Goal: Information Seeking & Learning: Learn about a topic

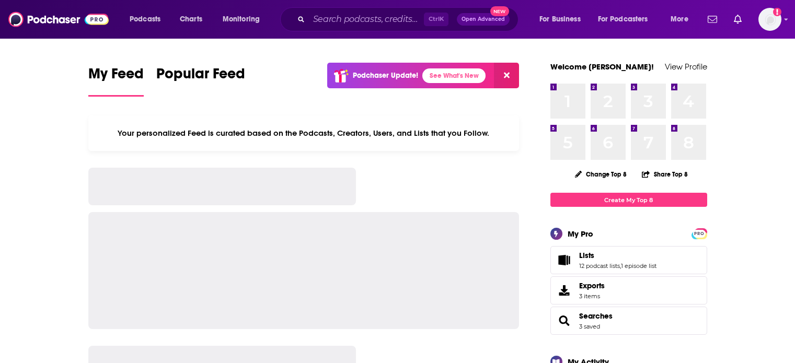
click at [337, 16] on input "Search podcasts, credits, & more..." at bounding box center [366, 19] width 115 height 17
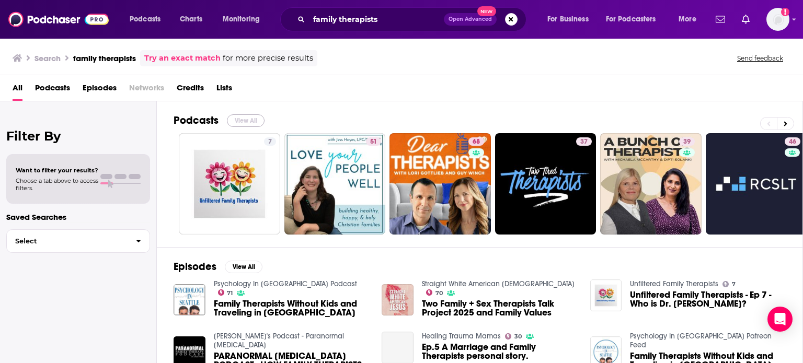
click at [251, 122] on button "View All" at bounding box center [246, 120] width 38 height 13
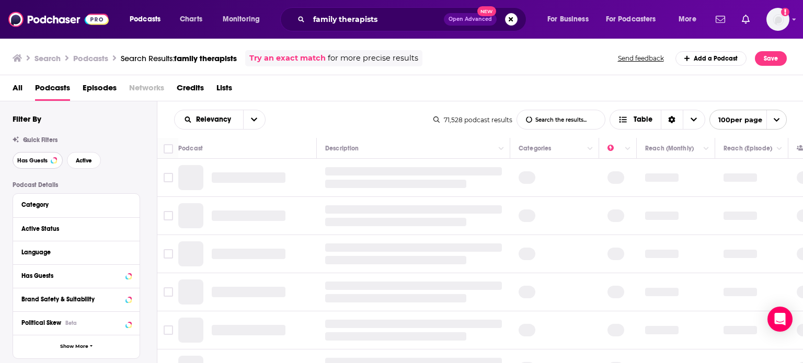
click at [56, 164] on button "Has Guests" at bounding box center [38, 160] width 50 height 17
click at [88, 163] on span "Active" at bounding box center [84, 161] width 16 height 6
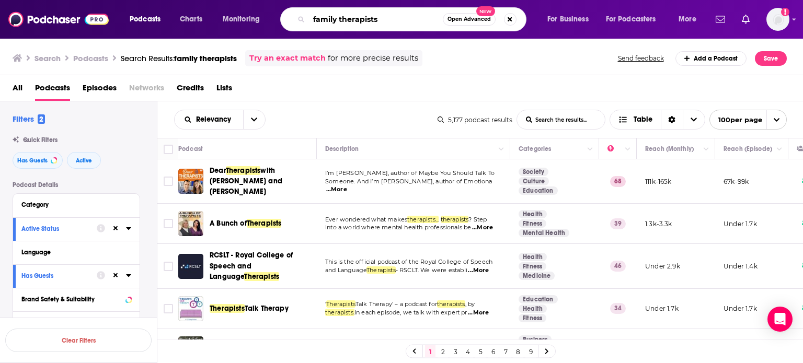
drag, startPoint x: 391, startPoint y: 17, endPoint x: 362, endPoint y: 18, distance: 28.8
click at [362, 18] on input "family therapists" at bounding box center [376, 19] width 134 height 17
type input "family therapy"
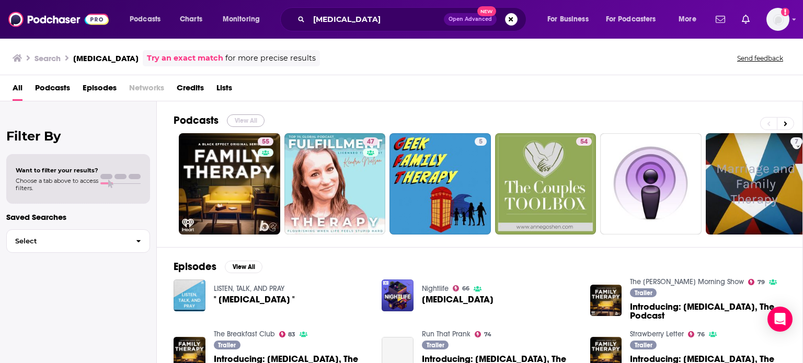
click at [241, 117] on button "View All" at bounding box center [246, 120] width 38 height 13
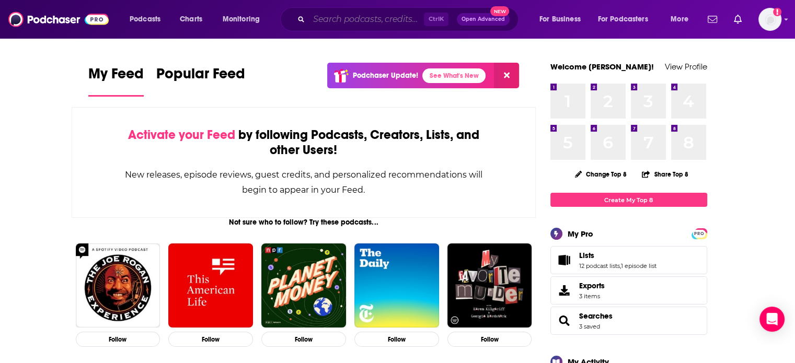
paste input "Divorce Confidential"
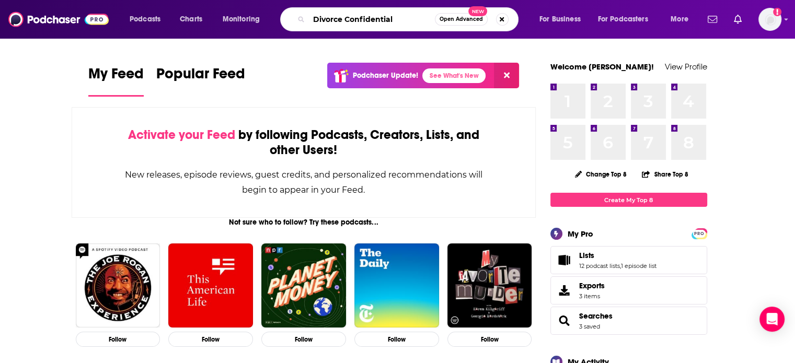
click at [349, 15] on input "Divorce Confidential" at bounding box center [372, 19] width 126 height 17
type input "Divorce Confidential"
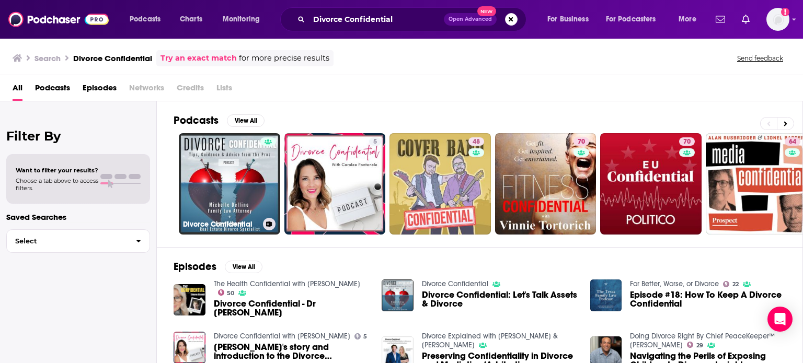
click at [224, 193] on link "Divorce Confidential" at bounding box center [229, 183] width 101 height 101
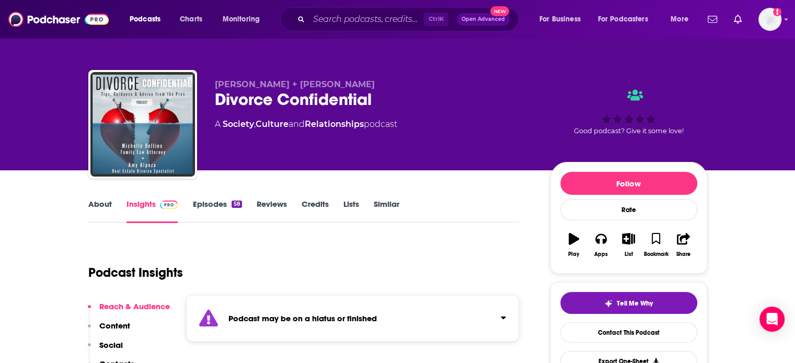
click at [213, 206] on link "Episodes 58" at bounding box center [216, 211] width 49 height 24
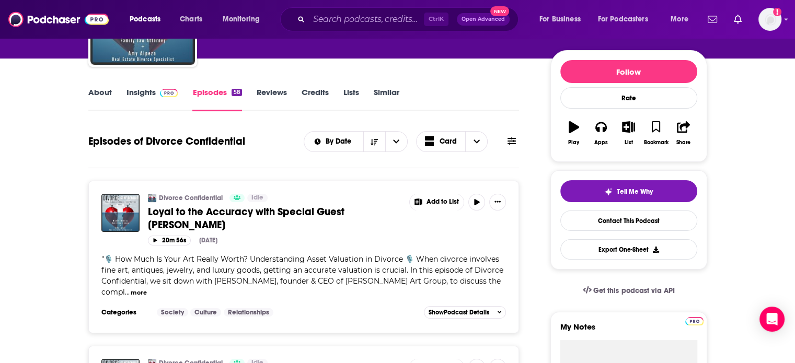
scroll to position [86, 0]
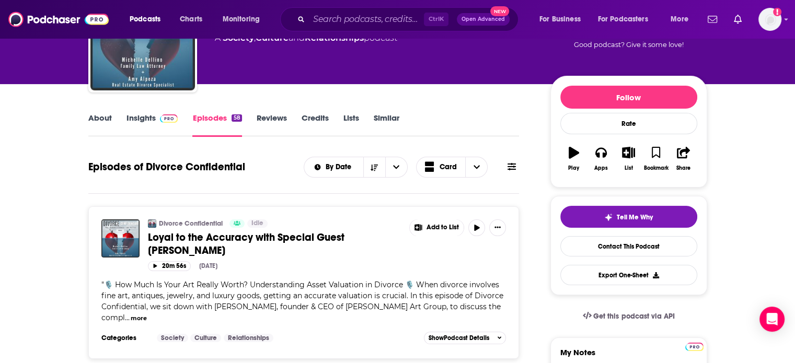
click at [154, 119] on link "Insights" at bounding box center [152, 125] width 52 height 24
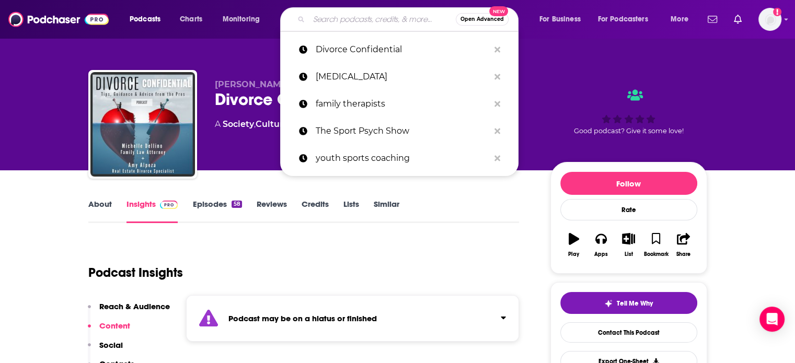
click at [374, 16] on input "Search podcasts, credits, & more..." at bounding box center [382, 19] width 147 height 17
paste input "Divorce Solutions"
type input "Divorce Solutions"
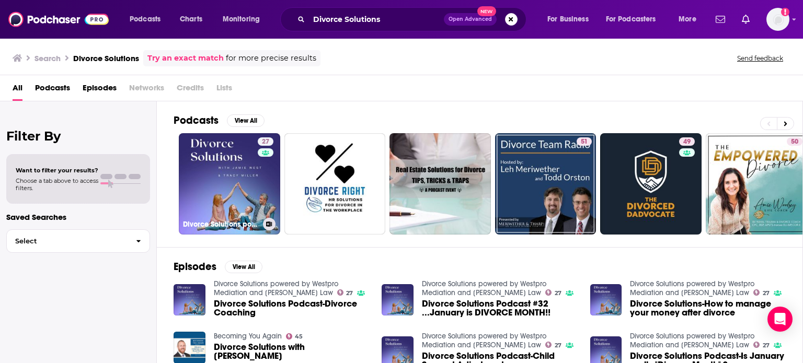
click at [240, 208] on link "27 Divorce Solutions powered by Westpro Mediation and Miller Law" at bounding box center [229, 183] width 101 height 101
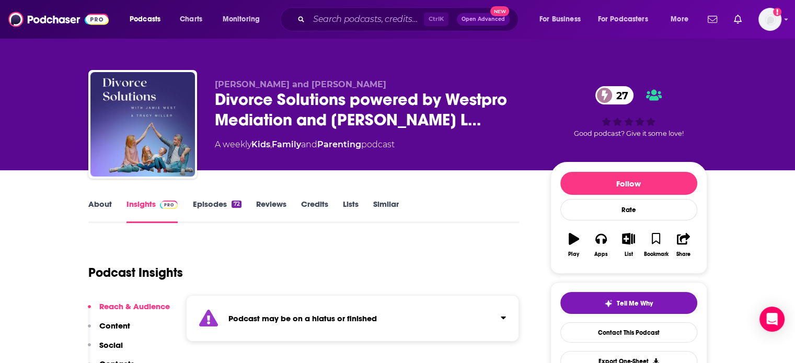
click at [210, 202] on link "Episodes 72" at bounding box center [216, 211] width 49 height 24
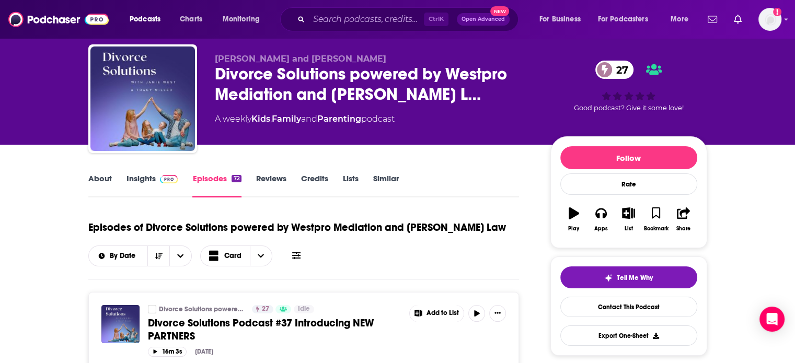
scroll to position [15, 0]
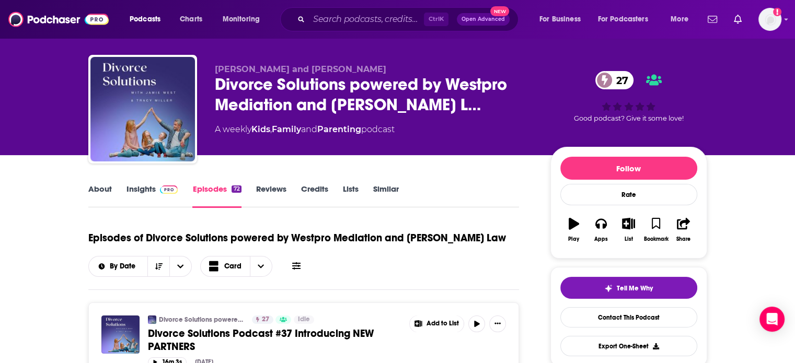
click at [170, 191] on img at bounding box center [169, 190] width 18 height 8
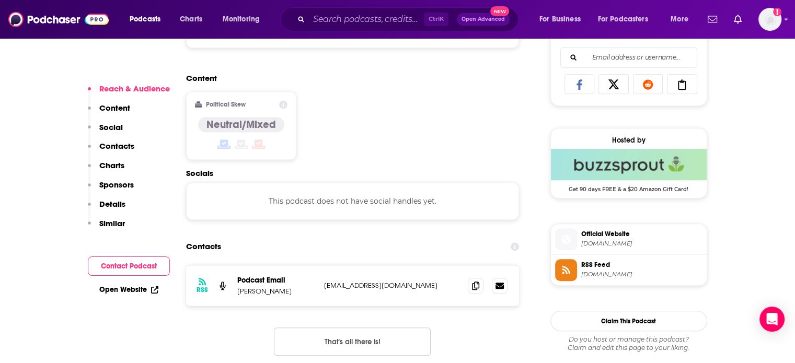
scroll to position [702, 0]
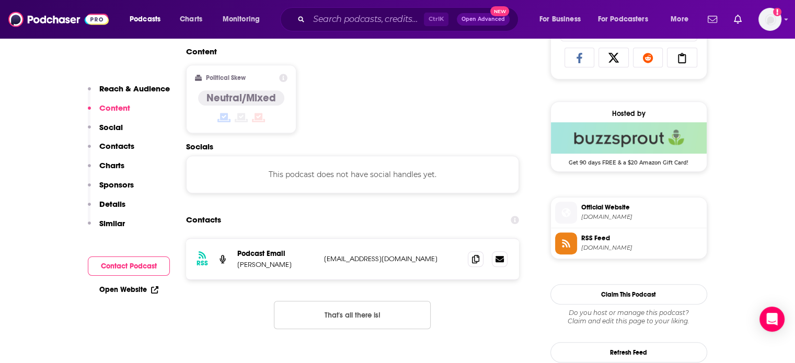
drag, startPoint x: 794, startPoint y: 69, endPoint x: 798, endPoint y: 42, distance: 28.0
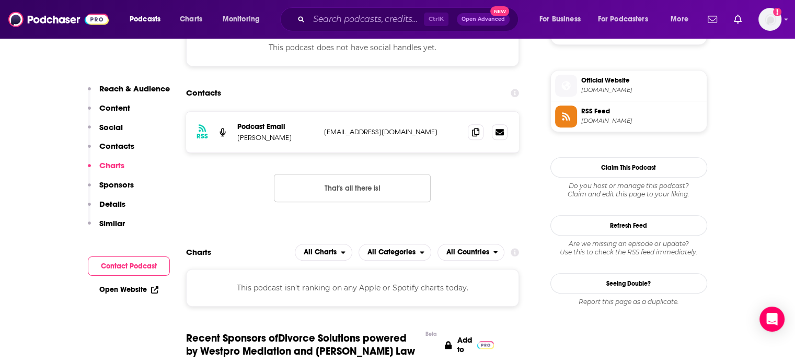
scroll to position [803, 0]
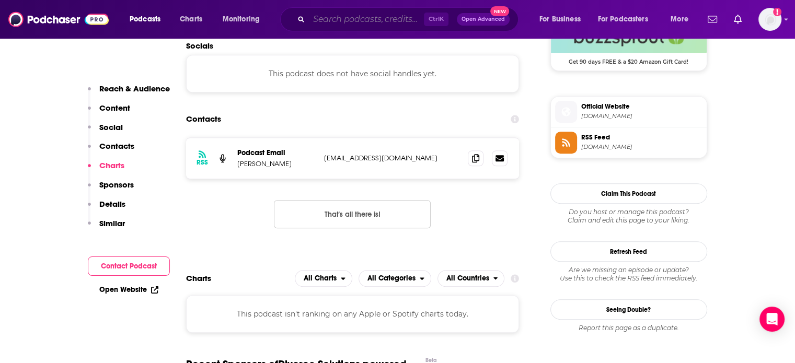
paste input "The Divorce Podcast"
type input "The Divorce Podcast"
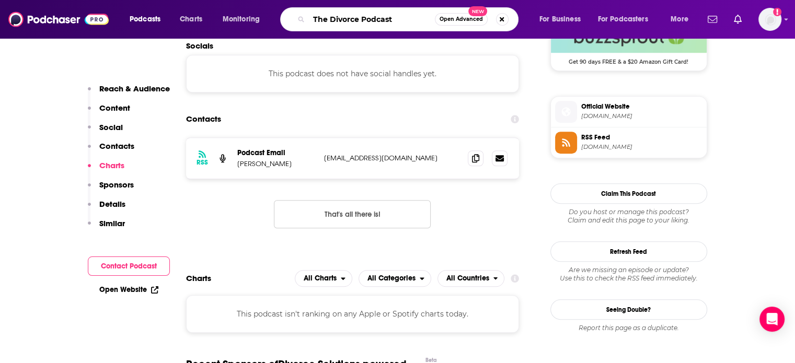
click at [359, 21] on input "The Divorce Podcast" at bounding box center [372, 19] width 126 height 17
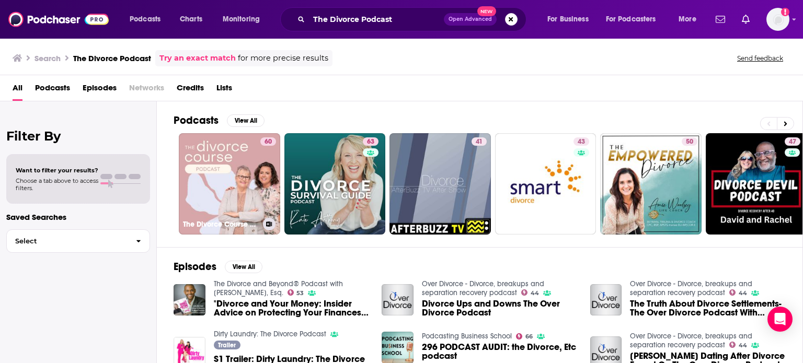
click at [224, 179] on link "60 The Divorce Course Podcast" at bounding box center [229, 183] width 101 height 101
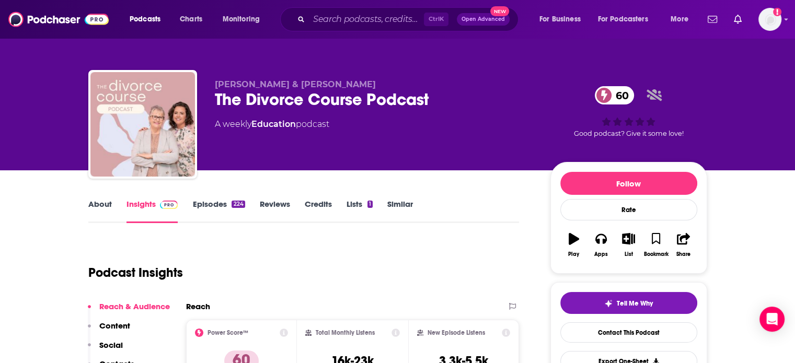
click at [95, 200] on link "About" at bounding box center [100, 211] width 24 height 24
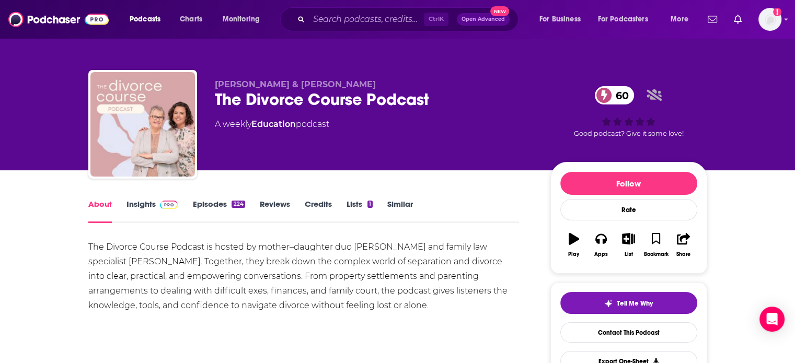
drag, startPoint x: 135, startPoint y: 201, endPoint x: 4, endPoint y: 6, distance: 234.9
click at [135, 201] on link "Insights" at bounding box center [152, 211] width 52 height 24
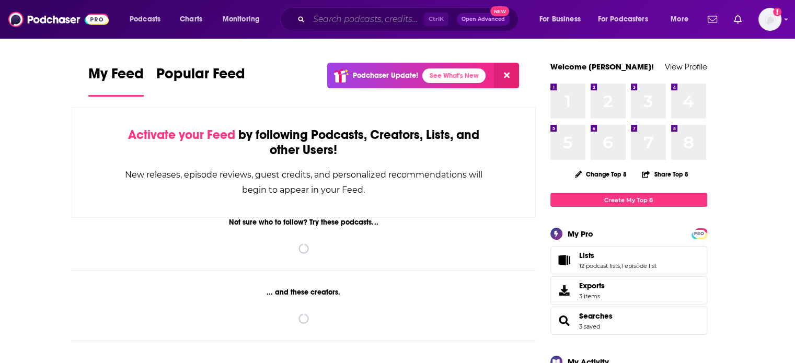
paste input "The Moving On Method"
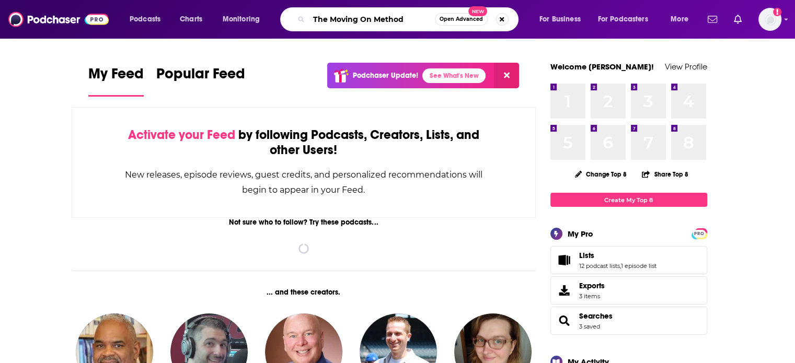
click at [339, 27] on input "The Moving On Method" at bounding box center [372, 19] width 126 height 17
type input "The Moving On Method"
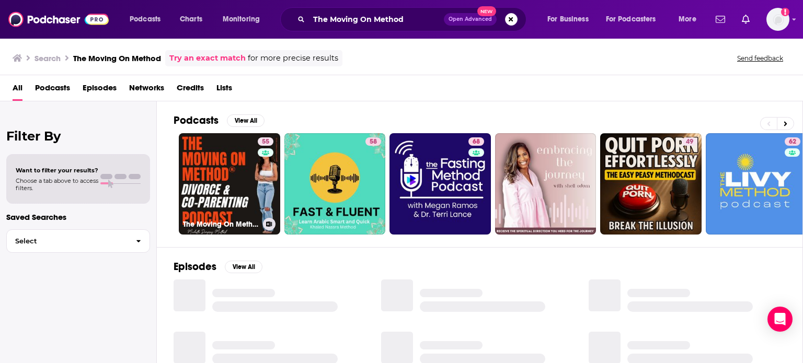
click at [234, 179] on link "55 The Moving On Method® Podcast" at bounding box center [229, 183] width 101 height 101
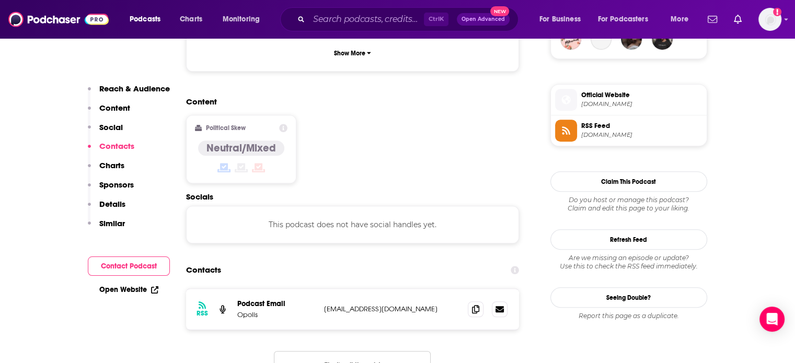
scroll to position [809, 0]
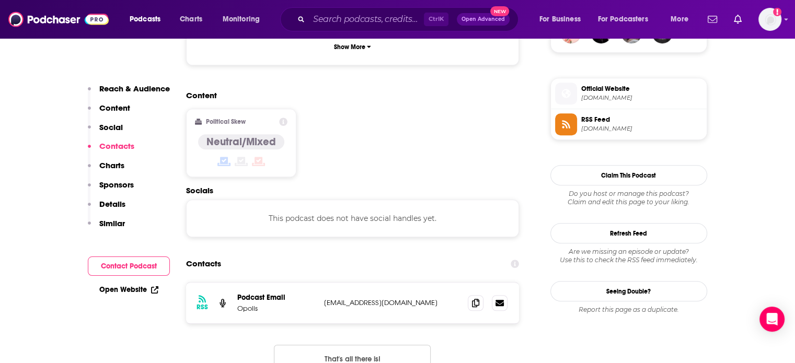
click at [119, 291] on link "Open Website" at bounding box center [128, 289] width 59 height 9
click at [403, 25] on input "Search podcasts, credits, & more..." at bounding box center [366, 19] width 115 height 17
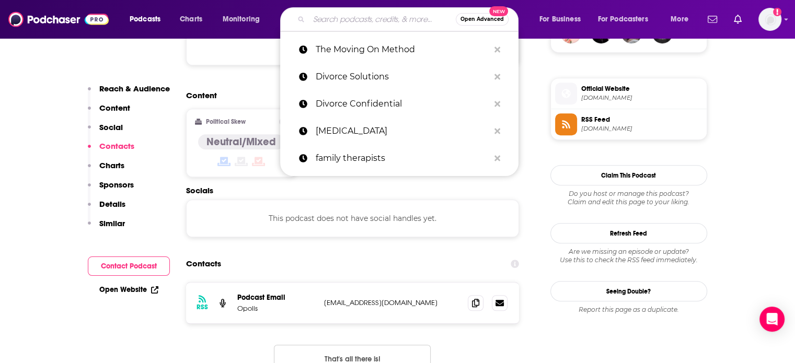
paste input "[EMAIL_ADDRESS][DOMAIN_NAME]"
type input "[EMAIL_ADDRESS][DOMAIN_NAME]"
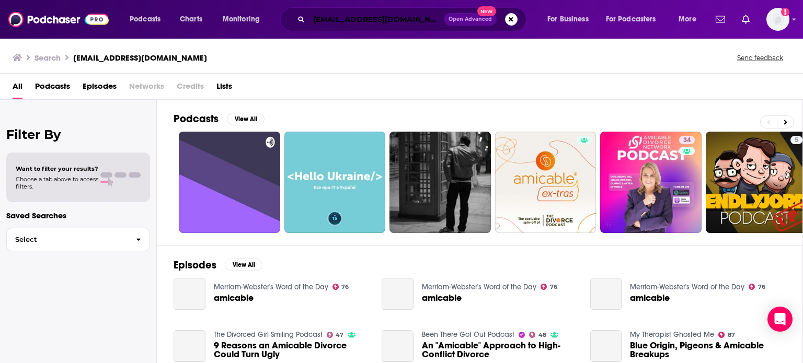
drag, startPoint x: 399, startPoint y: 22, endPoint x: 294, endPoint y: 15, distance: 105.8
click at [294, 15] on div "hello@amicable.co.uk Open Advanced New" at bounding box center [403, 19] width 246 height 24
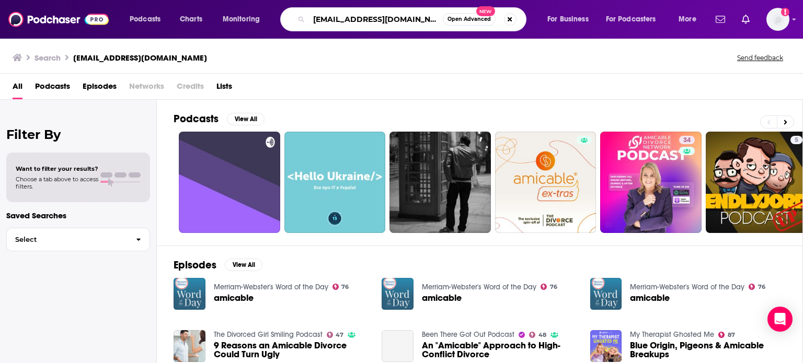
paste input "[PERSON_NAME]"
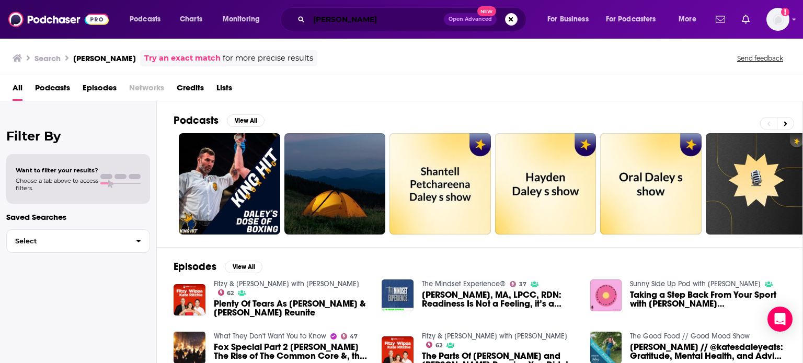
drag, startPoint x: 366, startPoint y: 19, endPoint x: 308, endPoint y: 19, distance: 58.0
click at [308, 19] on div "Kate Daley Open Advanced New" at bounding box center [403, 19] width 246 height 24
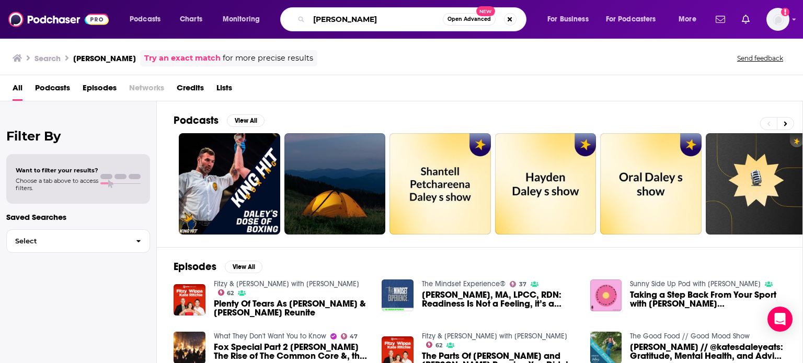
type input "v"
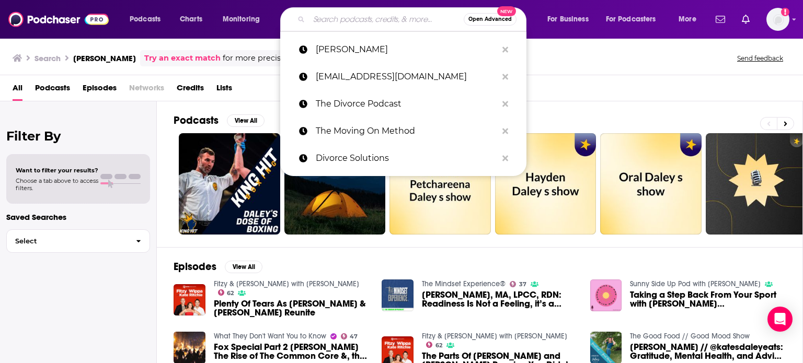
paste input "We Chat Divorce"
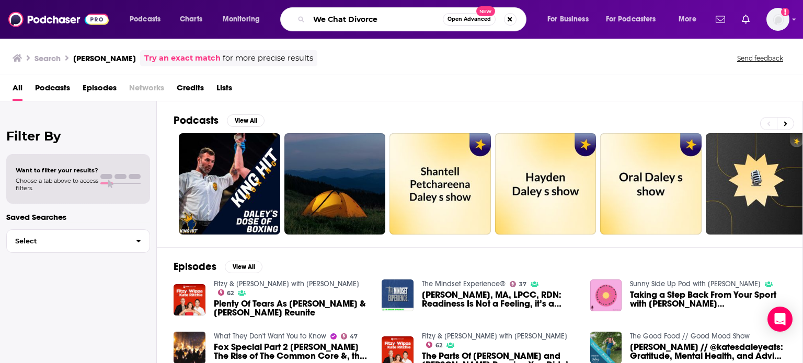
type input "We Chat Divorce"
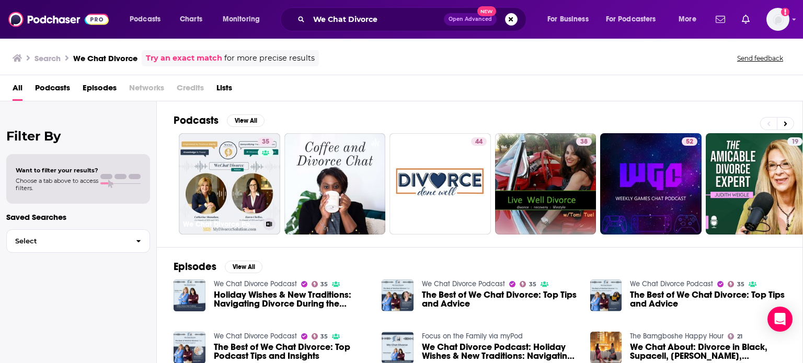
click at [238, 165] on link "35 We Chat Divorce Podcast" at bounding box center [229, 183] width 101 height 101
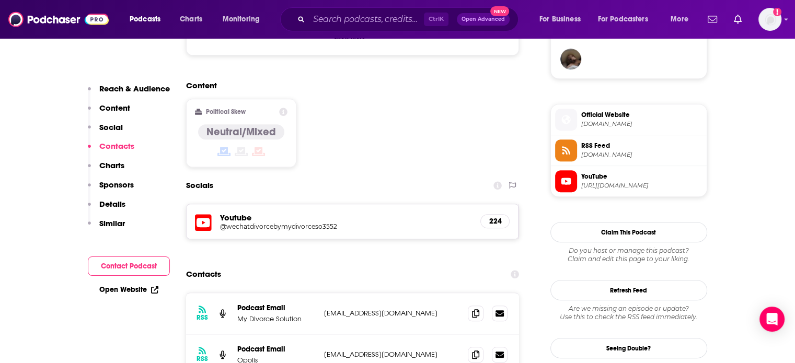
scroll to position [895, 0]
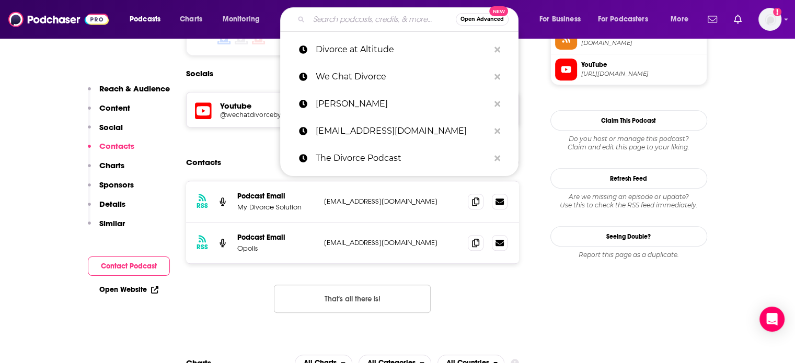
click at [363, 24] on input "Search podcasts, credits, & more..." at bounding box center [382, 19] width 147 height 17
paste input "Rebuilding You"
type input "Rebuilding You"
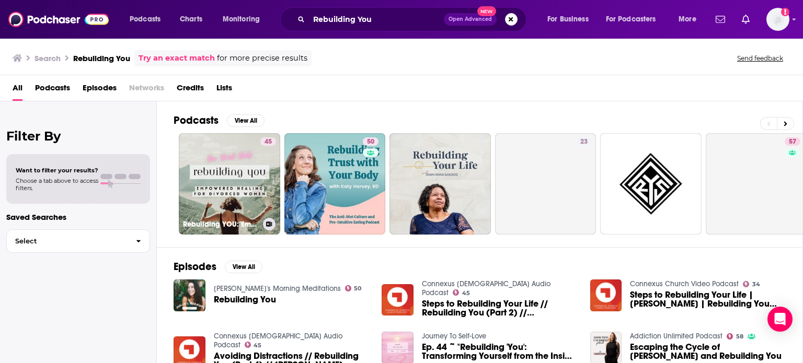
click at [260, 165] on div "45" at bounding box center [268, 177] width 16 height 80
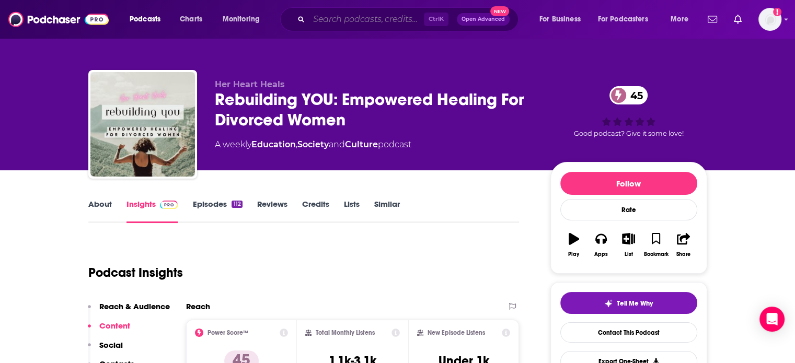
click at [355, 22] on input "Search podcasts, credits, & more..." at bounding box center [366, 19] width 115 height 17
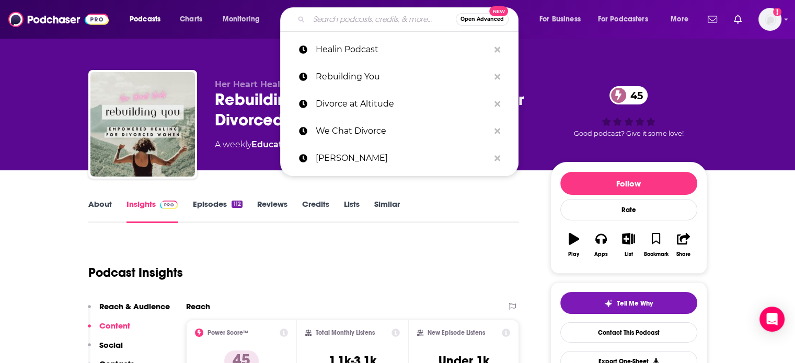
paste input "The Mediate.com Podcast"
type input "The Mediate.com Podcast"
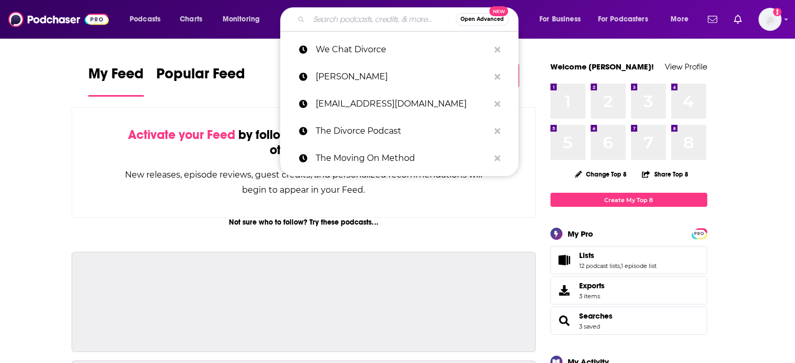
paste input "Divorce at Altitude"
click at [353, 13] on input "Divorce at Altitude" at bounding box center [382, 19] width 147 height 17
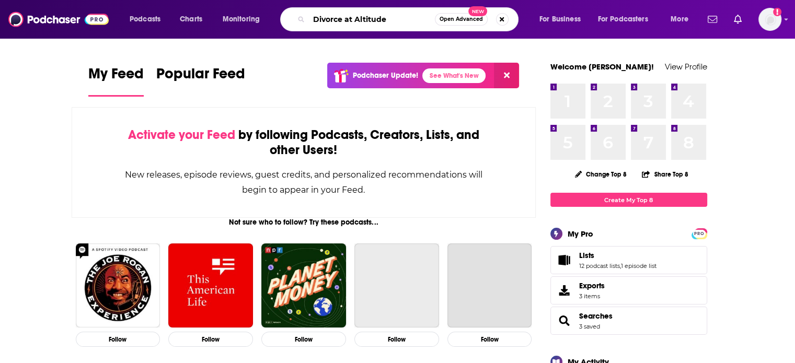
type input "Divorce at Altitude"
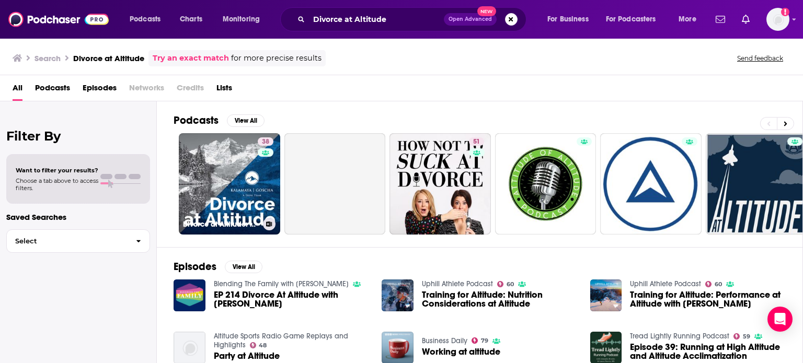
click at [217, 172] on link "38 Divorce at Altitude: A Podcast on [US_STATE] Family Law" at bounding box center [229, 183] width 101 height 101
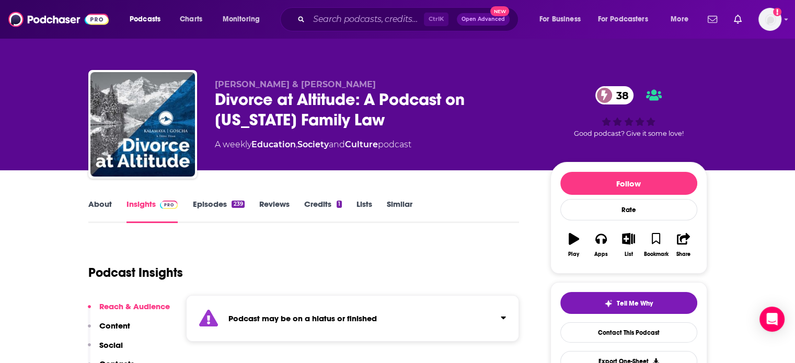
click at [195, 213] on link "Episodes 239" at bounding box center [218, 211] width 52 height 24
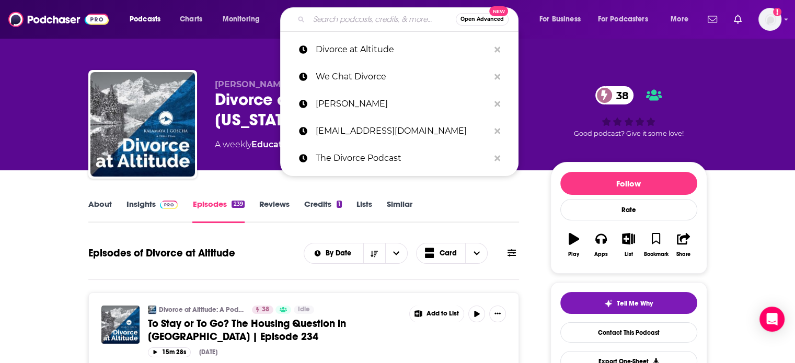
click at [361, 16] on input "Search podcasts, credits, & more..." at bounding box center [382, 19] width 147 height 17
paste input "Healin Podcast"
type input "Healin Podcast"
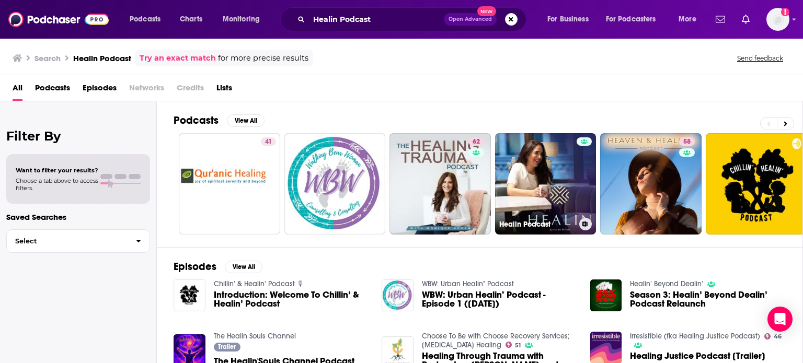
click at [531, 156] on link "Healin Podcast" at bounding box center [545, 183] width 101 height 101
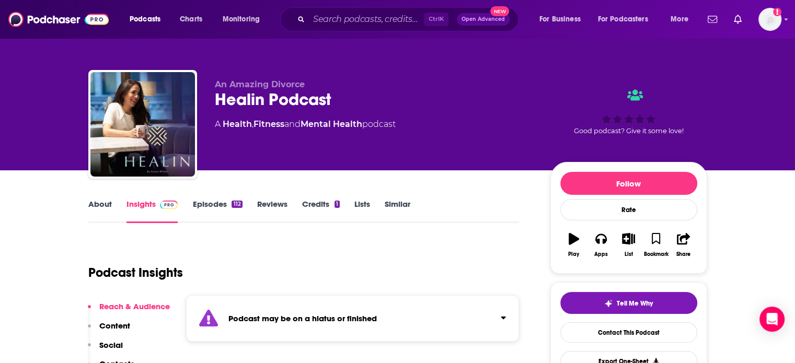
click at [100, 206] on link "About" at bounding box center [100, 211] width 24 height 24
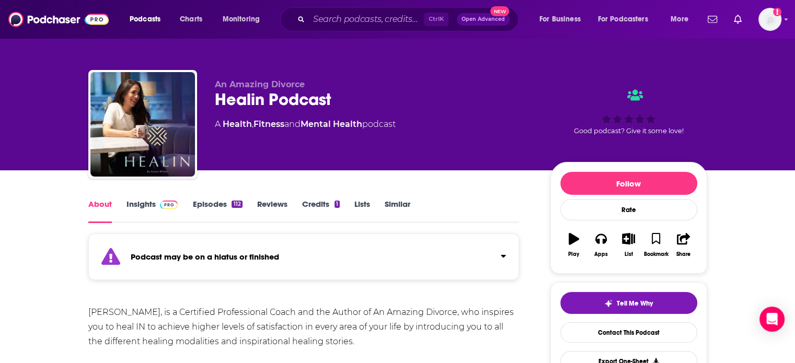
click at [221, 206] on link "Episodes 112" at bounding box center [217, 211] width 50 height 24
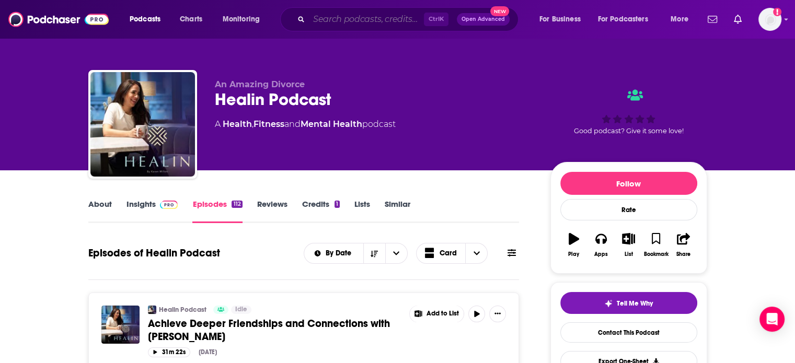
click at [370, 14] on input "Search podcasts, credits, & more..." at bounding box center [366, 19] width 115 height 17
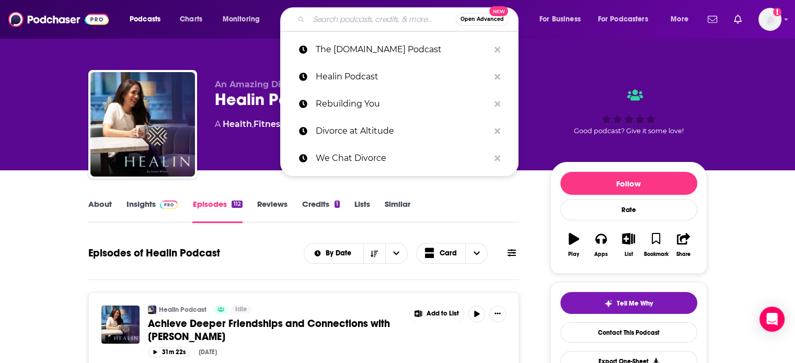
paste input "The RELaunch Podcast"
type input "The RELaunch Podcast"
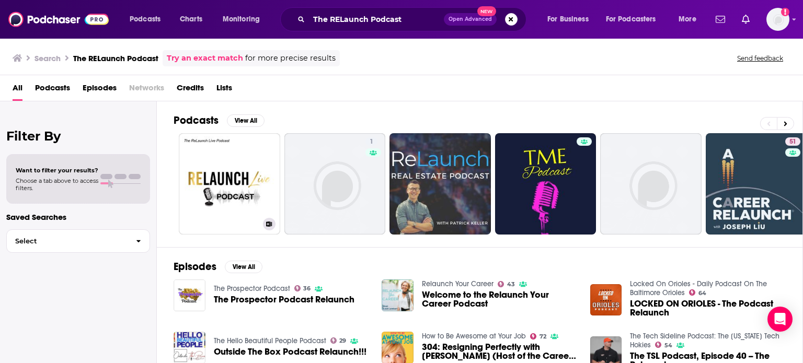
click at [228, 183] on link "The ReLaunch Live Podcast" at bounding box center [229, 183] width 101 height 101
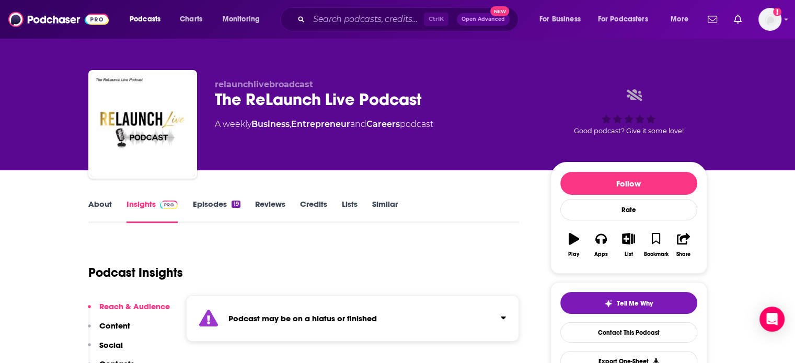
click at [101, 208] on link "About" at bounding box center [100, 211] width 24 height 24
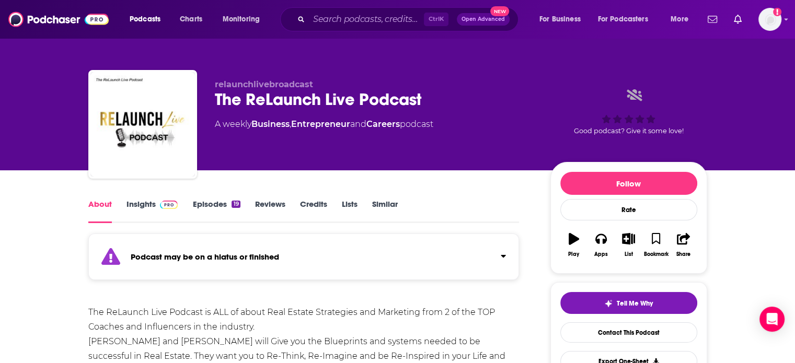
click at [137, 208] on link "Insights" at bounding box center [152, 211] width 52 height 24
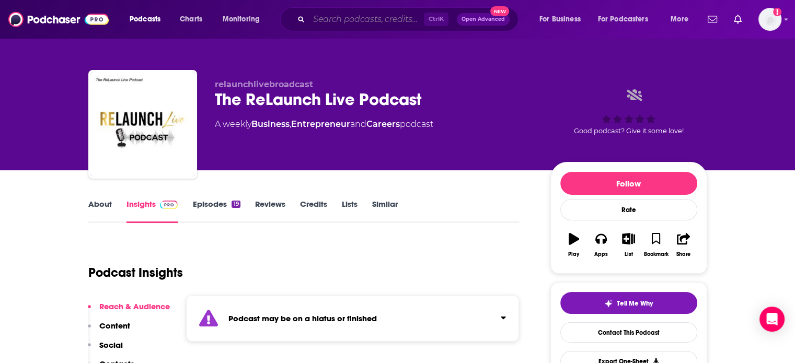
click at [347, 24] on input "Search podcasts, credits, & more..." at bounding box center [366, 19] width 115 height 17
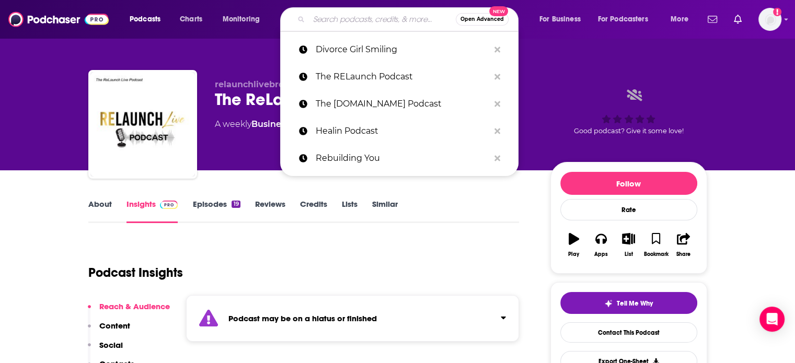
paste input "[PERSON_NAME]"
type input "[PERSON_NAME]"
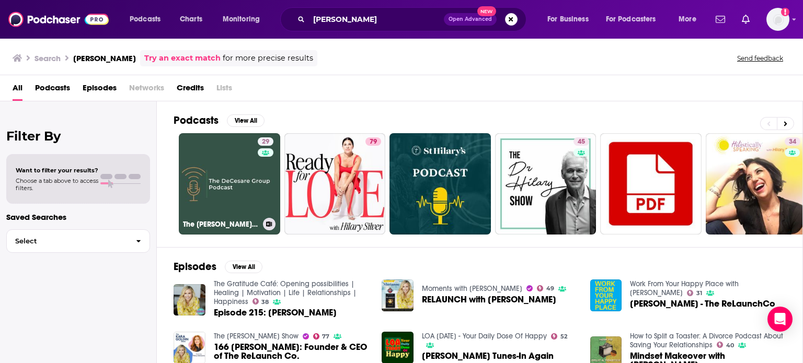
click at [222, 169] on link "29 The [PERSON_NAME] Group Podcast" at bounding box center [229, 183] width 101 height 101
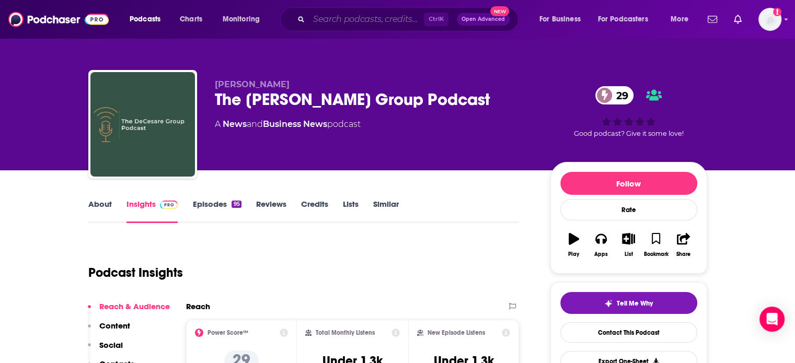
click at [364, 23] on input "Search podcasts, credits, & more..." at bounding box center [366, 19] width 115 height 17
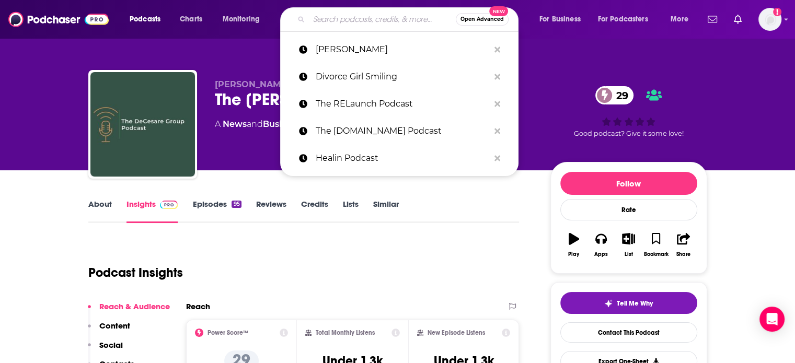
paste input "Smart Financial Divorce"
type input "Smart Financial Divorce"
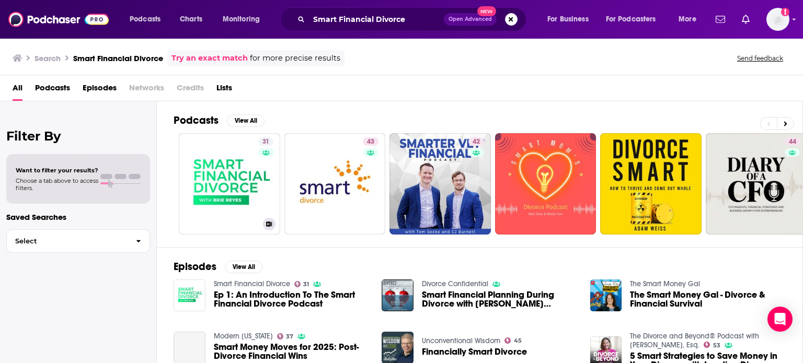
click at [247, 152] on link "31 Smart Financial Divorce" at bounding box center [229, 183] width 101 height 101
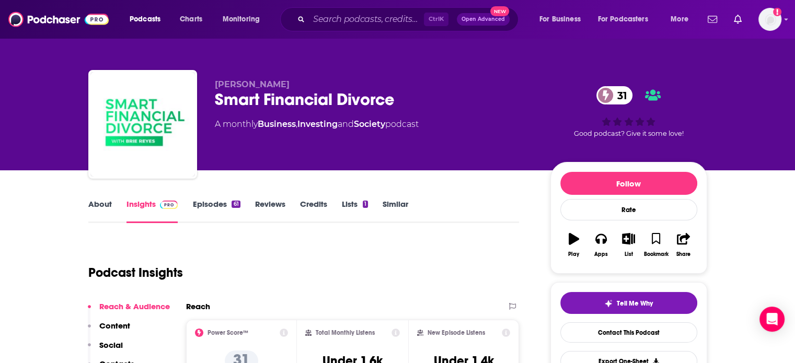
click at [100, 204] on link "About" at bounding box center [100, 211] width 24 height 24
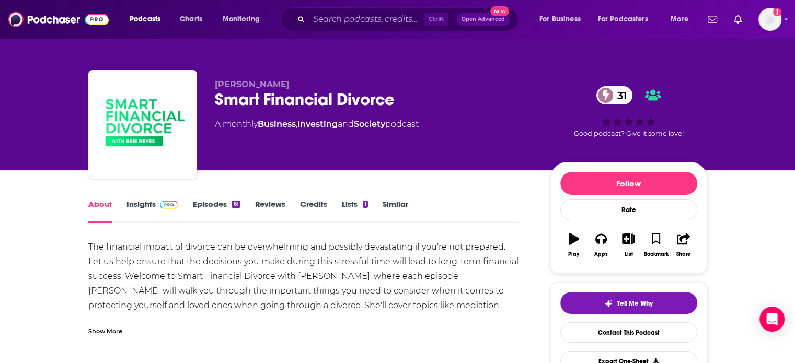
click at [140, 204] on link "Insights" at bounding box center [152, 211] width 52 height 24
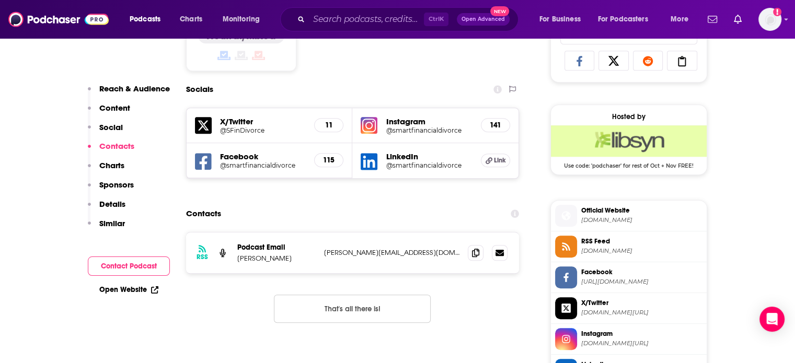
scroll to position [679, 0]
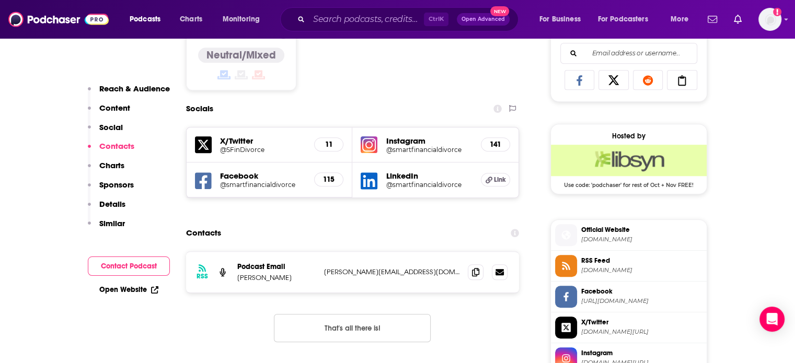
click at [265, 188] on h5 "@smartfinancialdivorce" at bounding box center [263, 185] width 86 height 8
click at [360, 19] on input "Search podcasts, credits, & more..." at bounding box center [366, 19] width 115 height 17
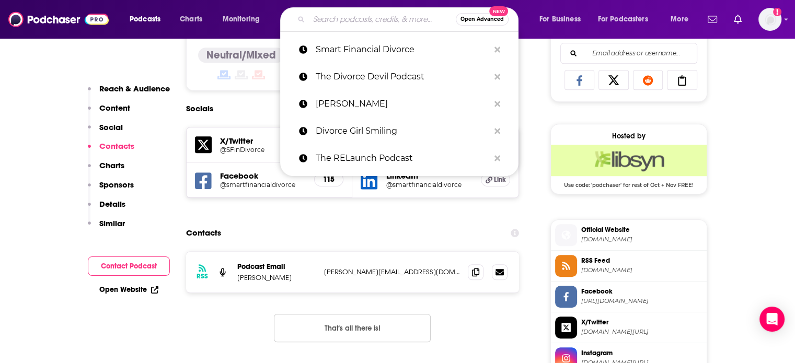
paste input "Donuts & Divorce: A Family Law Podcast"
type input "Donuts & Divorce: A Family Law Podcast"
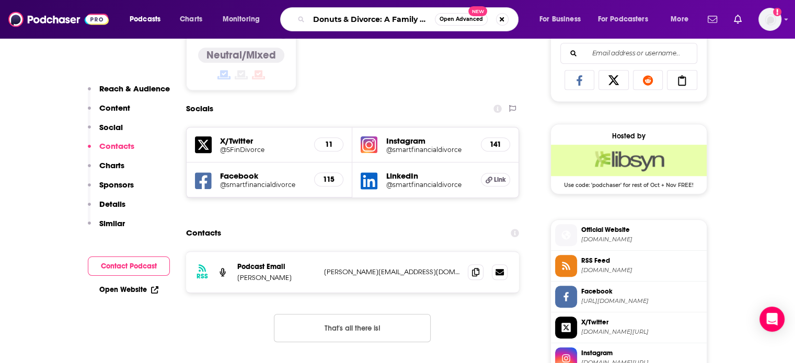
scroll to position [0, 38]
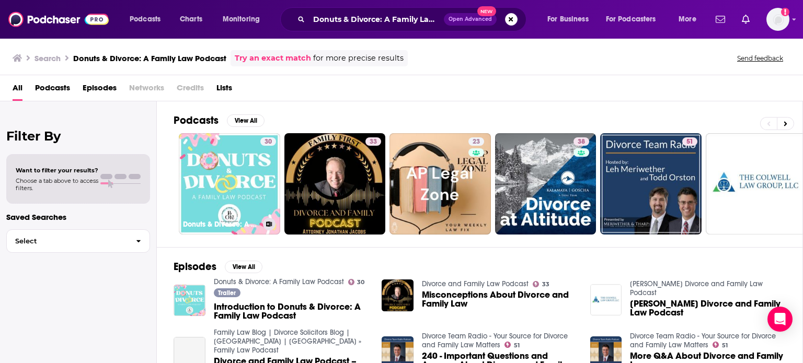
click at [236, 146] on link "30 Donuts & Divorce: A Family Law Podcast" at bounding box center [229, 183] width 101 height 101
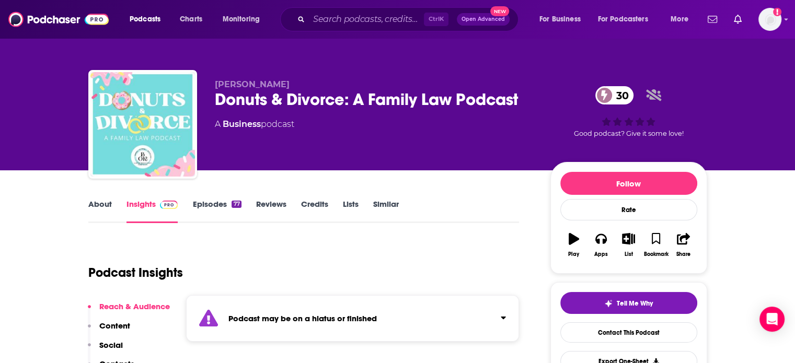
click at [216, 211] on link "Episodes 77" at bounding box center [216, 211] width 49 height 24
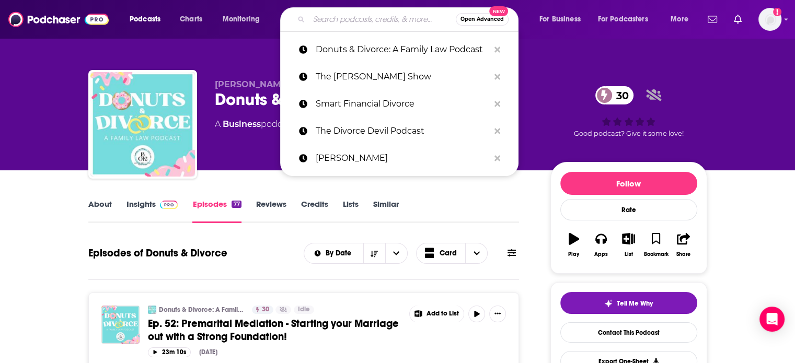
click at [331, 22] on input "Search podcasts, credits, & more..." at bounding box center [382, 19] width 147 height 17
paste input "Divorce Your Story Podcast"
type input "Divorce Your Story Podcast"
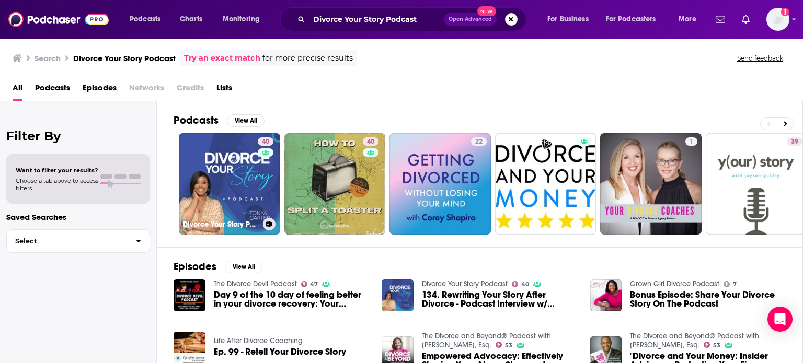
click at [225, 182] on link "40 Divorce Your Story Podcast" at bounding box center [229, 183] width 101 height 101
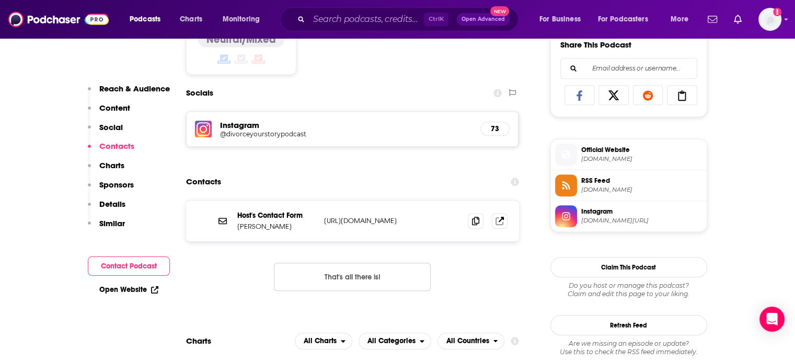
scroll to position [671, 0]
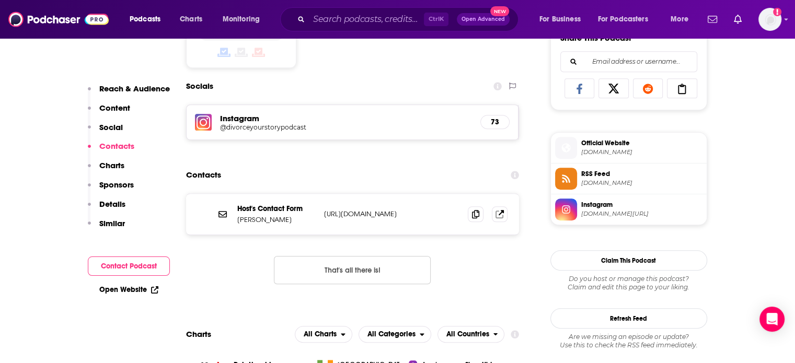
click at [129, 289] on link "Open Website" at bounding box center [128, 289] width 59 height 9
click at [388, 25] on input "Search podcasts, credits, & more..." at bounding box center [366, 19] width 115 height 17
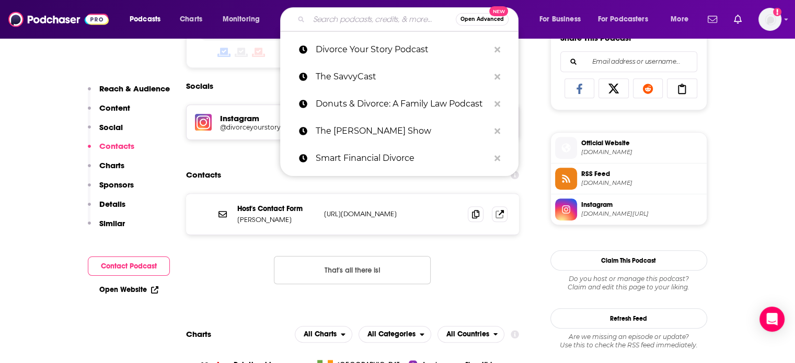
paste input "Divorce Coaches Academy"
type input "Divorce Coaches Academy"
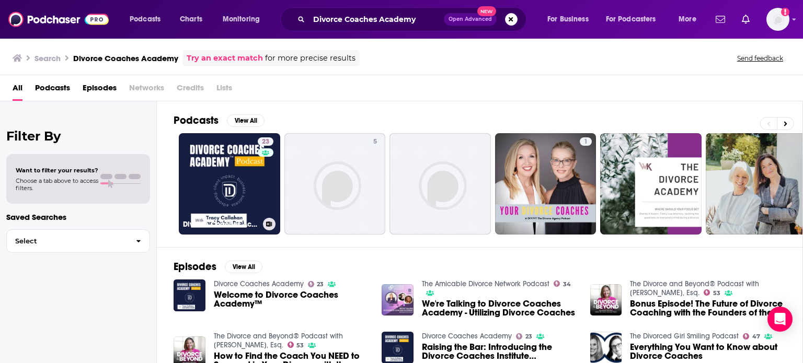
click at [214, 173] on link "23 Divorce Coaches Academy" at bounding box center [229, 183] width 101 height 101
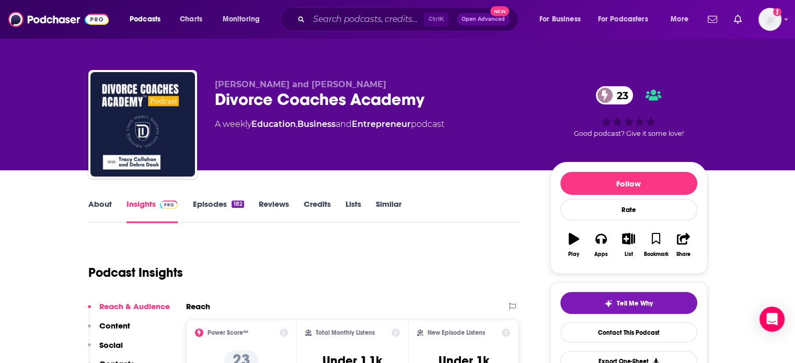
click at [211, 213] on link "Episodes 182" at bounding box center [217, 211] width 51 height 24
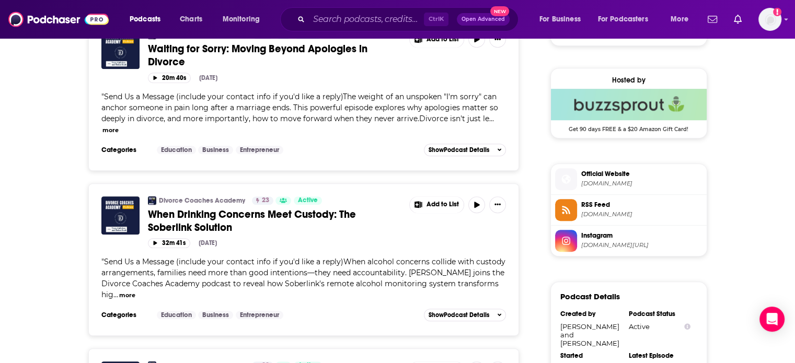
scroll to position [750, 0]
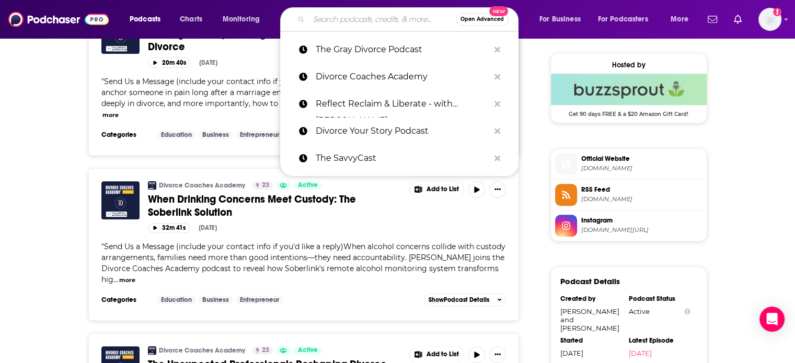
click at [349, 11] on input "Search podcasts, credits, & more..." at bounding box center [382, 19] width 147 height 17
paste input "For Crying Out Loud"
type input "For Crying Out Loud"
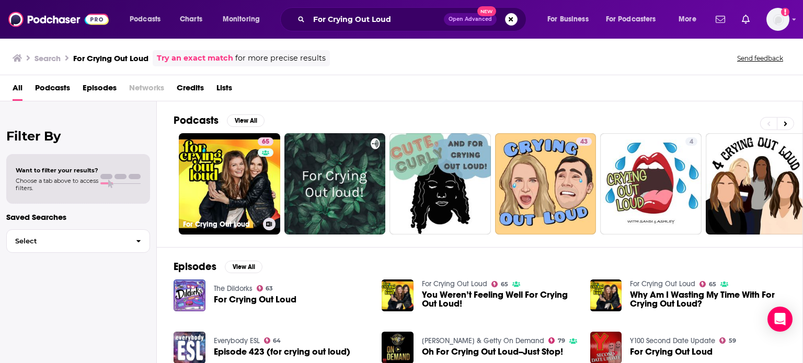
click at [230, 182] on link "65 For Crying Out Loud" at bounding box center [229, 183] width 101 height 101
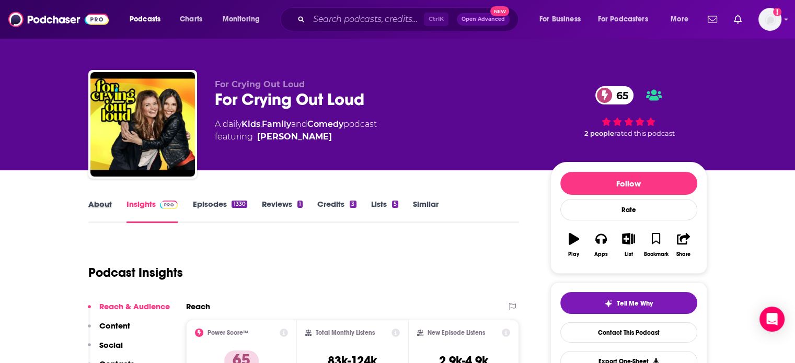
click at [112, 210] on div "About" at bounding box center [107, 211] width 38 height 24
click at [108, 208] on link "About" at bounding box center [100, 211] width 24 height 24
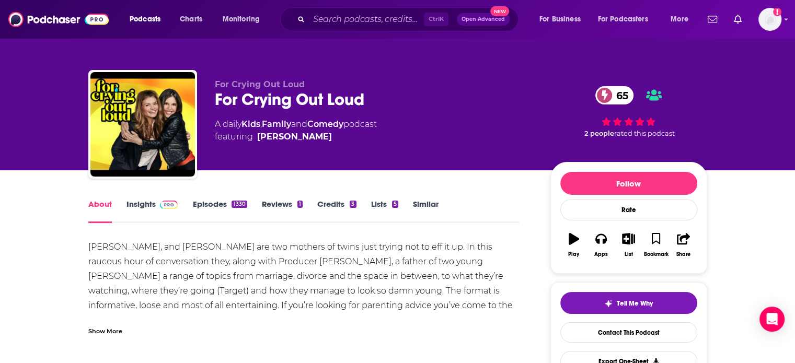
drag, startPoint x: 161, startPoint y: 206, endPoint x: 241, endPoint y: 9, distance: 212.8
click at [161, 206] on img at bounding box center [169, 205] width 18 height 8
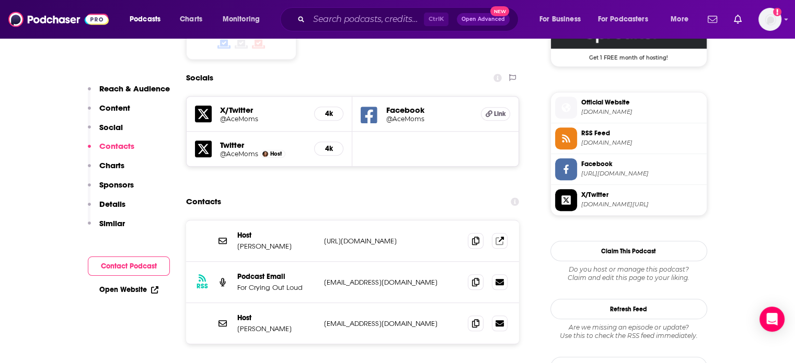
scroll to position [905, 0]
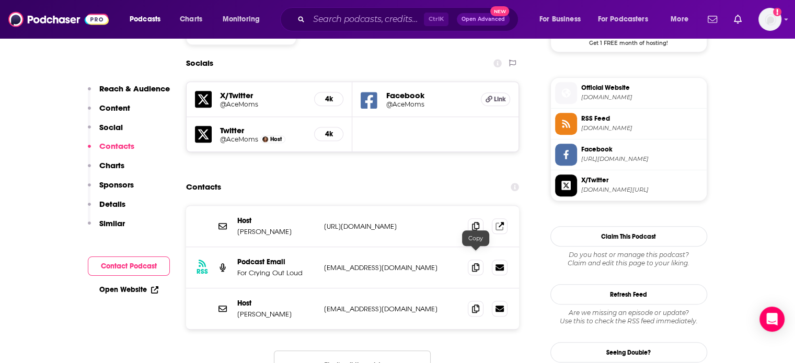
click at [481, 301] on span at bounding box center [476, 309] width 16 height 16
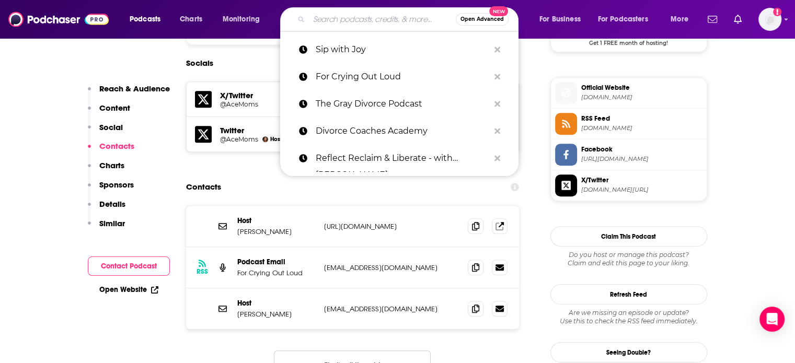
click at [358, 18] on input "Search podcasts, credits, & more..." at bounding box center [382, 19] width 147 height 17
paste input "Divorce & Seperation Podcast"
type input "Divorce & Seperation Podcast"
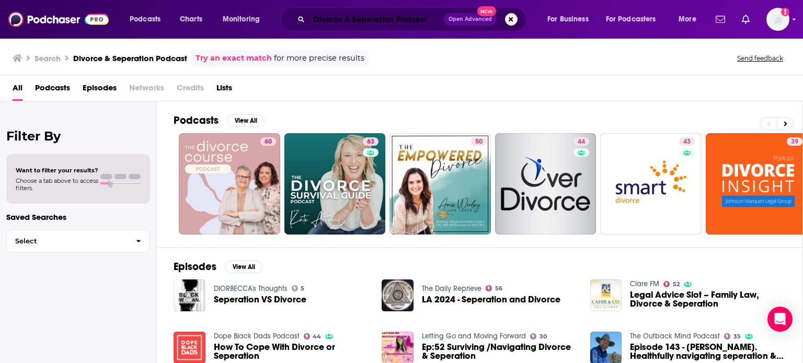
click at [370, 17] on input "Divorce & Seperation Podcast" at bounding box center [376, 19] width 135 height 17
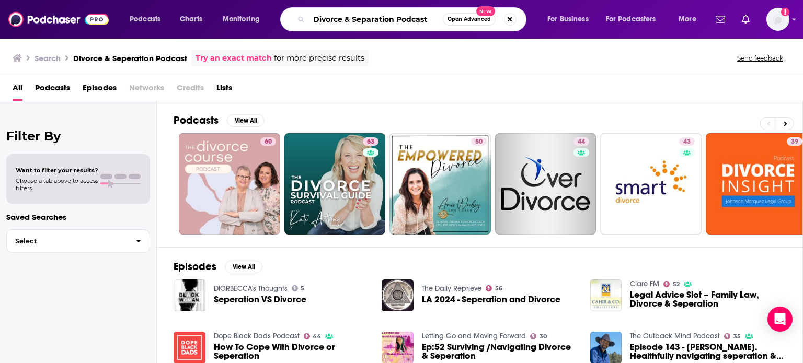
type input "Divorce & Separation Podcast"
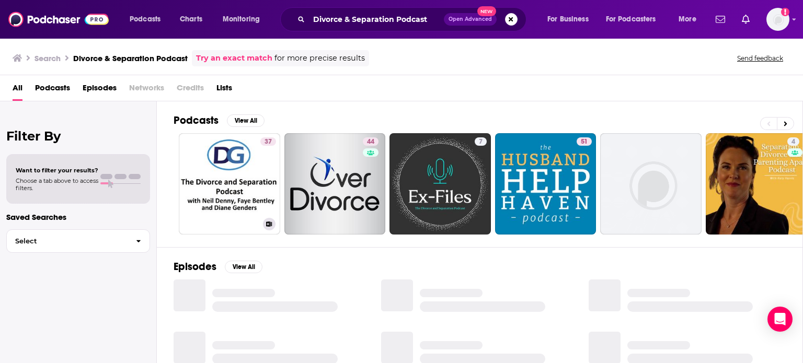
click at [237, 186] on link "37 Divorce and Separation Podcast" at bounding box center [229, 183] width 101 height 101
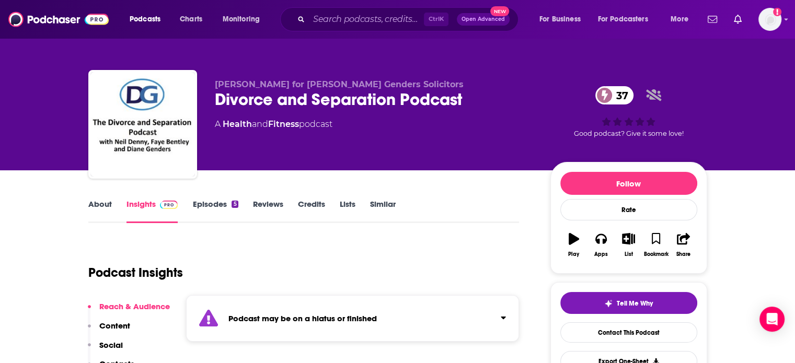
click at [193, 203] on link "Episodes 5" at bounding box center [214, 211] width 45 height 24
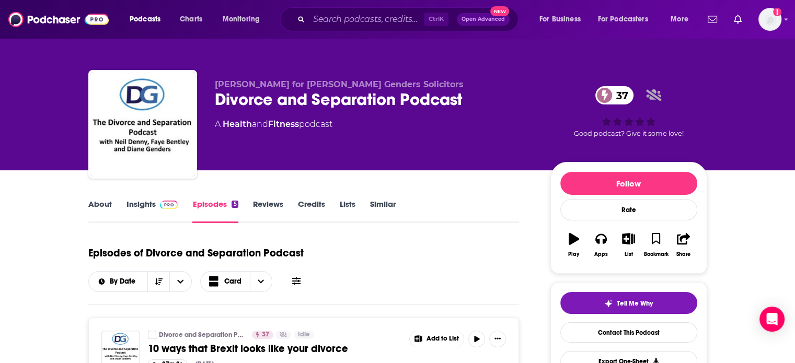
scroll to position [78, 0]
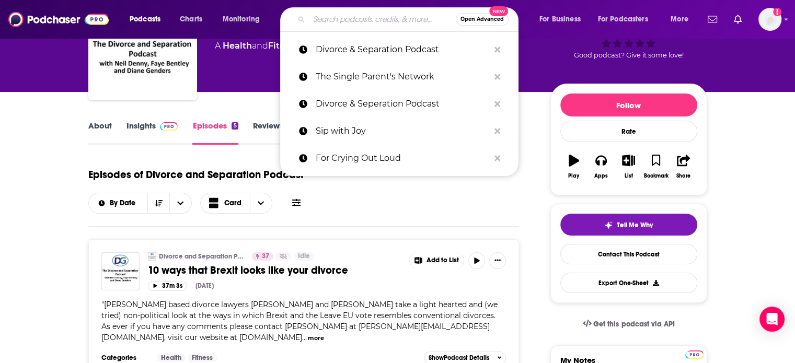
click at [356, 20] on input "Search podcasts, credits, & more..." at bounding box center [382, 19] width 147 height 17
paste input "Divorced Dadvocate"
type input "Divorced Dadvocate"
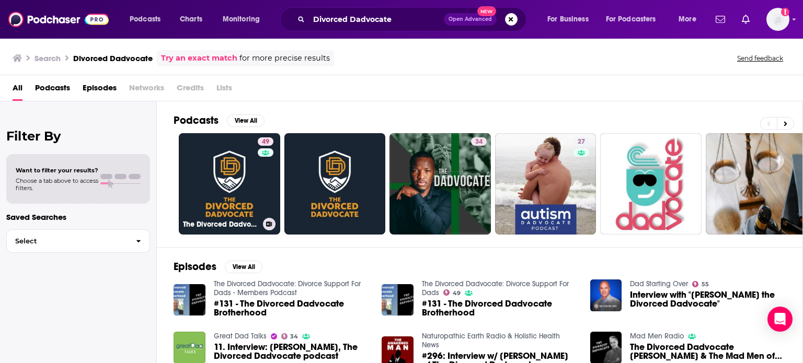
click at [240, 187] on link "49 The Divorced Dadvocate: Divorce Support For Dads" at bounding box center [229, 183] width 101 height 101
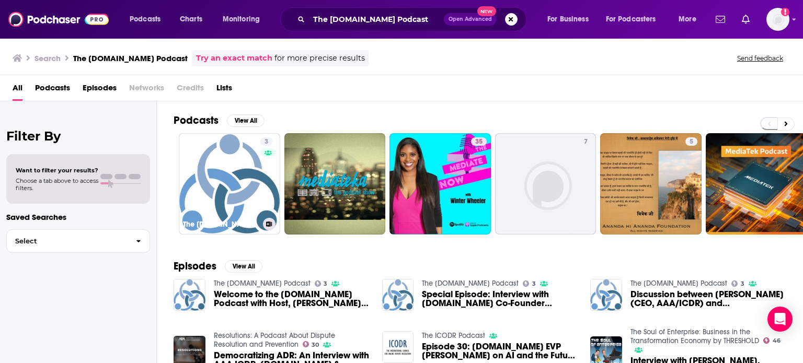
click at [243, 175] on link "3 The [DOMAIN_NAME] Podcast" at bounding box center [229, 183] width 101 height 101
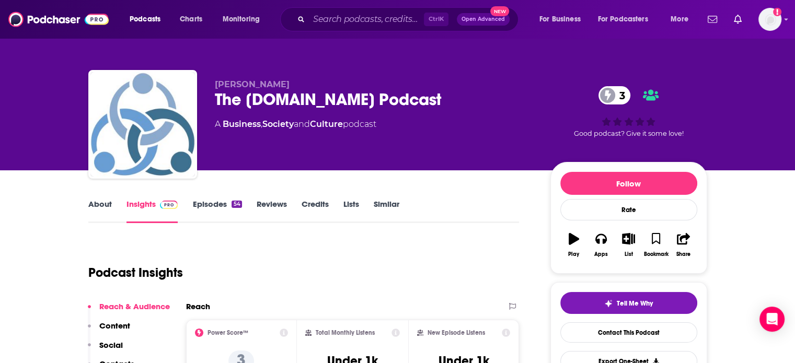
click at [104, 208] on link "About" at bounding box center [100, 211] width 24 height 24
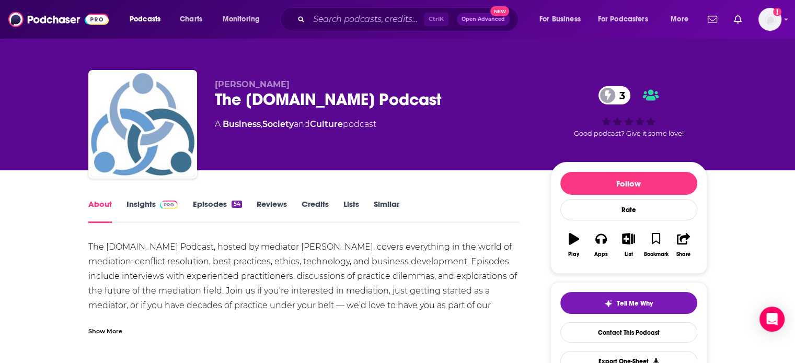
click at [150, 206] on link "Insights" at bounding box center [152, 211] width 52 height 24
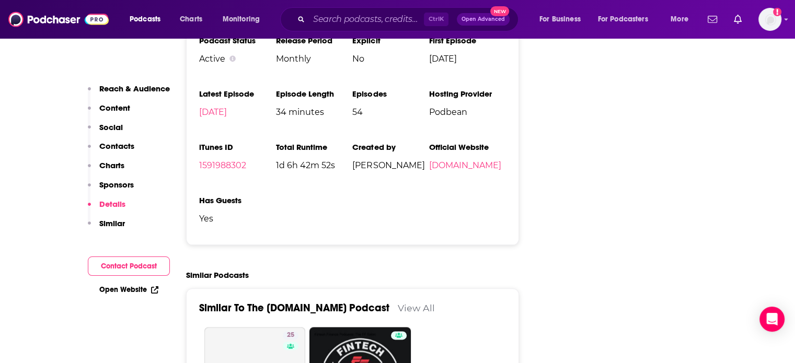
scroll to position [640, 0]
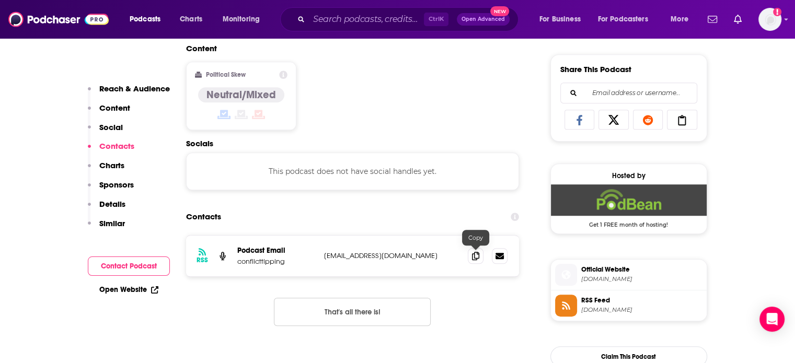
click at [476, 254] on icon at bounding box center [475, 256] width 7 height 8
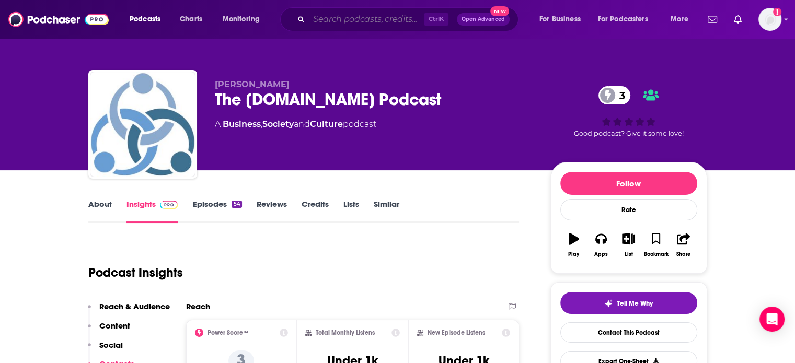
click at [365, 16] on input "Search podcasts, credits, & more..." at bounding box center [366, 19] width 115 height 17
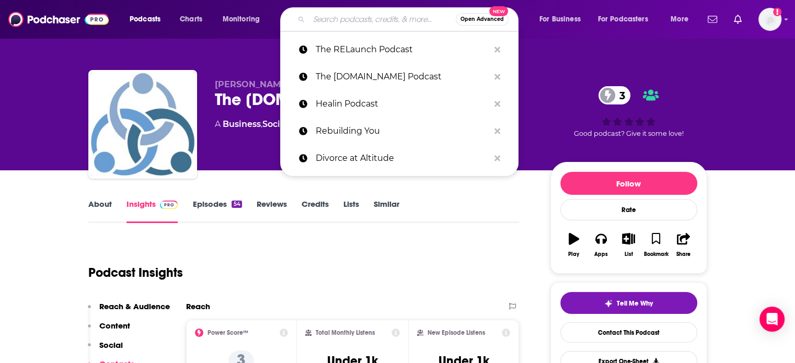
paste input "Divorce Girl Smiling"
type input "Divorce Girl Smiling"
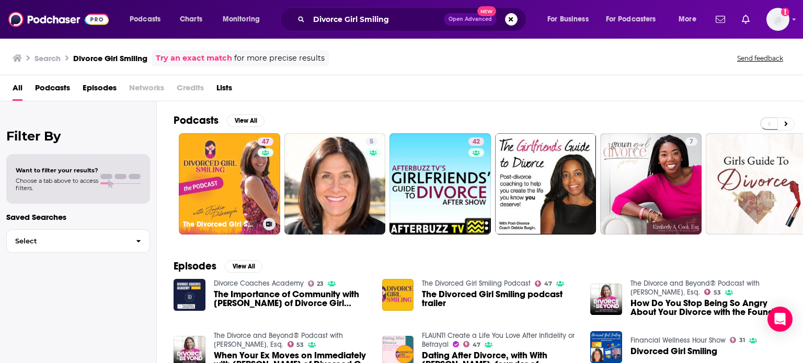
drag, startPoint x: 260, startPoint y: 157, endPoint x: 256, endPoint y: 162, distance: 6.4
click at [256, 162] on link "47 The Divorced Girl Smiling Podcast" at bounding box center [229, 183] width 101 height 101
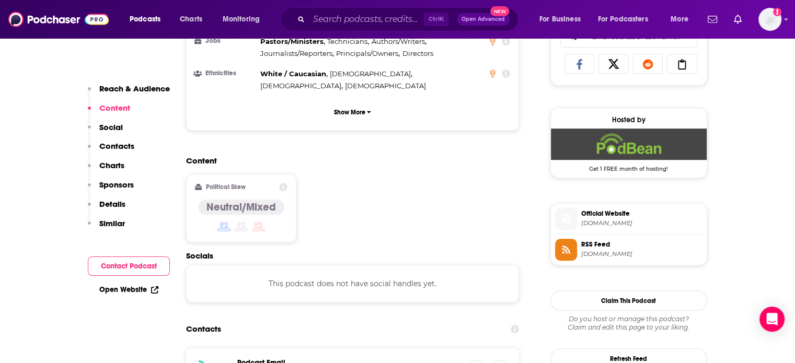
scroll to position [702, 0]
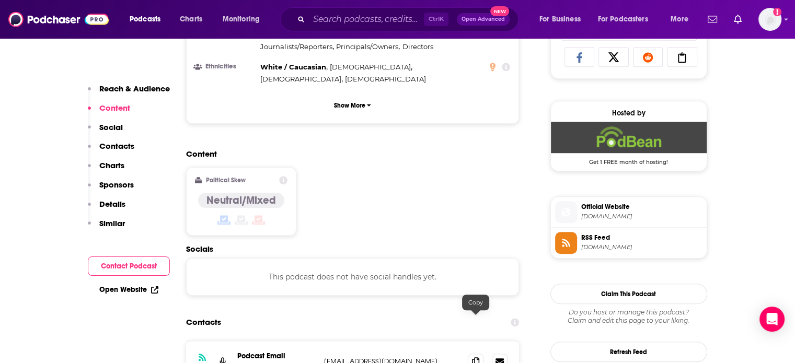
click at [478, 357] on icon at bounding box center [475, 361] width 7 height 8
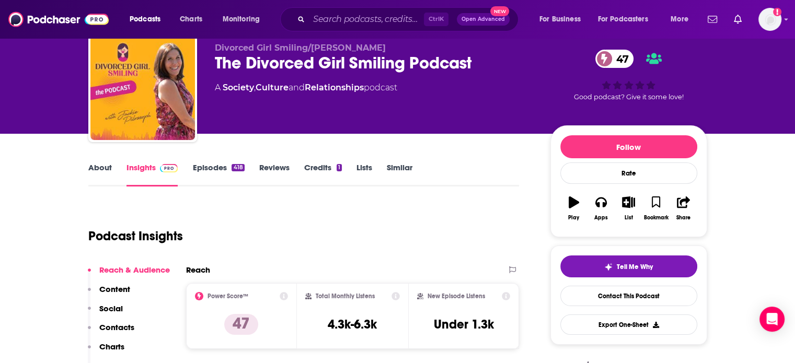
scroll to position [0, 0]
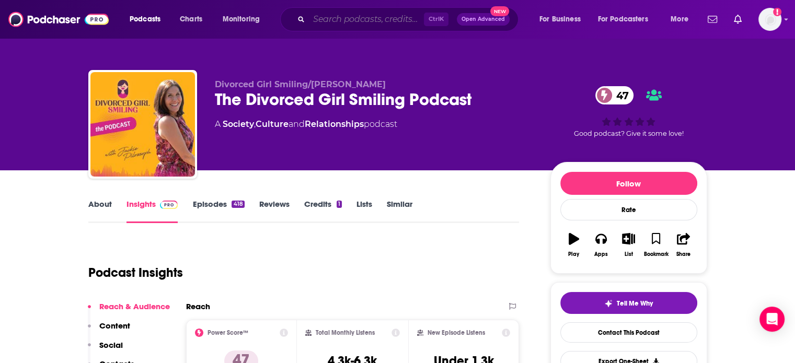
click at [343, 25] on input "Search podcasts, credits, & more..." at bounding box center [366, 19] width 115 height 17
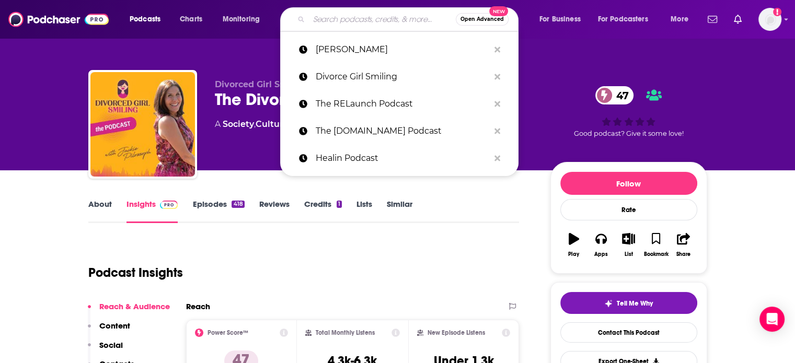
paste input "The Divorce Devil Podcast"
type input "The Divorce Devil Podcast"
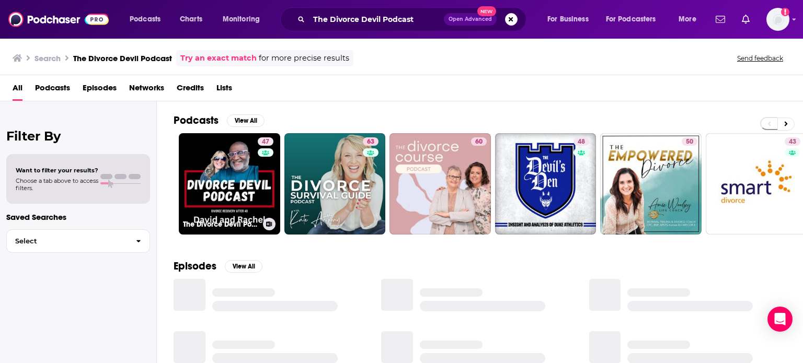
click at [228, 175] on link "47 The Divorce Devil Podcast" at bounding box center [229, 183] width 101 height 101
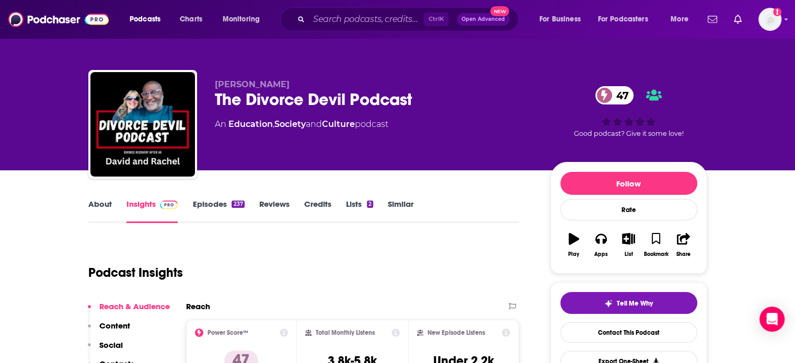
click at [99, 206] on link "About" at bounding box center [100, 211] width 24 height 24
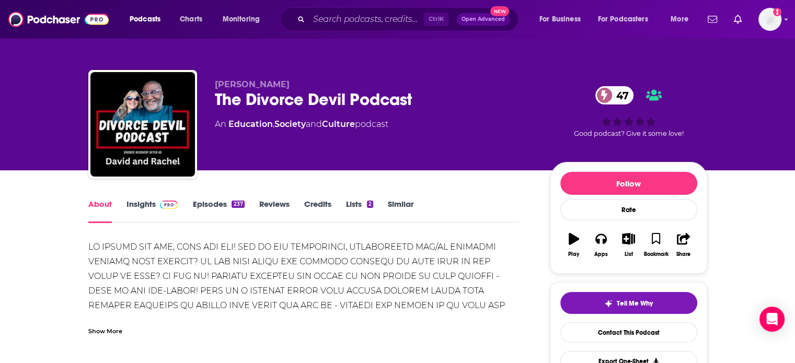
drag, startPoint x: 137, startPoint y: 207, endPoint x: 241, endPoint y: 12, distance: 220.9
click at [137, 207] on link "Insights" at bounding box center [152, 211] width 52 height 24
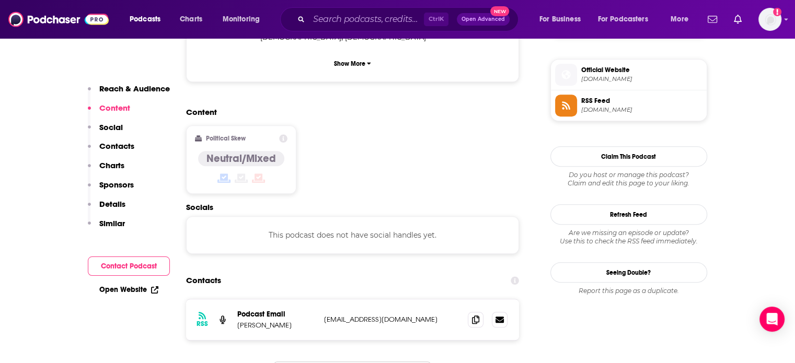
scroll to position [750, 0]
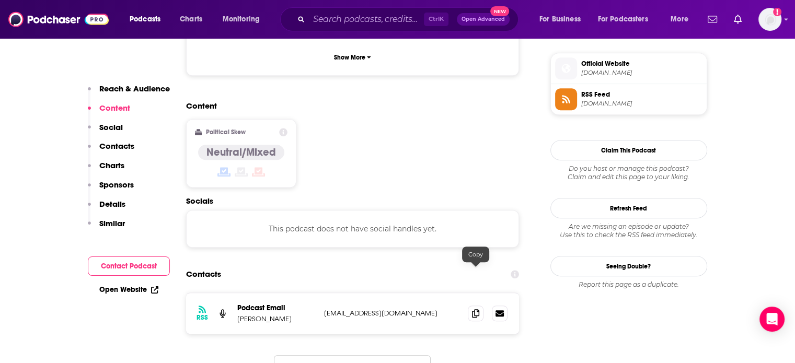
click at [480, 306] on span at bounding box center [476, 314] width 16 height 16
click at [383, 12] on input "Search podcasts, credits, & more..." at bounding box center [366, 19] width 115 height 17
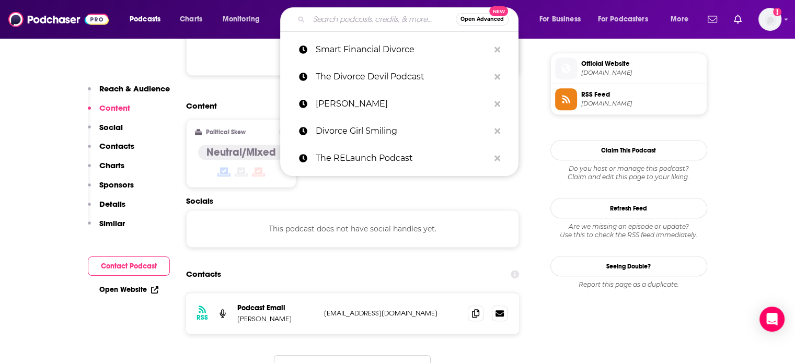
paste input "The Jennifer Hargrave Show"
type input "The Jennifer Hargrave Show"
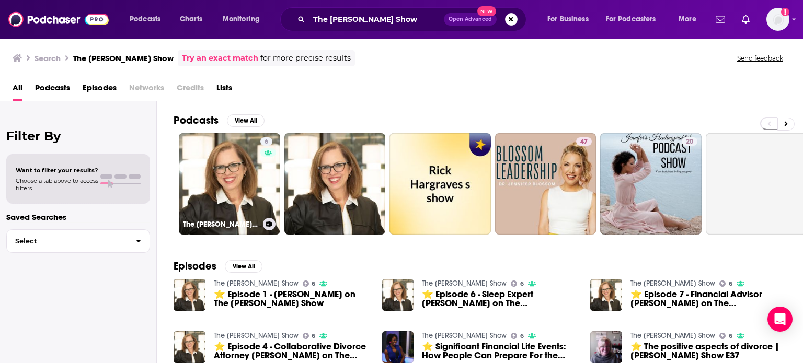
click at [245, 194] on link "6 The Jennifer Hargrave Show" at bounding box center [229, 183] width 101 height 101
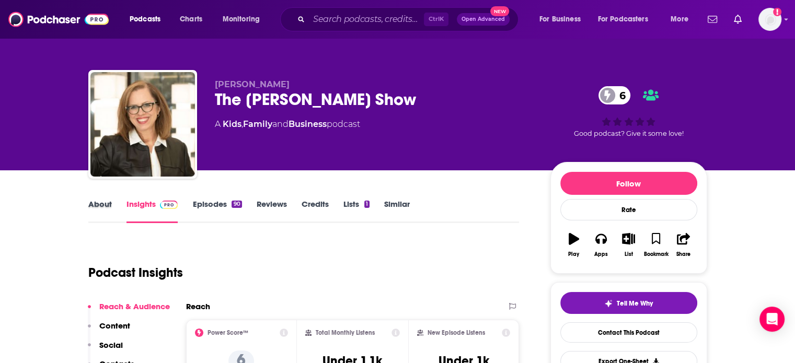
click at [115, 208] on div "About" at bounding box center [107, 211] width 38 height 24
click at [106, 204] on link "About" at bounding box center [100, 211] width 24 height 24
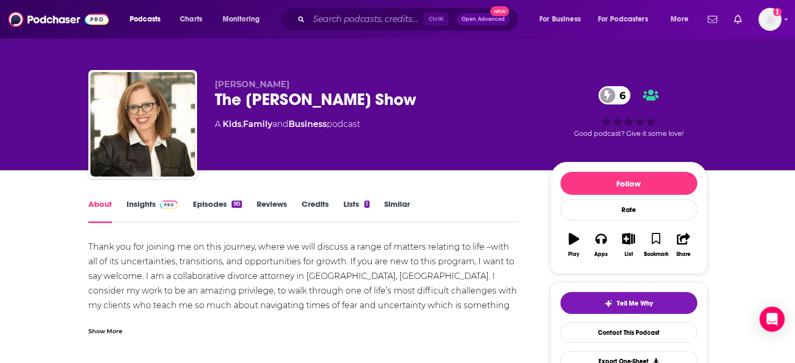
drag, startPoint x: 132, startPoint y: 203, endPoint x: 259, endPoint y: 0, distance: 239.7
click at [132, 203] on link "Insights" at bounding box center [152, 211] width 52 height 24
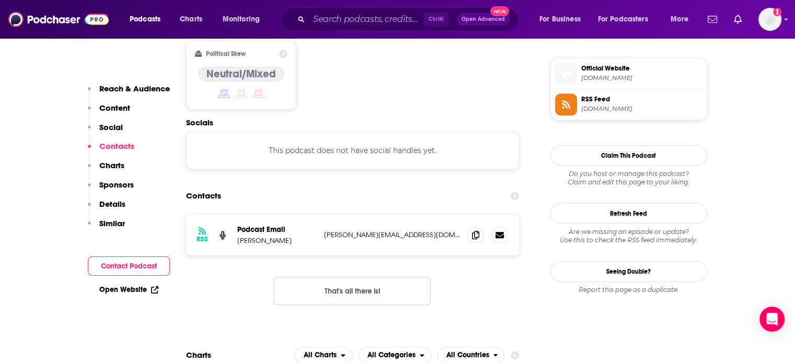
scroll to position [815, 0]
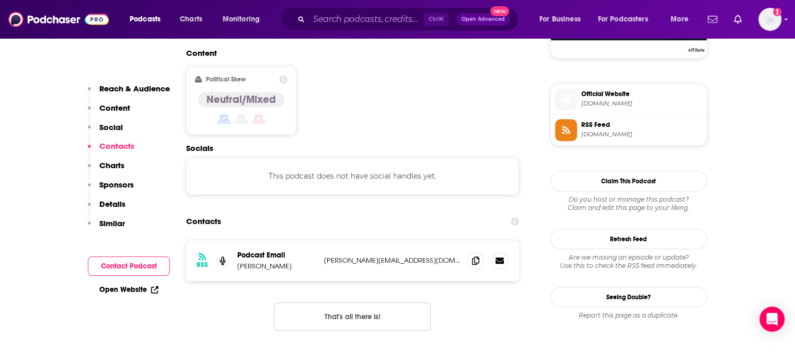
click at [153, 288] on icon at bounding box center [154, 289] width 7 height 7
click at [344, 21] on input "Search podcasts, credits, & more..." at bounding box center [366, 19] width 115 height 17
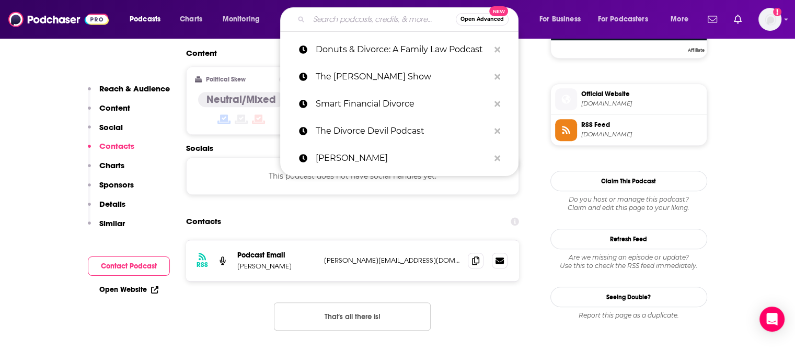
paste input "The SavvyCast"
type input "The SavvyCast"
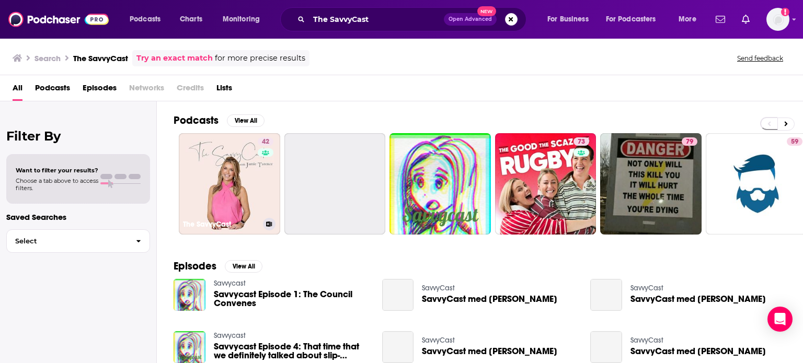
click at [224, 160] on link "42 The SavvyCast" at bounding box center [229, 183] width 101 height 101
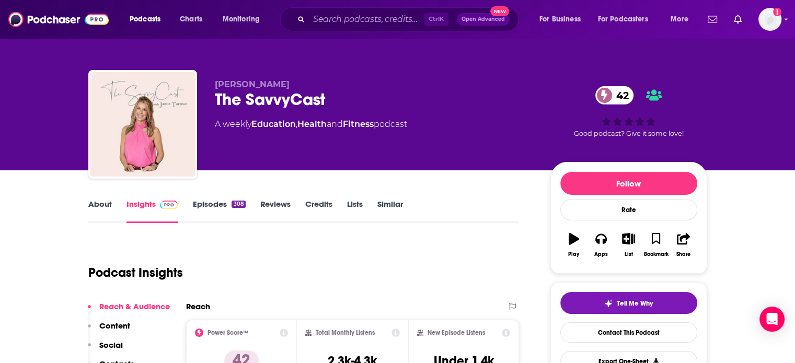
click at [103, 207] on link "About" at bounding box center [100, 211] width 24 height 24
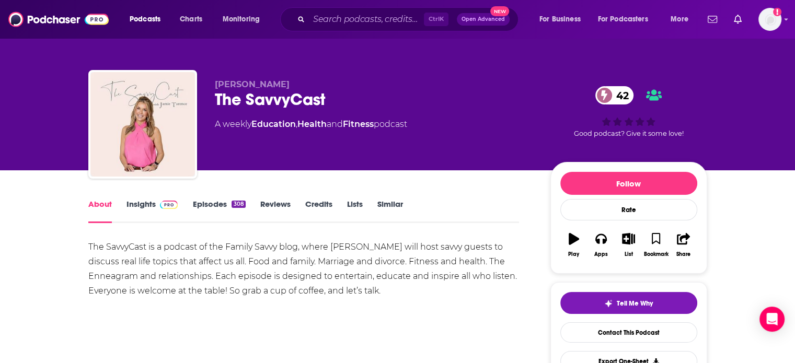
drag, startPoint x: 134, startPoint y: 204, endPoint x: 224, endPoint y: 13, distance: 211.8
click at [134, 204] on link "Insights" at bounding box center [152, 211] width 52 height 24
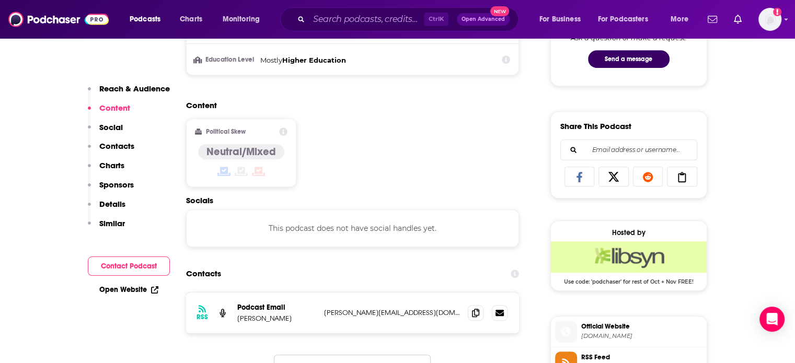
scroll to position [696, 0]
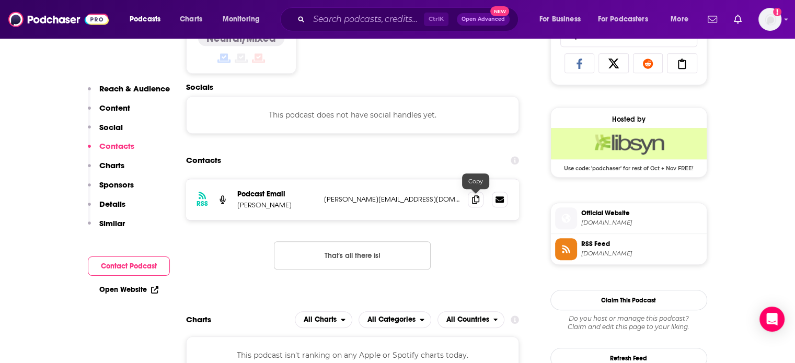
click at [474, 196] on icon at bounding box center [475, 199] width 7 height 8
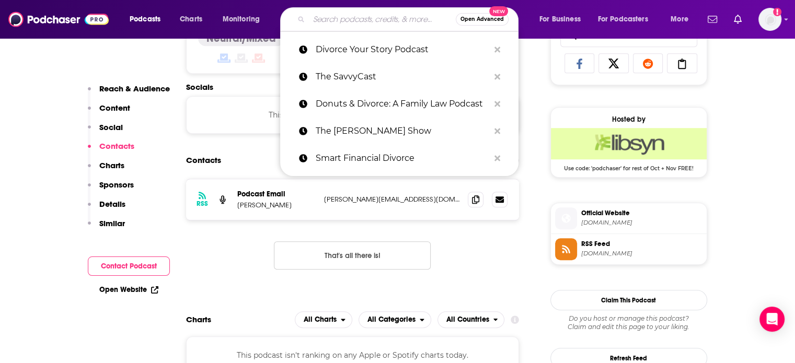
paste input "Reflect Reclaim & Liberate - with Sallyanne Hartnell"
type input "Reflect Reclaim & Liberate - with Sallyanne Hartnell"
click at [370, 16] on input "Reflect Reclaim & Liberate - with Sallyanne Hartnell" at bounding box center [382, 19] width 147 height 17
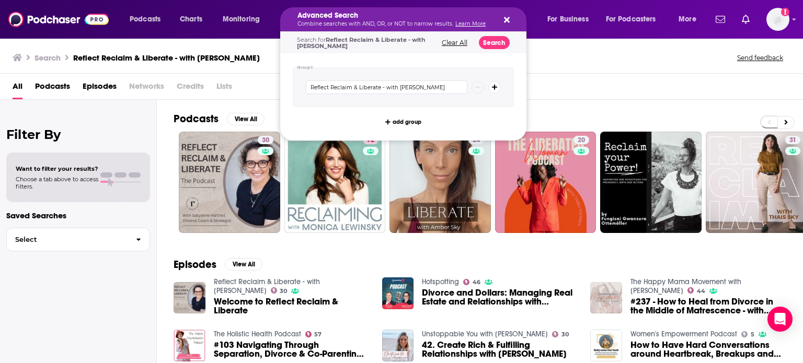
drag, startPoint x: 313, startPoint y: 18, endPoint x: 481, endPoint y: 39, distance: 169.5
click at [504, 14] on div "Advanced Search Combine searches with AND, OR, or NOT to narrow results. Learn …" at bounding box center [403, 19] width 246 height 24
click at [504, 24] on icon "Search podcasts, credits, & more..." at bounding box center [507, 20] width 6 height 8
click at [499, 18] on div "Advanced Search Combine searches with AND, OR, or NOT to narrow results. Learn …" at bounding box center [403, 19] width 246 height 24
click at [100, 14] on img at bounding box center [58, 19] width 100 height 20
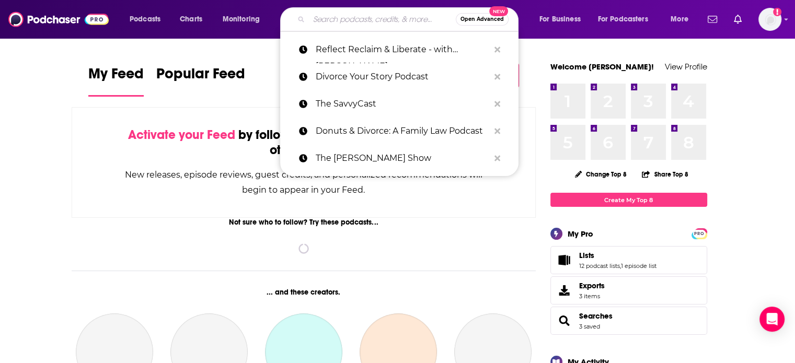
paste input "The Gray Divorce Podcast"
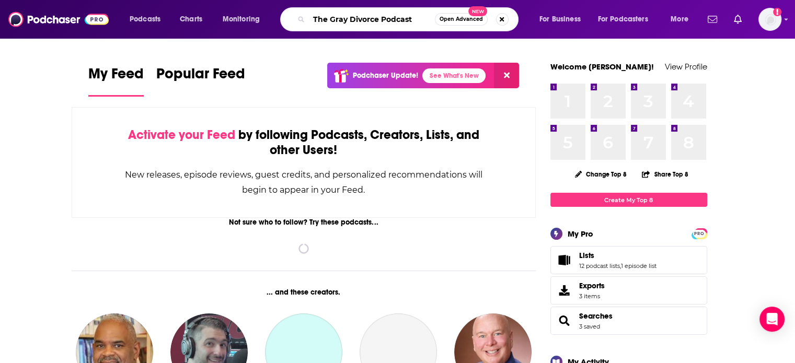
click at [366, 24] on input "The Gray Divorce Podcast" at bounding box center [372, 19] width 126 height 17
type input "The Gray Divorce Podcast"
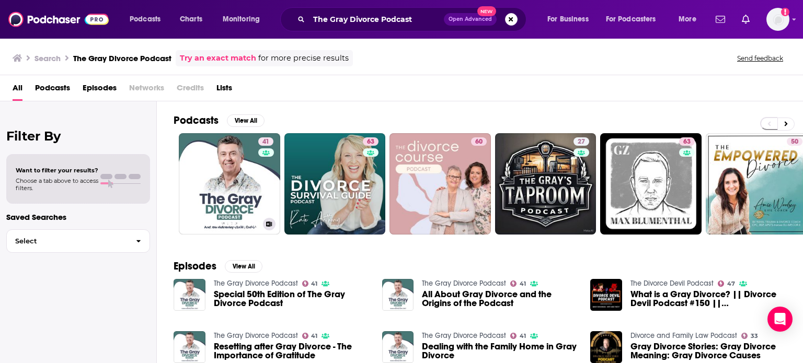
click at [227, 215] on link "41 The Gray Divorce Podcast" at bounding box center [229, 183] width 101 height 101
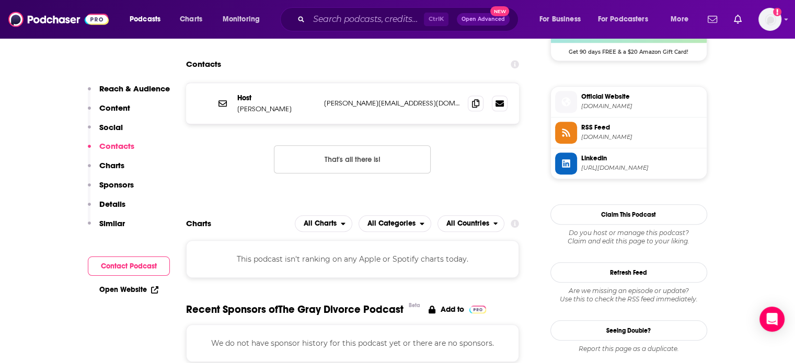
scroll to position [819, 0]
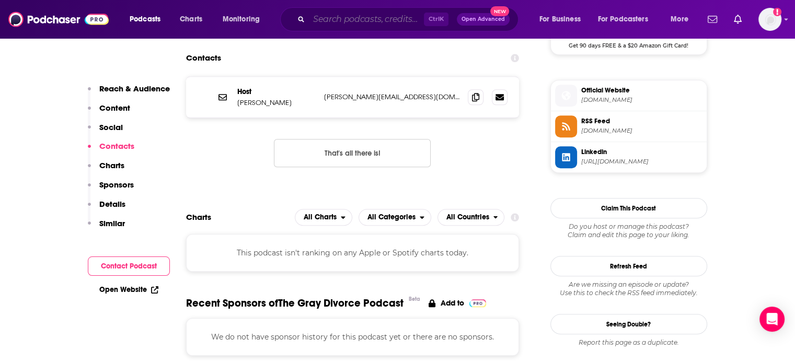
click at [370, 18] on input "Search podcasts, credits, & more..." at bounding box center [366, 19] width 115 height 17
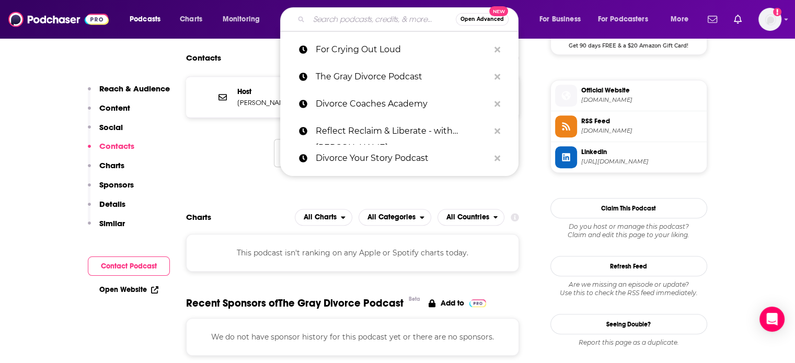
paste input "Sip with Joy"
type input "Sip with Joy"
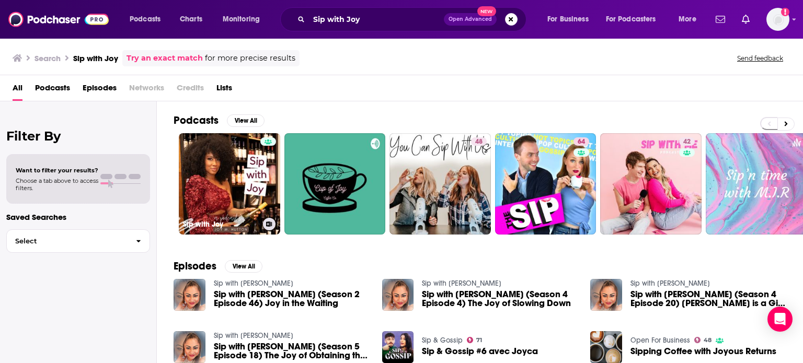
click at [244, 190] on link "Sip with Joy" at bounding box center [229, 183] width 101 height 101
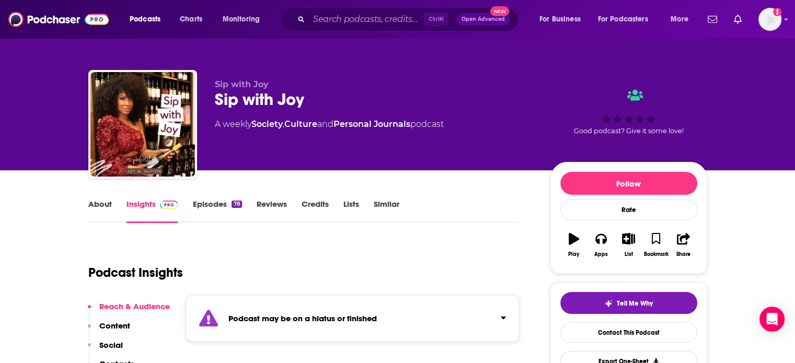
click at [100, 207] on link "About" at bounding box center [100, 211] width 24 height 24
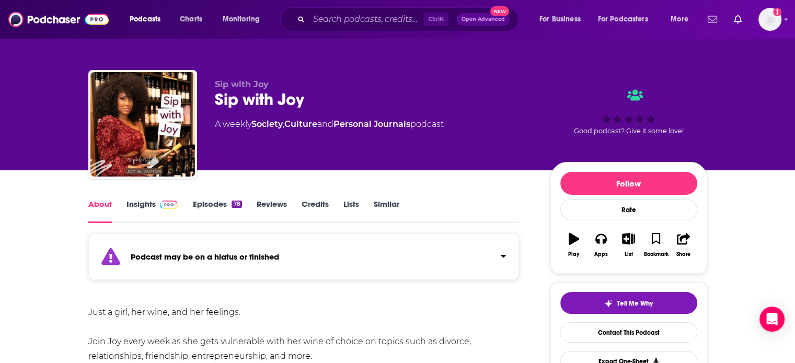
click at [151, 212] on link "Insights" at bounding box center [152, 211] width 52 height 24
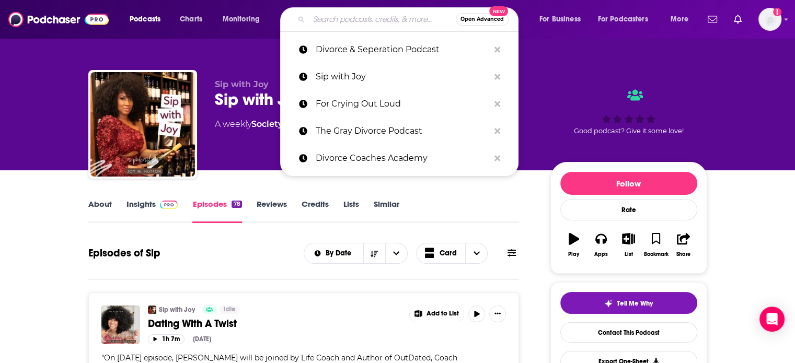
click at [368, 20] on input "Search podcasts, credits, & more..." at bounding box center [382, 19] width 147 height 17
paste input "The Single Parent's Network"
type input "The Single Parent's Network"
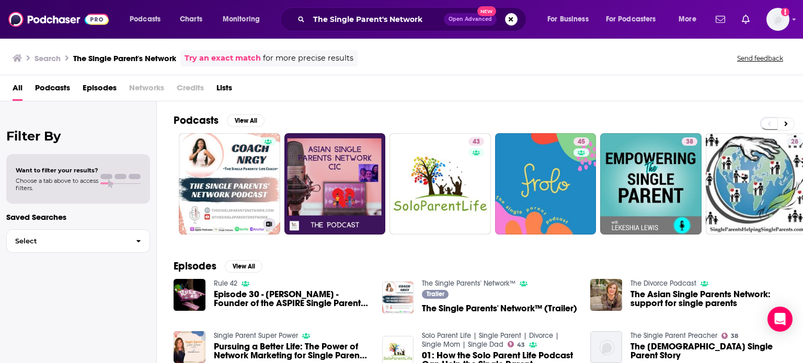
click at [231, 174] on link "The Single Parents' Network™" at bounding box center [229, 183] width 101 height 101
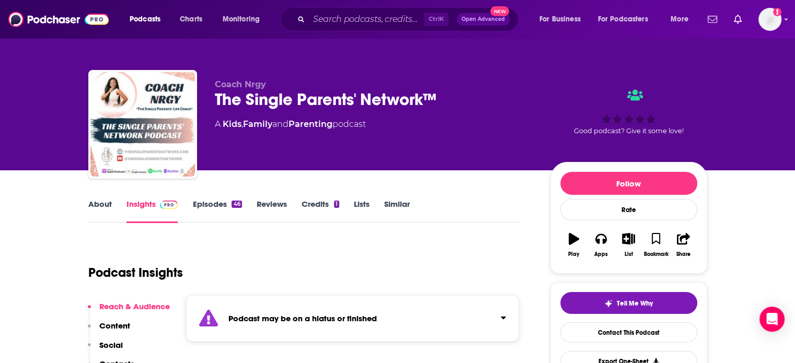
click at [210, 202] on link "Episodes 46" at bounding box center [216, 211] width 49 height 24
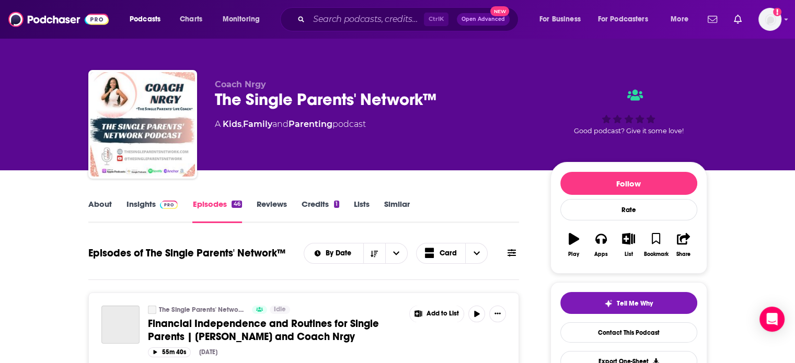
scroll to position [98, 0]
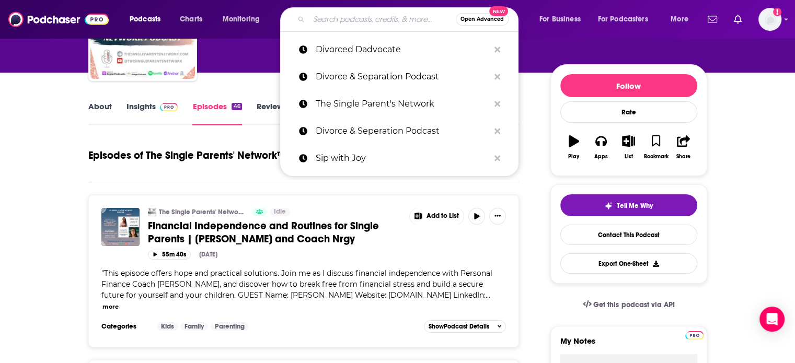
click at [344, 16] on input "Search podcasts, credits, & more..." at bounding box center [382, 19] width 147 height 17
paste input "The Empowered Divorce"
type input "The Empowered Divorce"
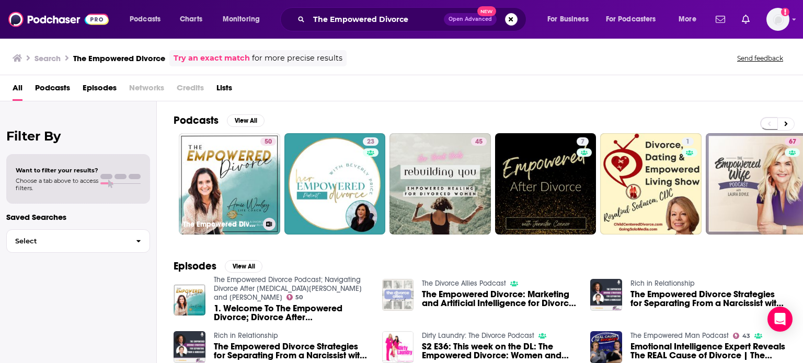
click at [260, 195] on div "50" at bounding box center [268, 177] width 16 height 80
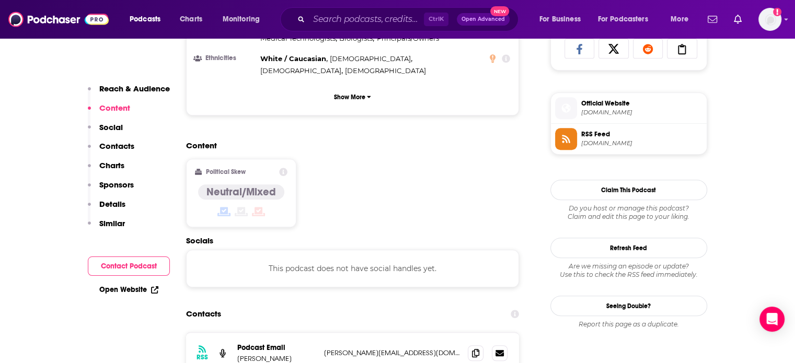
scroll to position [722, 0]
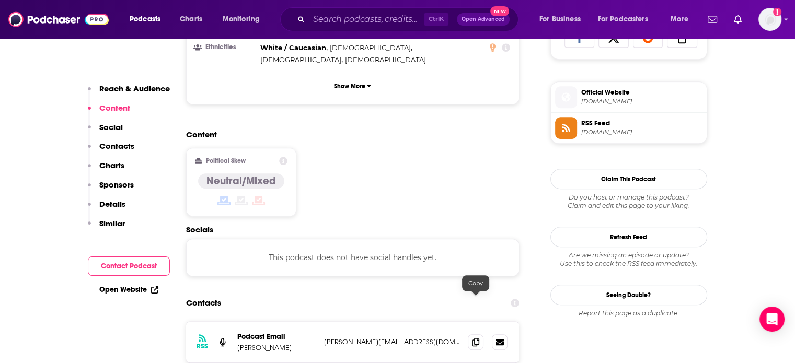
click at [477, 338] on icon at bounding box center [475, 342] width 7 height 8
click at [376, 22] on input "Search podcasts, credits, & more..." at bounding box center [366, 19] width 115 height 17
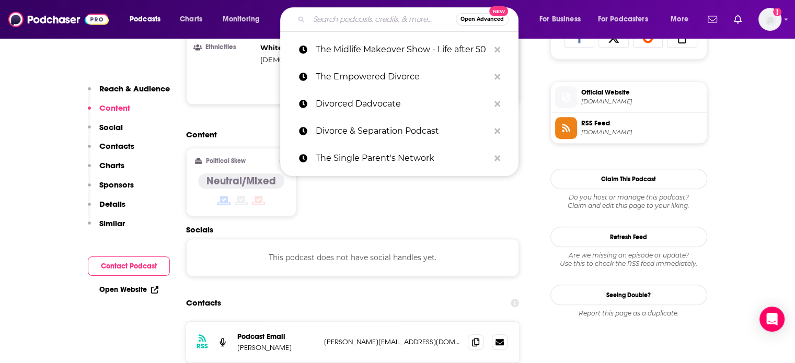
paste input "Women, Men & Relationships"
type input "Women, Men & Relationships"
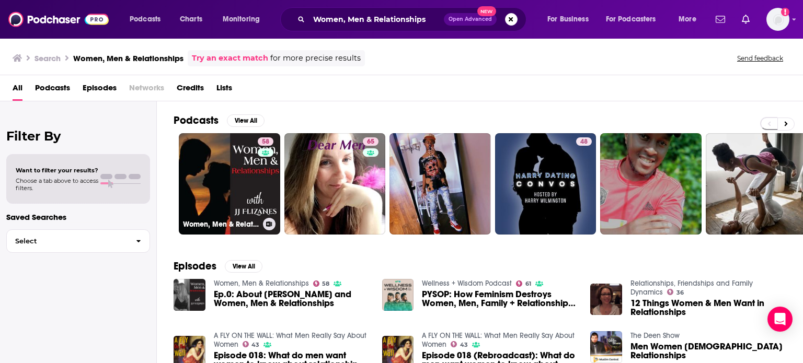
click at [258, 163] on div "58" at bounding box center [267, 177] width 18 height 80
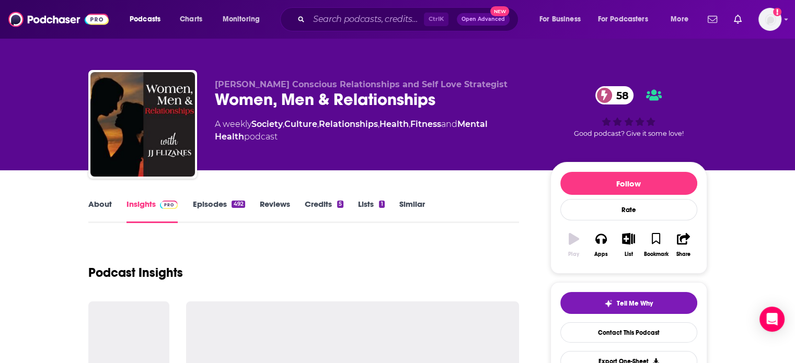
click at [257, 163] on div "JJ Flizanes Conscious Relationships and Self Love Strategist Women, Men & Relat…" at bounding box center [374, 121] width 319 height 84
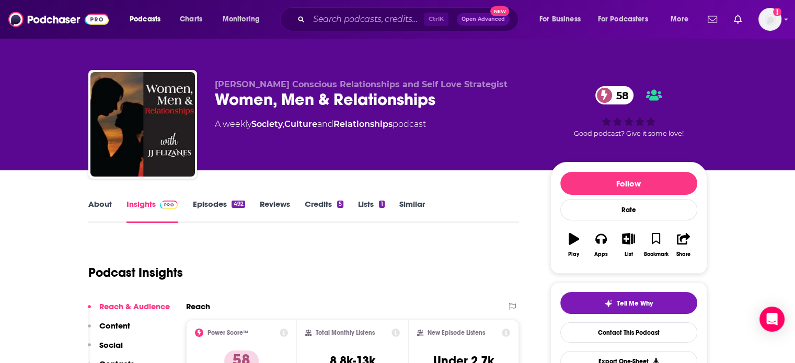
click at [91, 214] on link "About" at bounding box center [100, 211] width 24 height 24
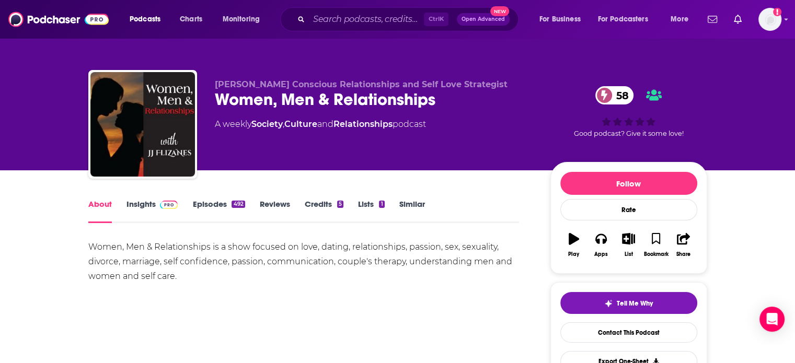
click at [160, 205] on img at bounding box center [169, 205] width 18 height 8
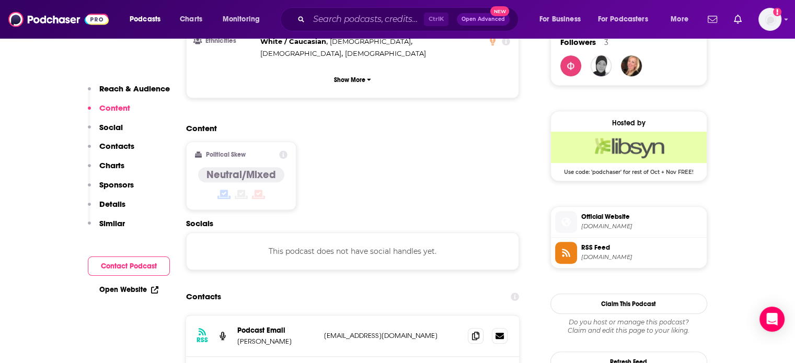
scroll to position [783, 0]
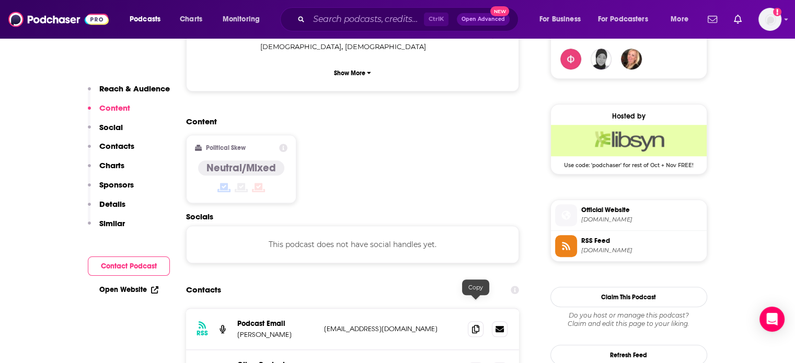
click at [473, 363] on icon at bounding box center [475, 370] width 7 height 8
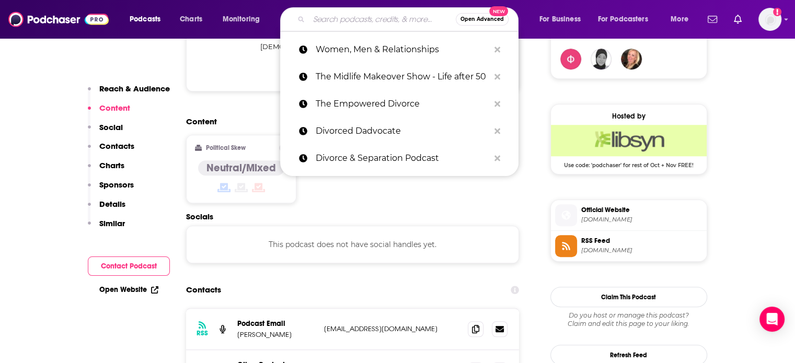
click at [387, 15] on input "Search podcasts, credits, & more..." at bounding box center [382, 19] width 147 height 17
paste input "His & Her Money"
type input "His & Her Money"
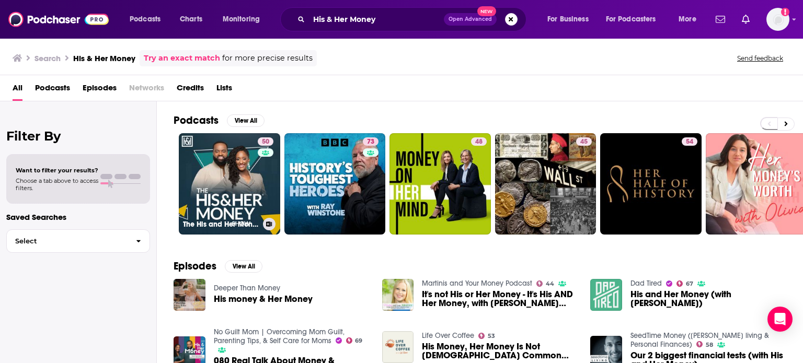
click at [225, 171] on link "50 The His and Her Money Show" at bounding box center [229, 183] width 101 height 101
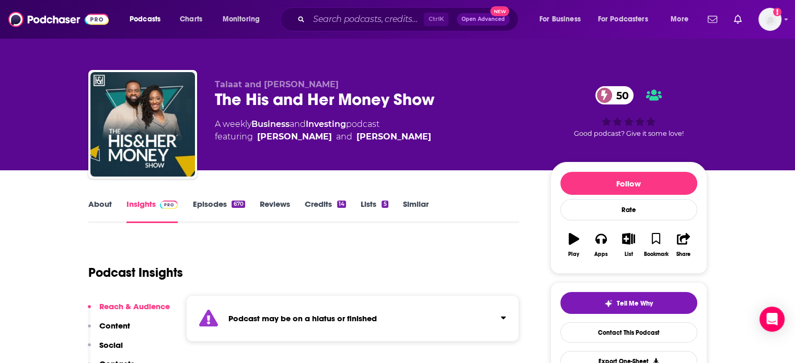
click at [91, 215] on link "About" at bounding box center [100, 211] width 24 height 24
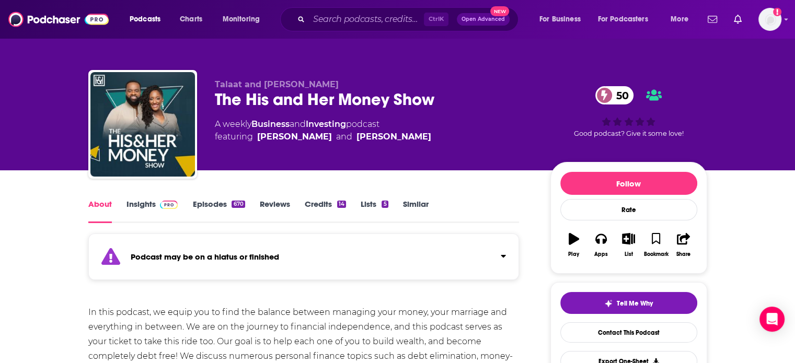
click at [213, 201] on link "Episodes 670" at bounding box center [218, 211] width 52 height 24
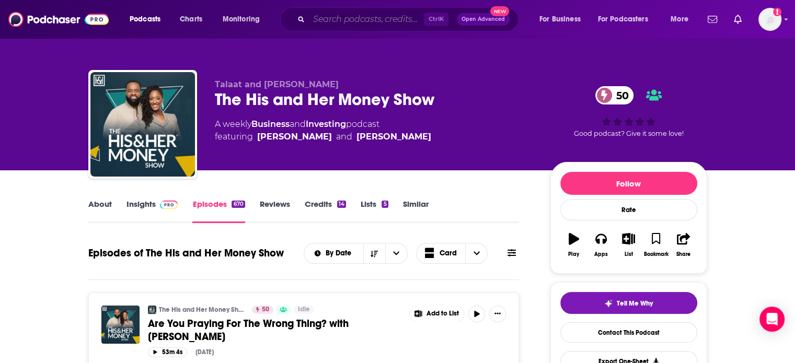
click at [361, 17] on input "Search podcasts, credits, & more..." at bounding box center [366, 19] width 115 height 17
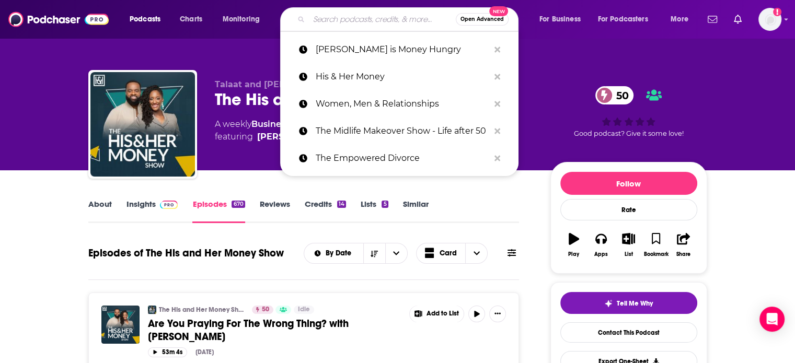
paste input "WTF! Women Talk Finance"
type input "WTF! Women Talk Finance"
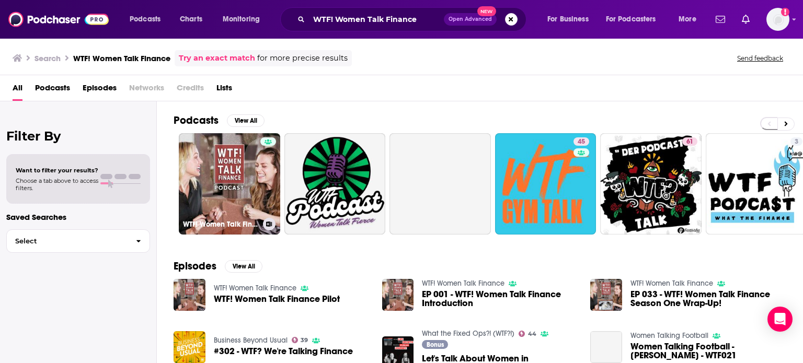
click at [231, 171] on link "WTF! Women Talk Finance" at bounding box center [229, 183] width 101 height 101
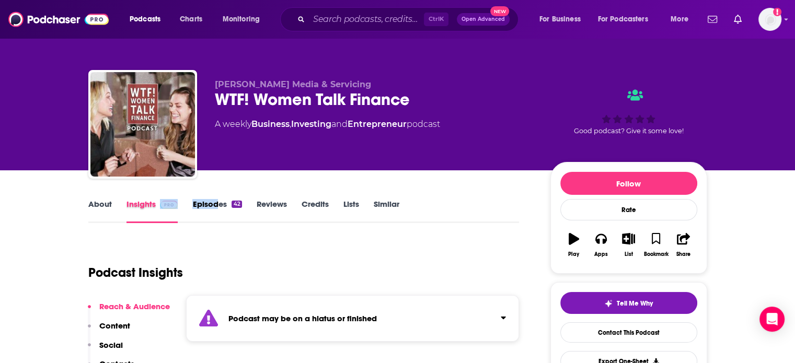
drag, startPoint x: 186, startPoint y: 214, endPoint x: 215, endPoint y: 208, distance: 29.7
click at [215, 208] on div "About Insights Episodes 42 Reviews Credits Lists Similar" at bounding box center [303, 211] width 431 height 26
click at [215, 208] on link "Episodes 42" at bounding box center [216, 211] width 49 height 24
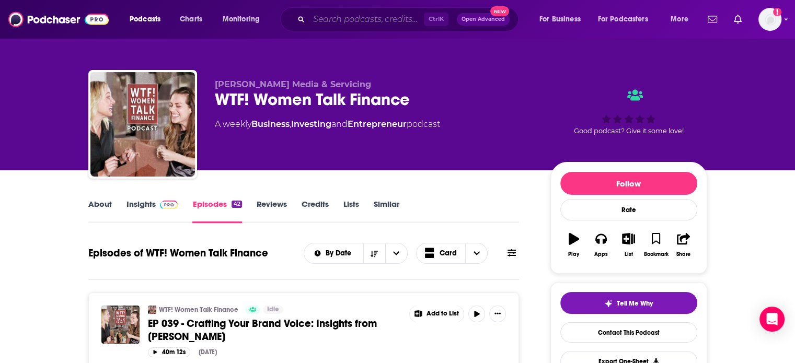
click at [345, 15] on input "Search podcasts, credits, & more..." at bounding box center [366, 19] width 115 height 17
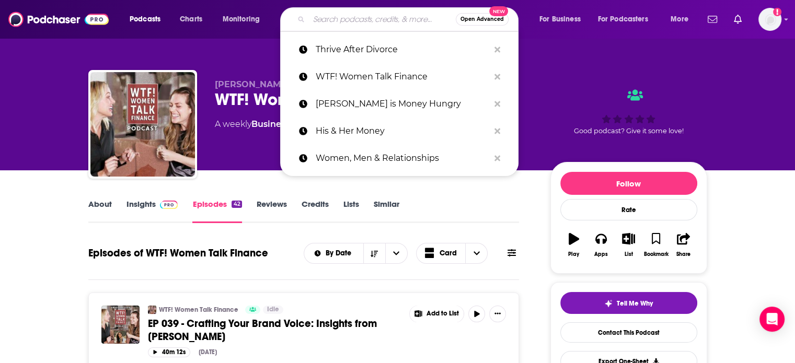
paste input "Divorce Team Radio"
type input "Divorce Team Radio"
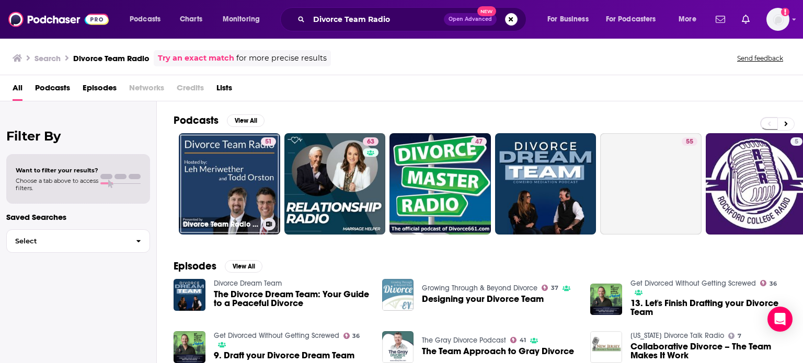
click at [246, 181] on link "51 Divorce Team Radio - Your Source for Divorce and Family Law Matters" at bounding box center [229, 183] width 101 height 101
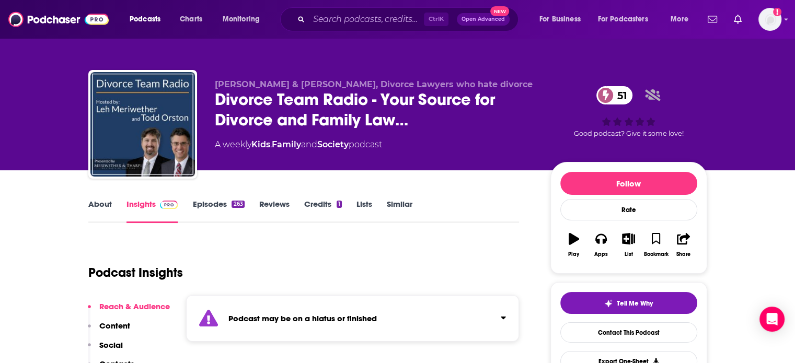
click at [217, 204] on link "Episodes 263" at bounding box center [218, 211] width 52 height 24
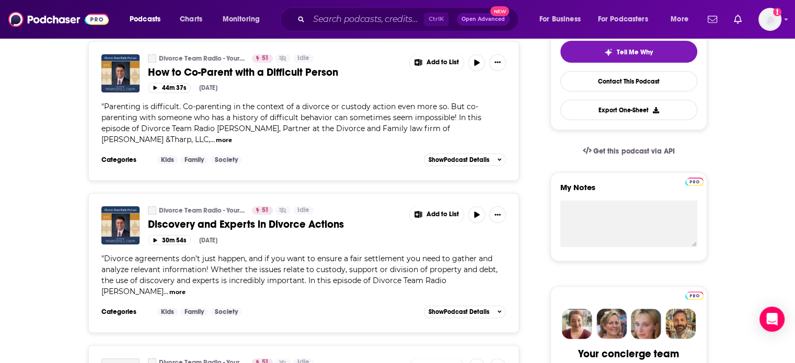
scroll to position [197, 0]
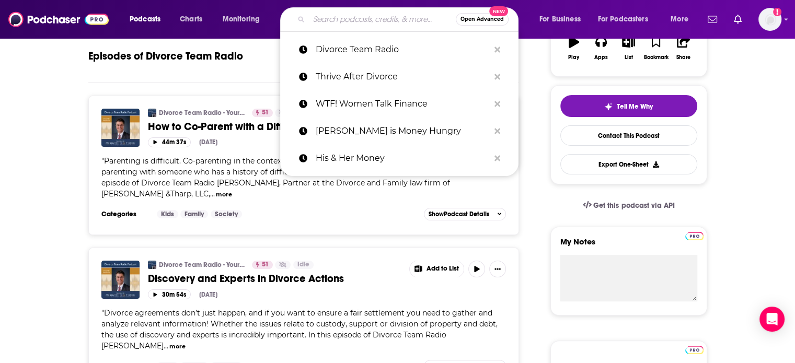
click at [326, 19] on input "Search podcasts, credits, & more..." at bounding box center [382, 19] width 147 height 17
paste input "Dynamite Divorce and other matters (DDOM)"
type input "Dynamite Divorce and other matters (DDOM)"
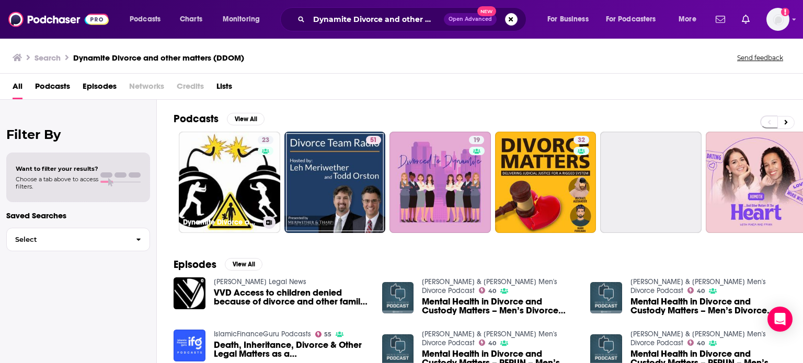
click at [230, 172] on link "23 Dynamite Divorce and other matters (DDOM)" at bounding box center [229, 182] width 101 height 101
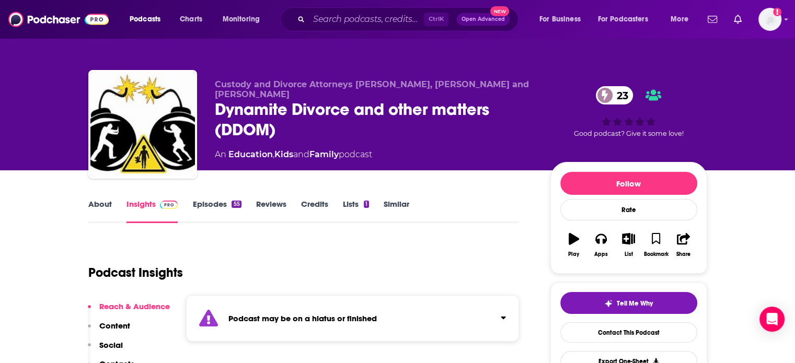
click at [217, 205] on link "Episodes 55" at bounding box center [216, 211] width 49 height 24
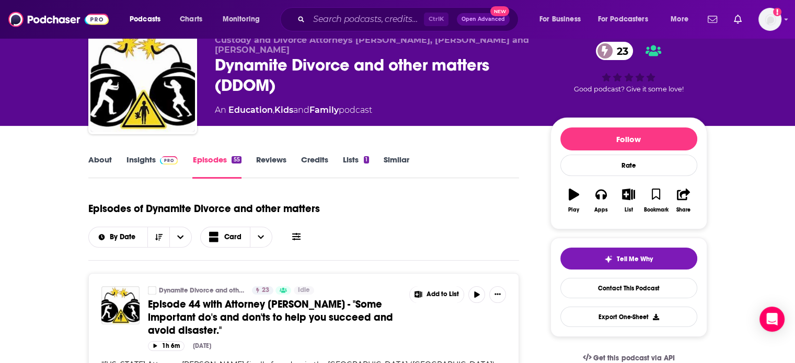
scroll to position [77, 0]
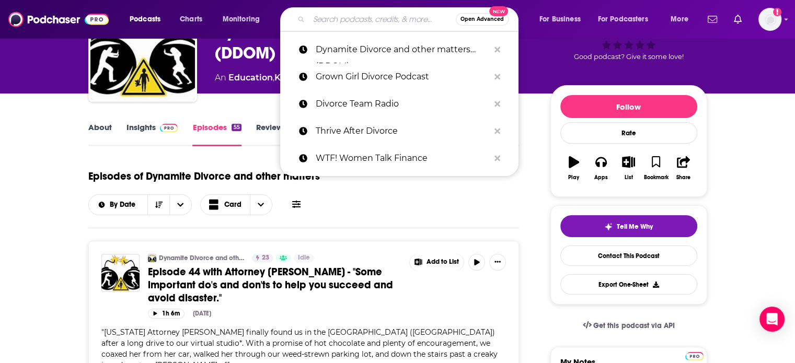
click at [357, 17] on input "Search podcasts, credits, & more..." at bounding box center [382, 19] width 147 height 17
paste input "Ex-it Strategy"
type input "Ex-it Strategy"
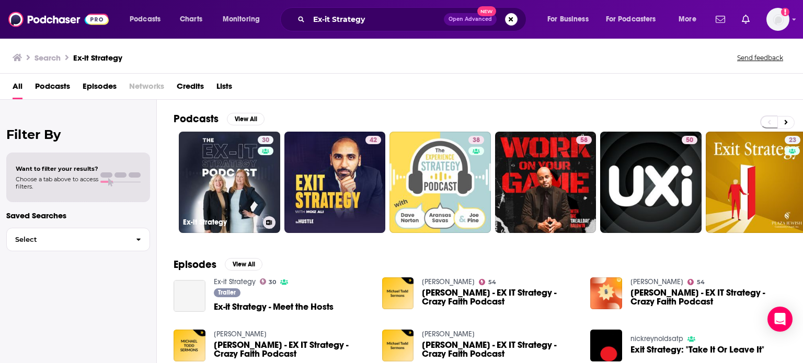
click at [239, 159] on link "30 Ex-it Strategy" at bounding box center [229, 182] width 101 height 101
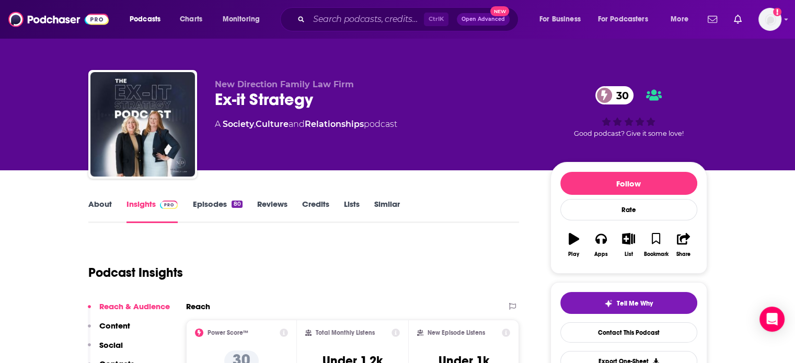
click at [101, 212] on link "About" at bounding box center [100, 211] width 24 height 24
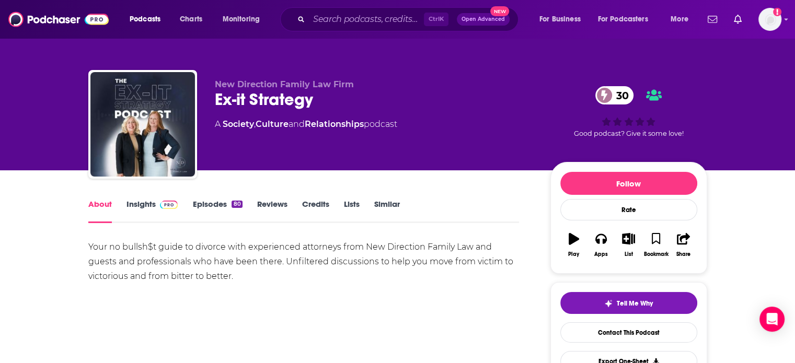
click at [156, 206] on span at bounding box center [167, 204] width 22 height 10
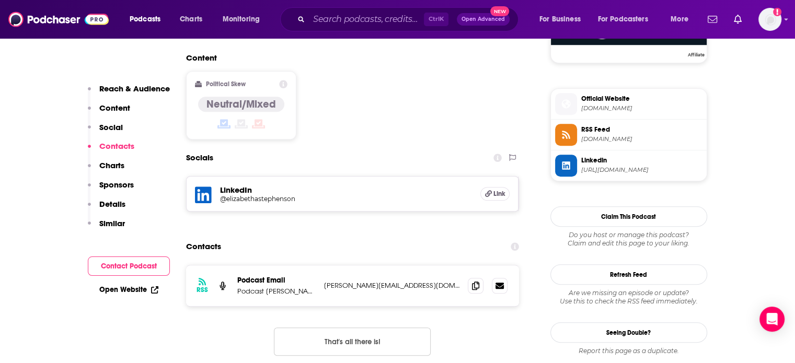
scroll to position [817, 0]
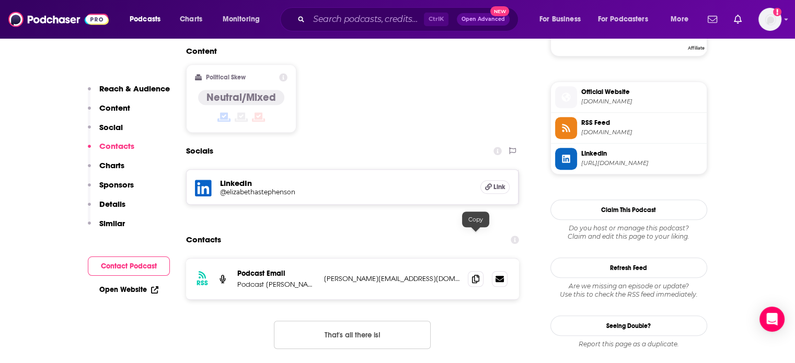
click at [478, 275] on icon at bounding box center [475, 279] width 7 height 8
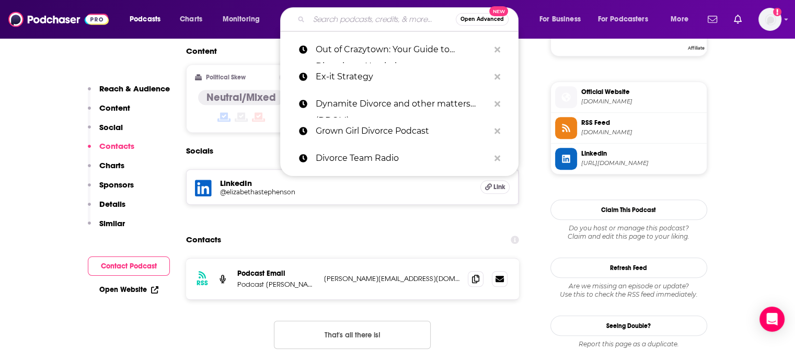
click at [366, 21] on input "Search podcasts, credits, & more..." at bounding box center [382, 19] width 147 height 17
paste input "Welcome to the Other Side"
type input "Welcome to the Other Side"
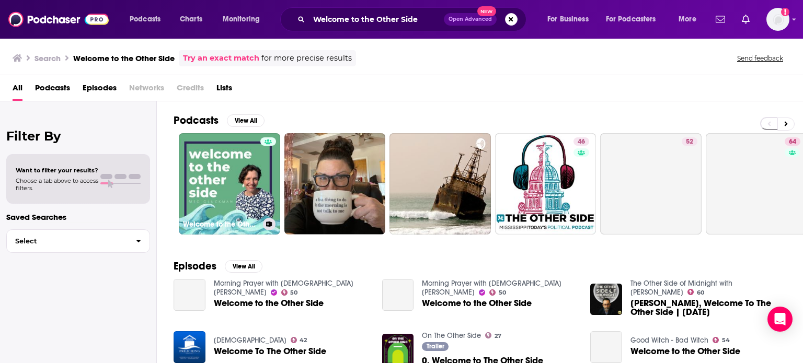
click at [234, 208] on link "Welcome to the Other Side" at bounding box center [229, 183] width 101 height 101
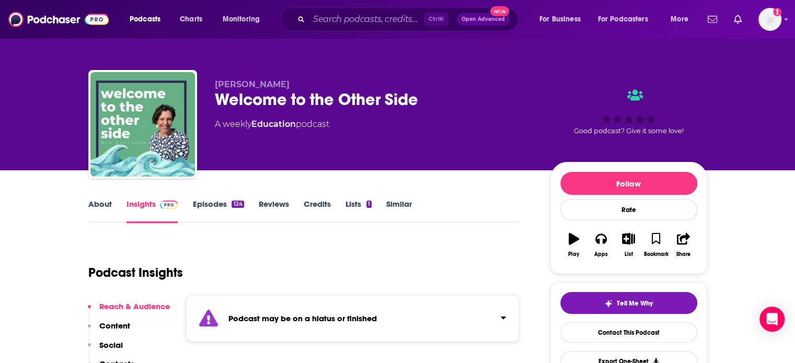
click at [223, 215] on link "Episodes 124" at bounding box center [217, 211] width 51 height 24
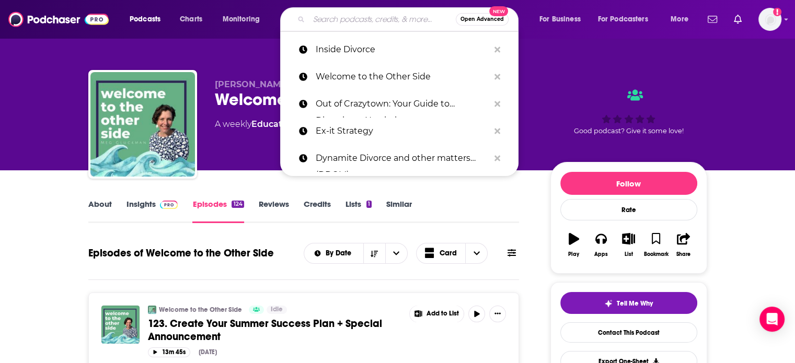
paste input "The Respectful Divorce Podcast"
type input "The Respectful Divorce Podcast"
click at [363, 20] on input "The Respectful Divorce Podcast" at bounding box center [382, 19] width 147 height 17
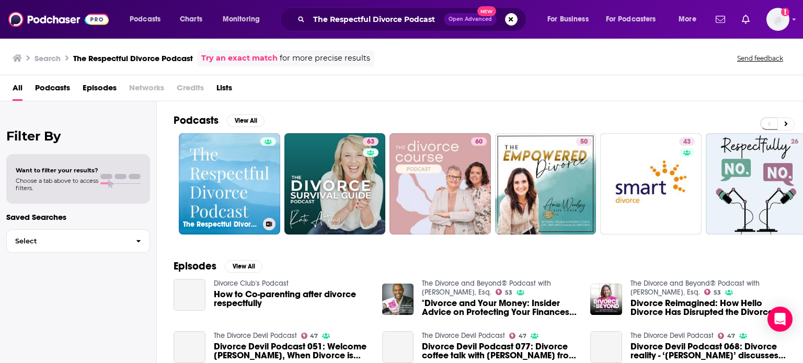
click at [245, 173] on link "The Respectful Divorce Podcast" at bounding box center [229, 183] width 101 height 101
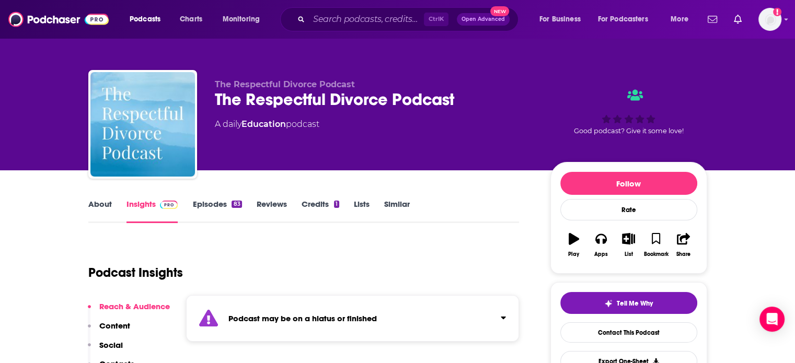
click at [210, 208] on link "Episodes 83" at bounding box center [216, 211] width 49 height 24
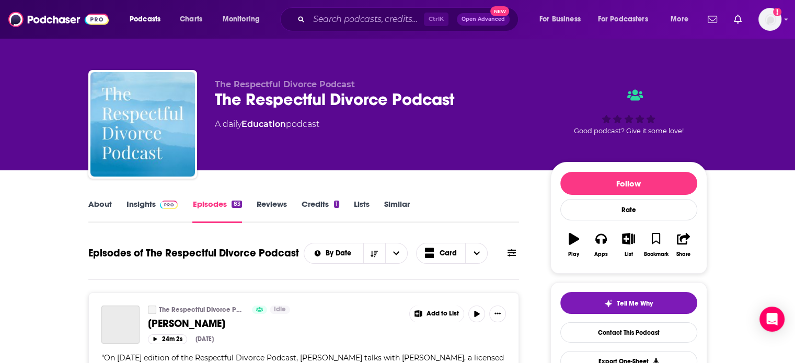
scroll to position [67, 0]
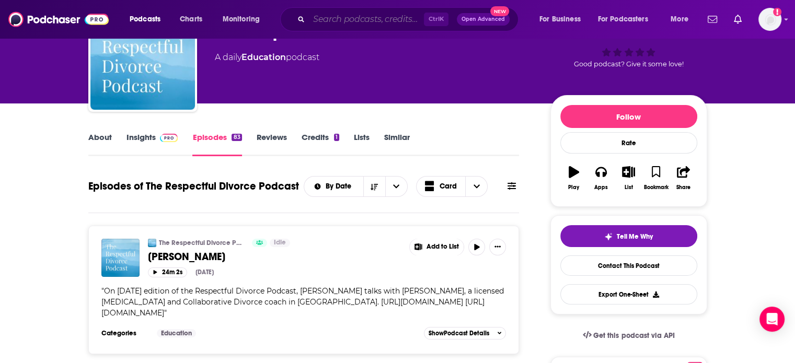
paste input "Off the Fence with Karen Covy"
type input "Off the Fence with Karen Covy"
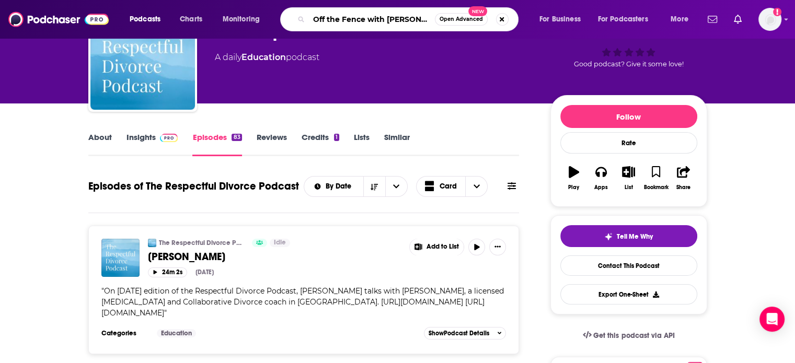
click at [350, 22] on input "Off the Fence with Karen Covy" at bounding box center [372, 19] width 126 height 17
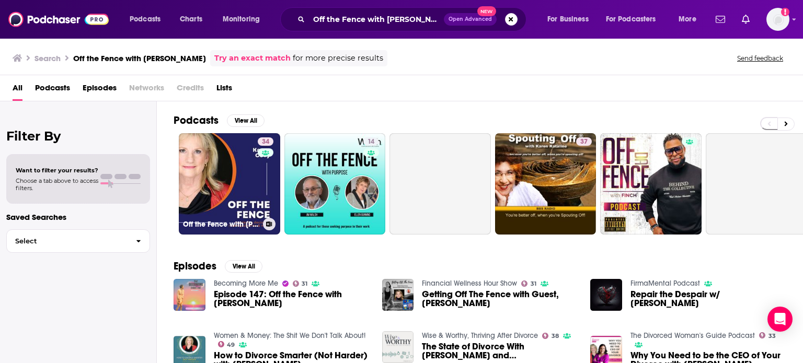
click at [258, 187] on div "34" at bounding box center [267, 177] width 18 height 80
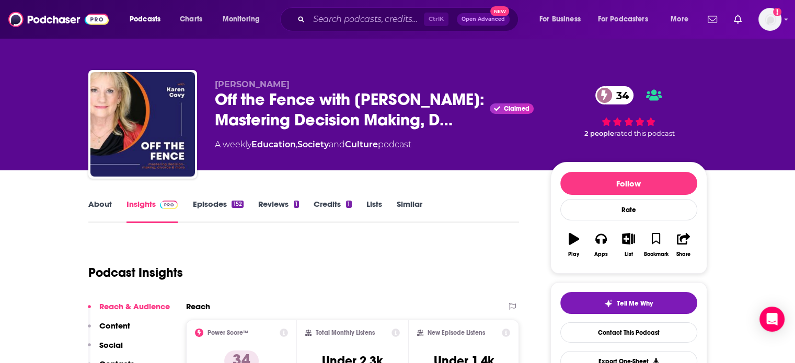
click at [95, 207] on link "About" at bounding box center [100, 211] width 24 height 24
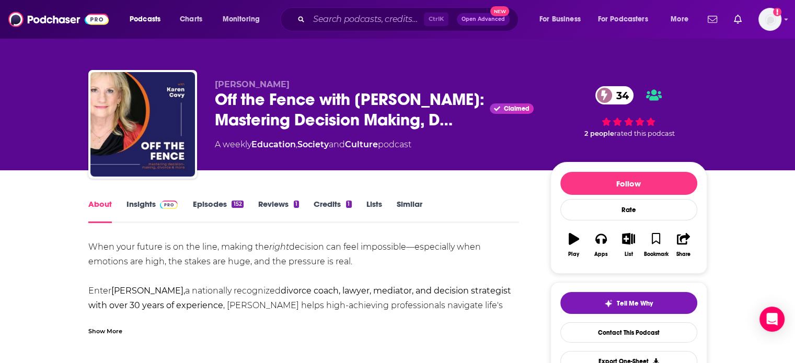
click at [156, 203] on span at bounding box center [167, 204] width 22 height 10
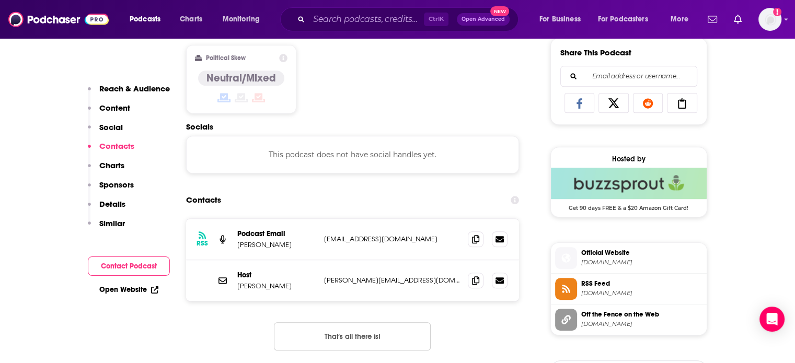
scroll to position [735, 0]
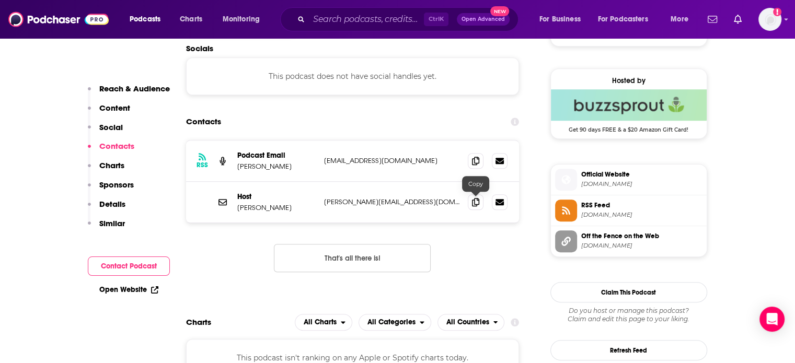
click at [478, 202] on icon at bounding box center [475, 202] width 7 height 8
click at [347, 22] on input "Search podcasts, credits, & more..." at bounding box center [366, 19] width 115 height 17
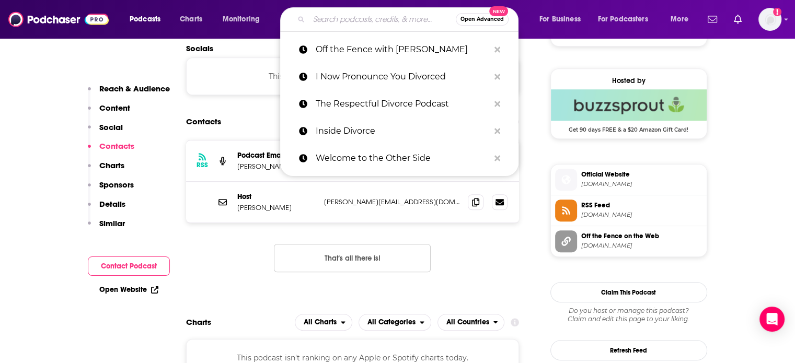
paste input "Intentional Divorce Insights"
type input "Intentional Divorce Insights"
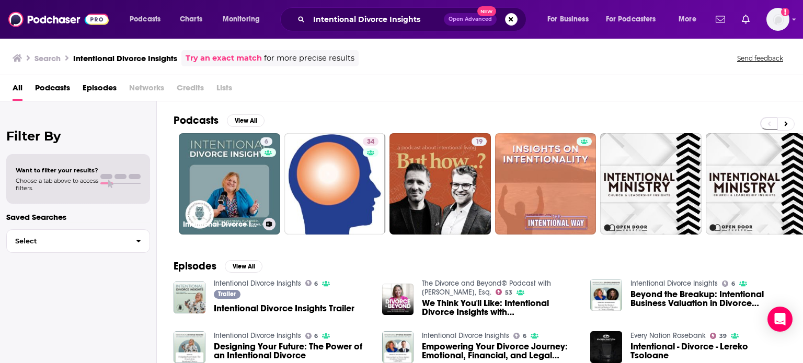
click at [236, 148] on link "6 Intentional Divorce Insights" at bounding box center [229, 183] width 101 height 101
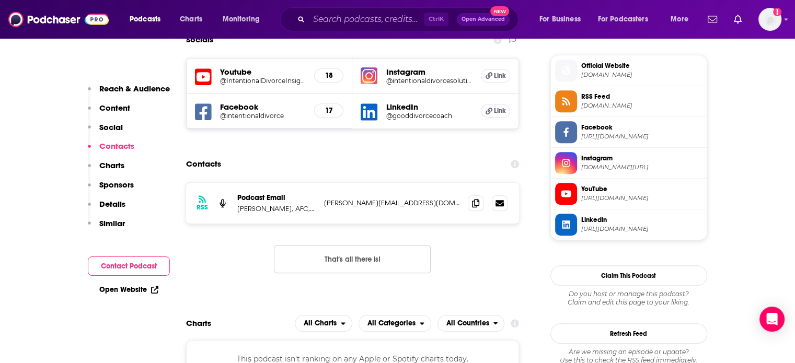
scroll to position [671, 0]
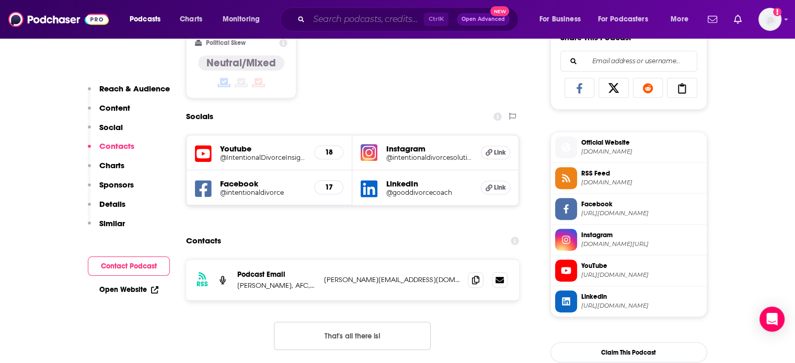
click at [361, 11] on input "Search podcasts, credits, & more..." at bounding box center [366, 19] width 115 height 17
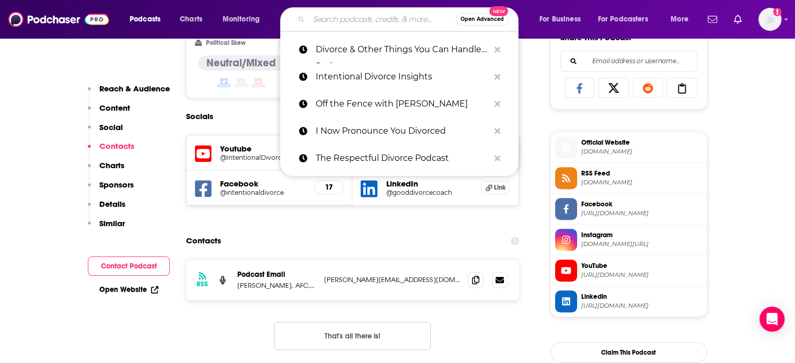
paste input "Your Divorce Survival Guide Podcast"
type input "Your Divorce Survival Guide Podcast"
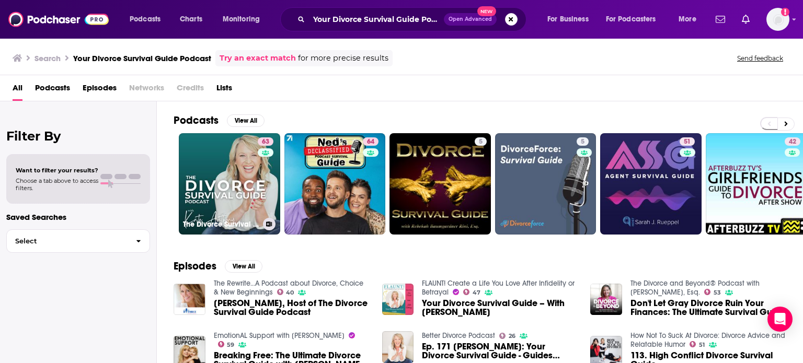
drag, startPoint x: 217, startPoint y: 170, endPoint x: 214, endPoint y: 152, distance: 19.1
click at [214, 152] on link "63 The Divorce Survival Guide Podcast" at bounding box center [229, 183] width 101 height 101
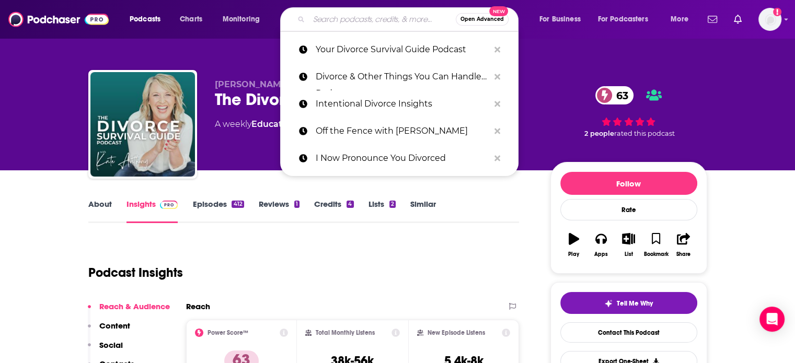
paste input "Women Winning Divorce"
type input "Women Winning Divorce"
click at [376, 16] on input "Women Winning Divorce" at bounding box center [382, 19] width 147 height 17
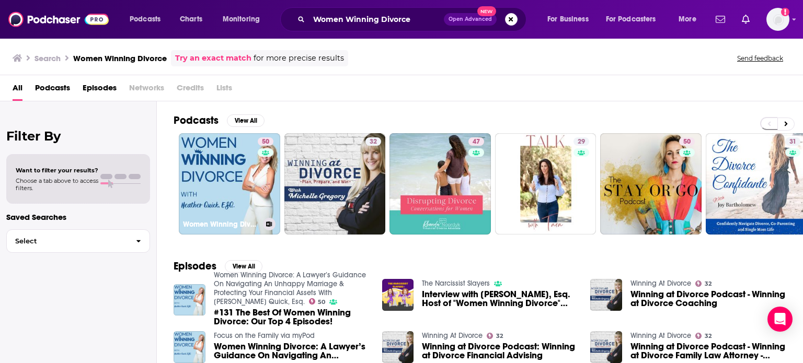
click at [241, 163] on link "50 Women Winning Divorce: A Lawyer’s Guidance On Navigating An Unhappy Marriage…" at bounding box center [229, 183] width 101 height 101
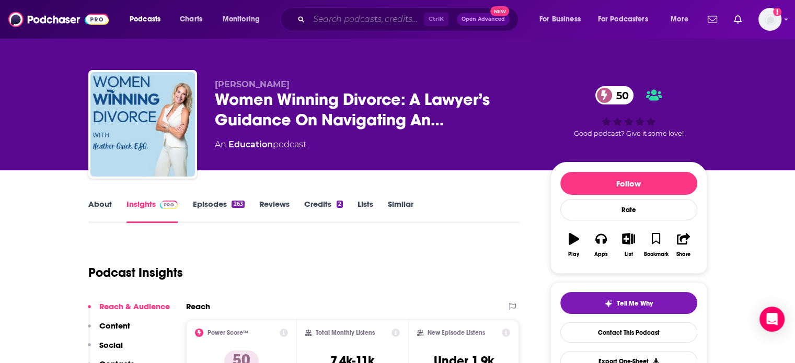
click at [317, 16] on input "Search podcasts, credits, & more..." at bounding box center [366, 19] width 115 height 17
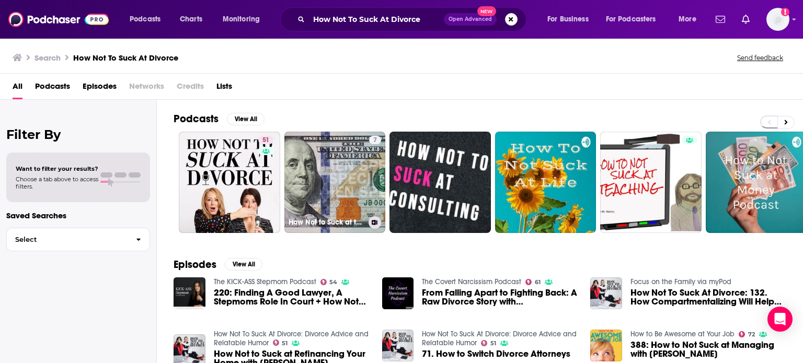
click at [0, 177] on div "Filter By Want to filter your results? Choose a tab above to access filters. Sa…" at bounding box center [78, 281] width 157 height 363
click at [231, 164] on link "51 How Not To Suck At Divorce: Divorce Advice and Relatable Humor" at bounding box center [229, 182] width 101 height 101
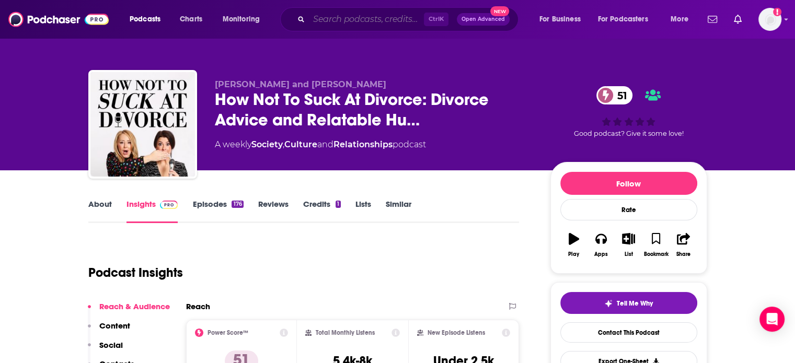
click at [319, 20] on input "Search podcasts, credits, & more..." at bounding box center [366, 19] width 115 height 17
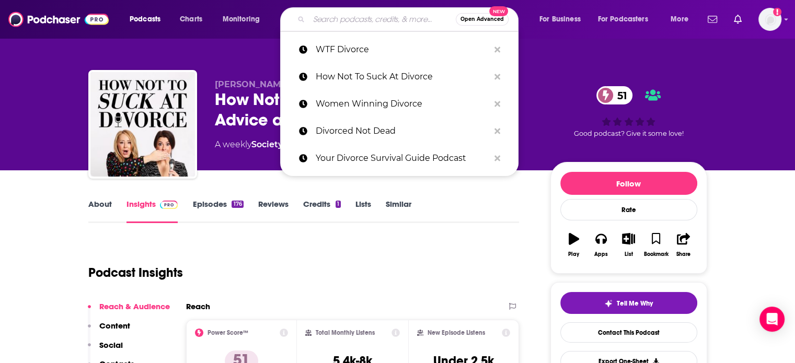
paste input "The Divorce Resource Guy"
type input "The Divorce Resource Guy"
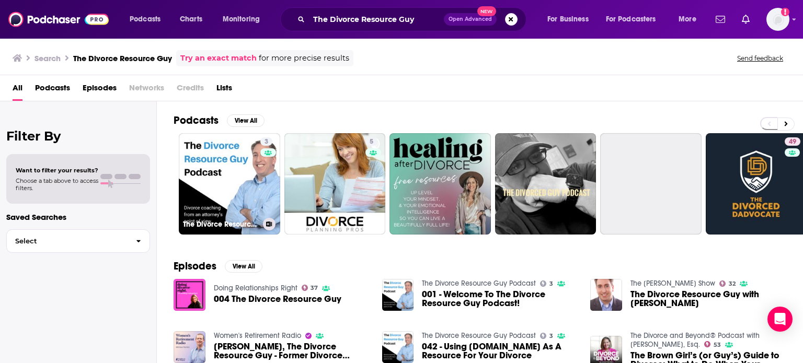
click at [237, 167] on link "3 The Divorce Resource Guy Podcast" at bounding box center [229, 183] width 101 height 101
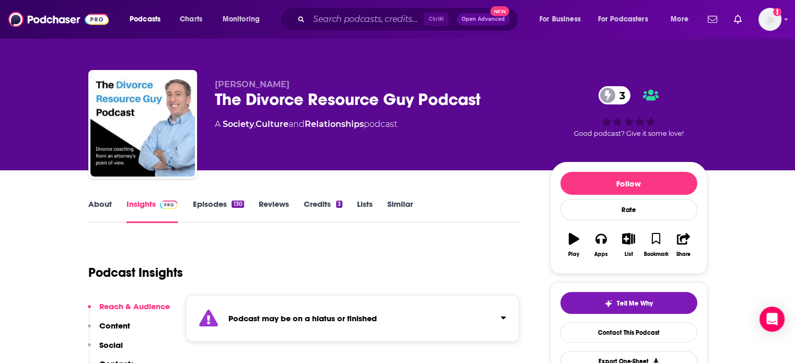
click at [207, 211] on link "Episodes 130" at bounding box center [217, 211] width 51 height 24
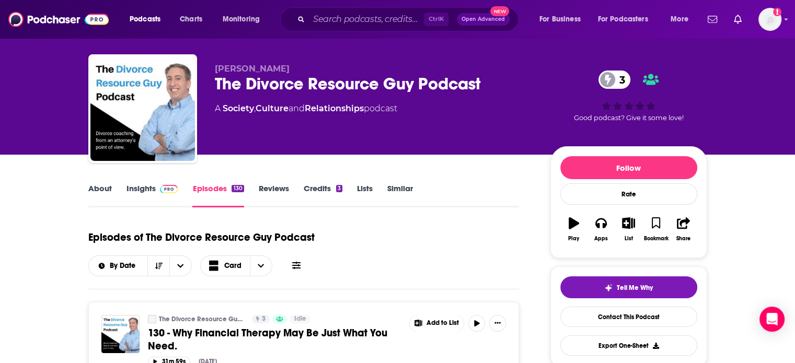
scroll to position [40, 0]
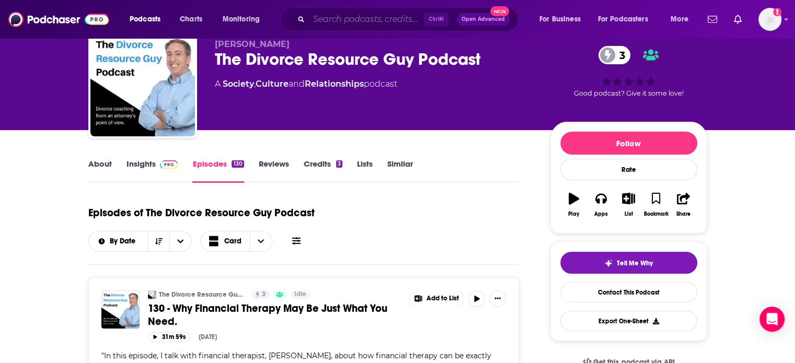
click at [353, 16] on input "Search podcasts, credits, & more..." at bounding box center [366, 19] width 115 height 17
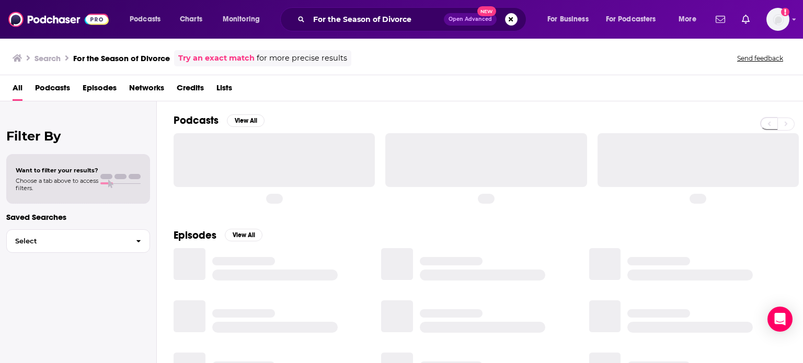
click at [291, 97] on div "All Podcasts Episodes Networks Credits Lists" at bounding box center [404, 89] width 782 height 21
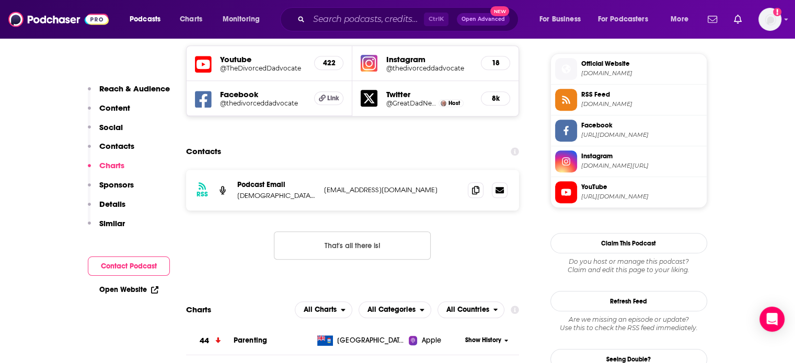
scroll to position [916, 0]
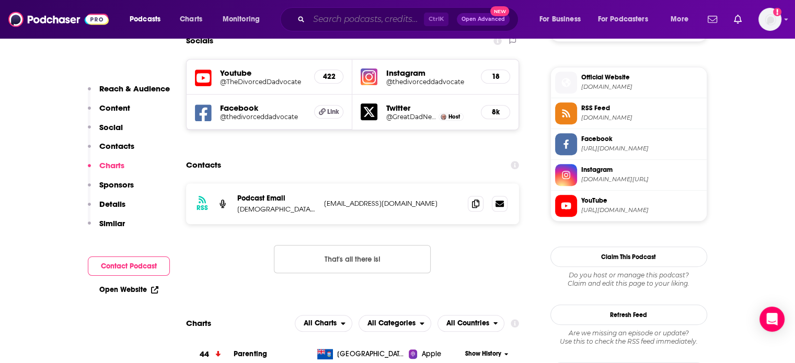
click at [385, 22] on input "Search podcasts, credits, & more..." at bounding box center [366, 19] width 115 height 17
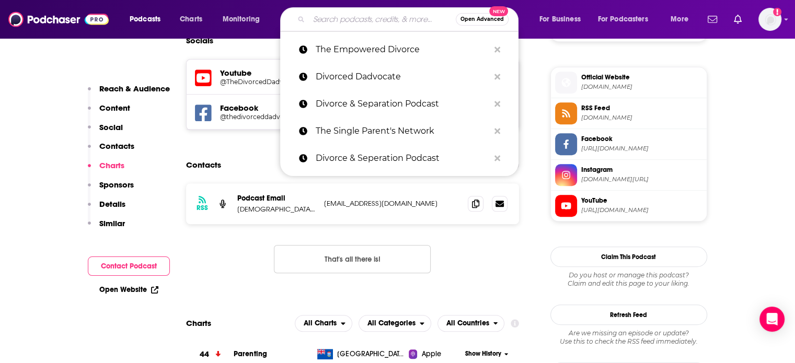
paste input "The Midlife Makeover Show - Life after 50"
type input "The Midlife Makeover Show - Life after 50"
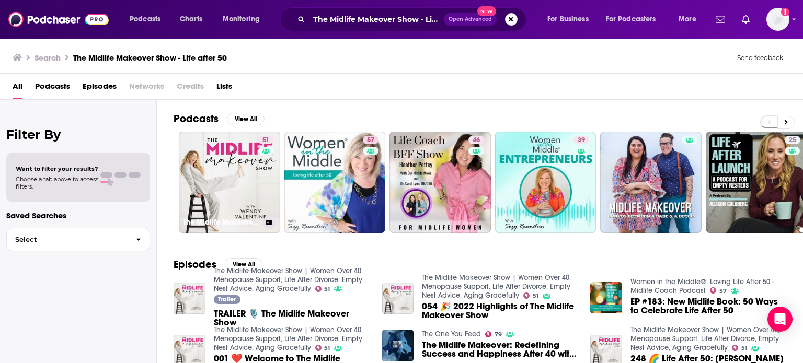
click at [207, 151] on link "51 The Midlife Makeover Show | Women Over 40, Menopause Support, Life After Div…" at bounding box center [229, 182] width 101 height 101
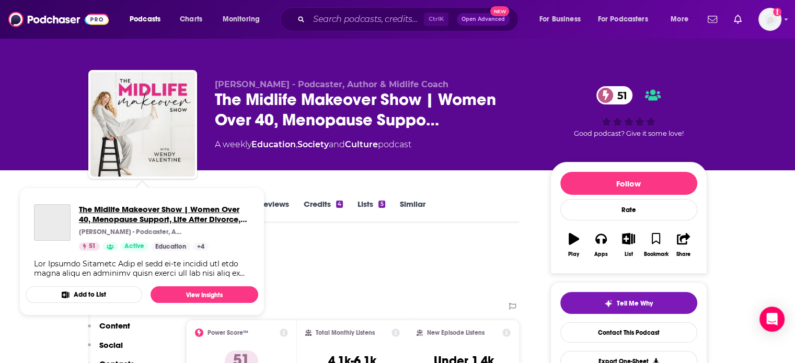
click at [105, 205] on span "The Midlife Makeover Show | Women Over 40, Menopause Support, Life After Divorc…" at bounding box center [164, 214] width 171 height 20
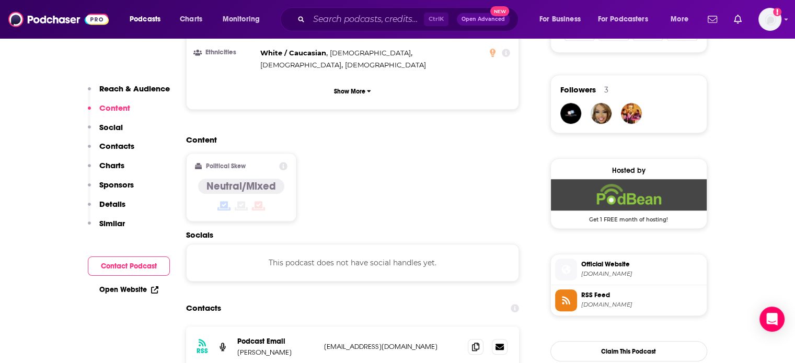
scroll to position [735, 0]
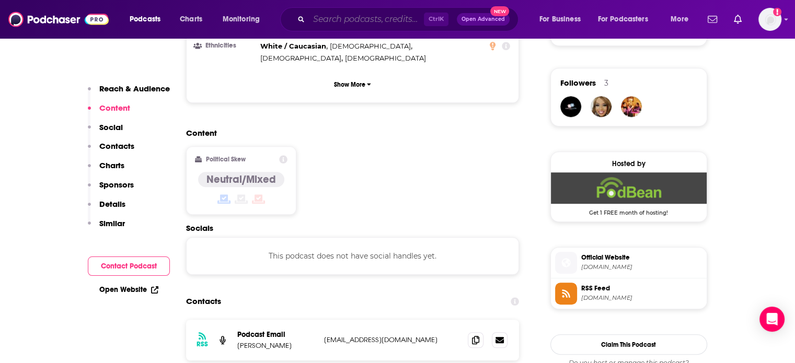
click at [374, 20] on input "Search podcasts, credits, & more..." at bounding box center [366, 19] width 115 height 17
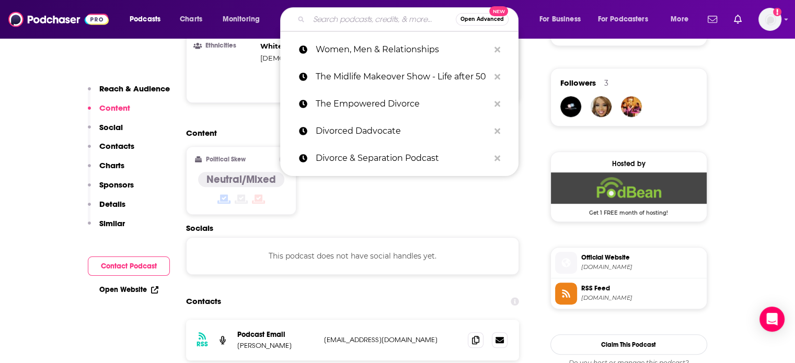
paste input "Michelle is Money Hungry"
type input "Michelle is Money Hungry"
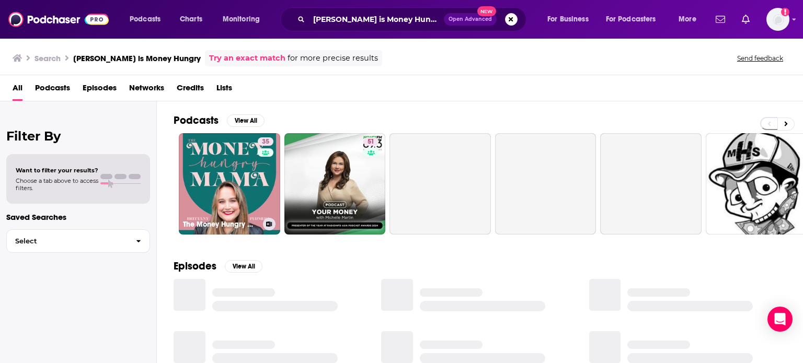
click at [211, 196] on link "35 The Money Hungry Mama" at bounding box center [229, 183] width 101 height 101
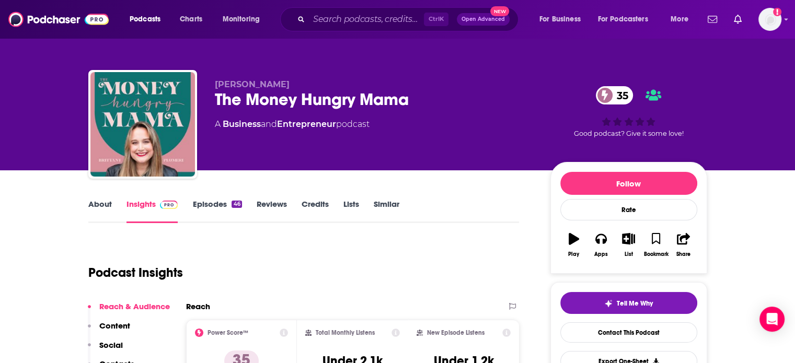
click at [109, 211] on link "About" at bounding box center [100, 211] width 24 height 24
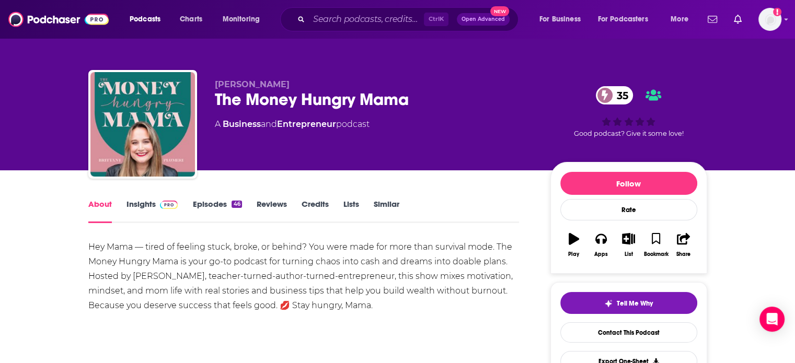
click at [360, 32] on div "Podcasts Charts Monitoring Ctrl K Open Advanced New For Business For Podcasters…" at bounding box center [397, 19] width 795 height 39
click at [366, 20] on input "Search podcasts, credits, & more..." at bounding box center [366, 19] width 115 height 17
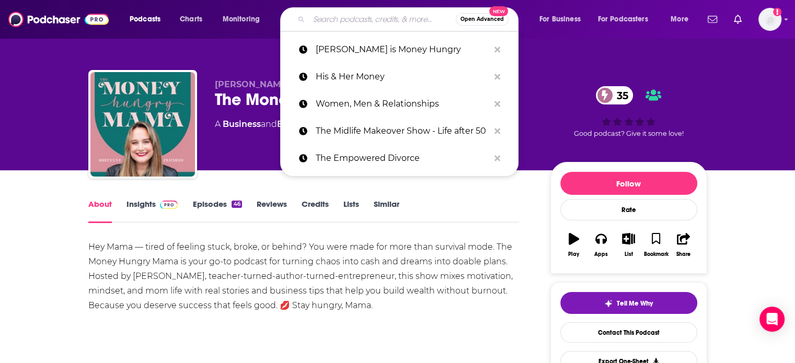
paste input "Thrive After Divorce"
type input "Thrive After Divorce"
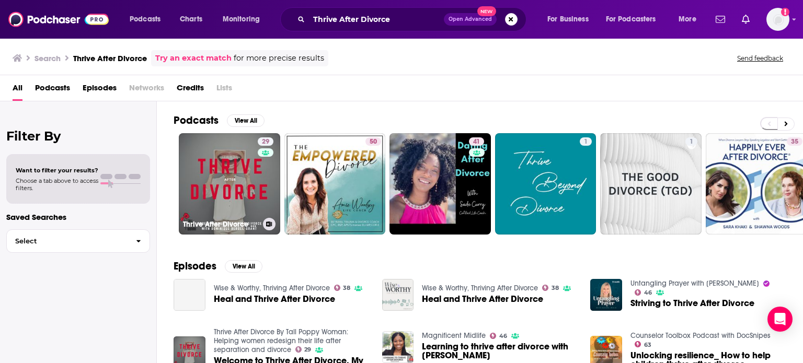
click at [240, 167] on link "29 Thrive After Divorce By Tall Poppy Woman: Helping women redesign their life …" at bounding box center [229, 183] width 101 height 101
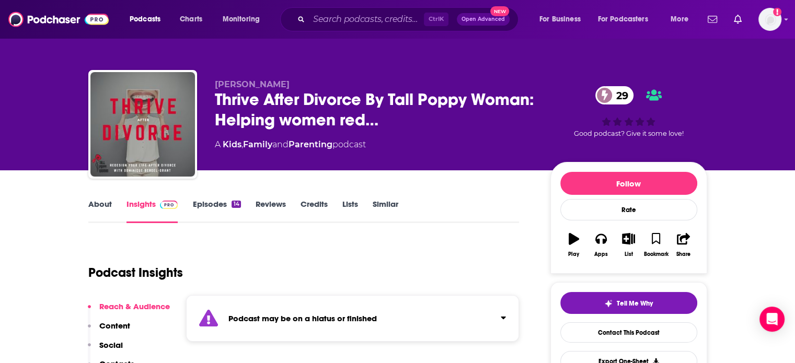
click at [206, 204] on link "Episodes 14" at bounding box center [216, 211] width 48 height 24
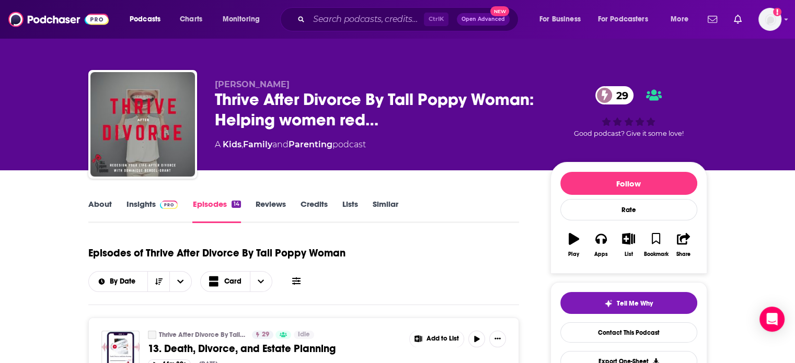
scroll to position [69, 0]
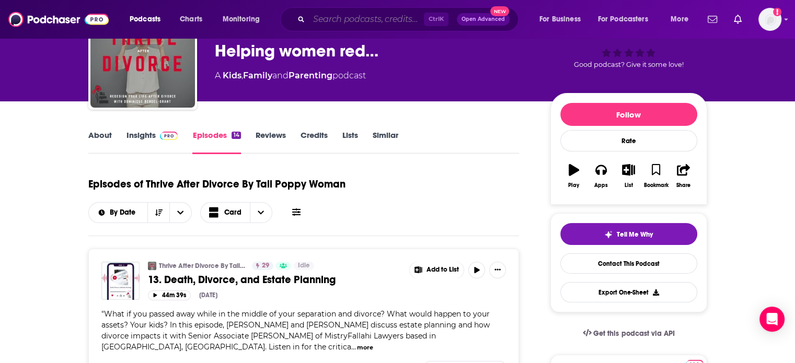
click at [358, 21] on input "Search podcasts, credits, & more..." at bounding box center [366, 19] width 115 height 17
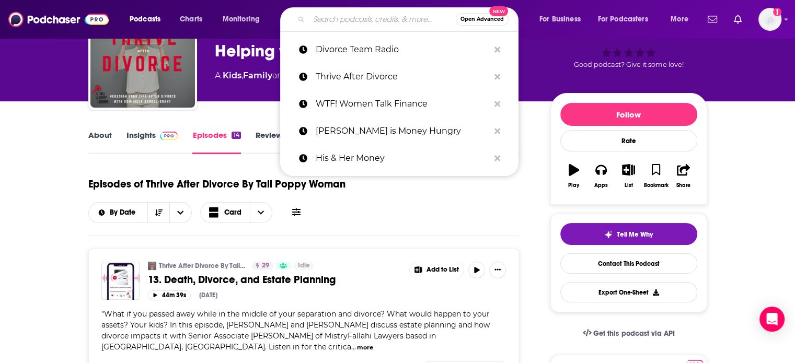
paste input "Grown Girl Divorce Podcast"
type input "Grown Girl Divorce Podcast"
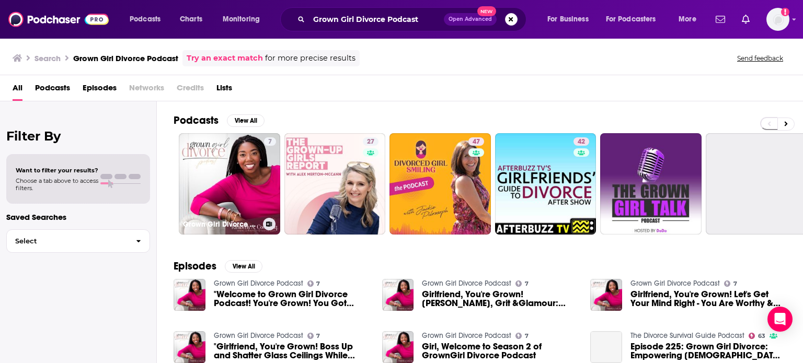
click at [198, 165] on link "7 Grown Girl Divorce Podcast" at bounding box center [229, 183] width 101 height 101
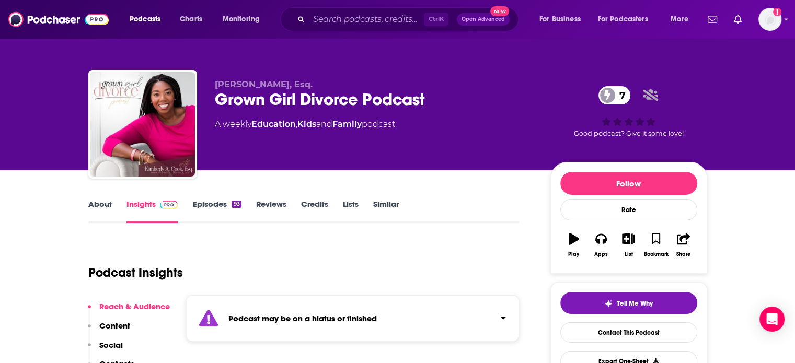
click at [210, 201] on link "Episodes 93" at bounding box center [216, 211] width 49 height 24
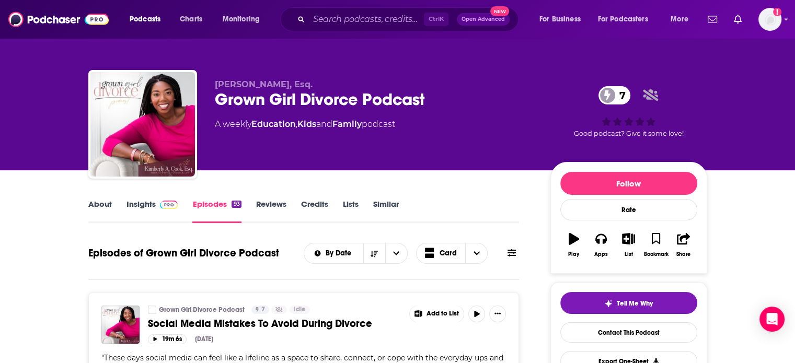
click at [153, 211] on link "Insights" at bounding box center [152, 211] width 52 height 24
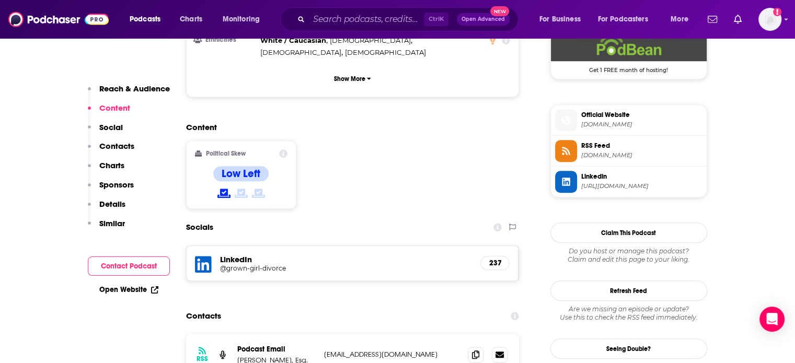
scroll to position [867, 0]
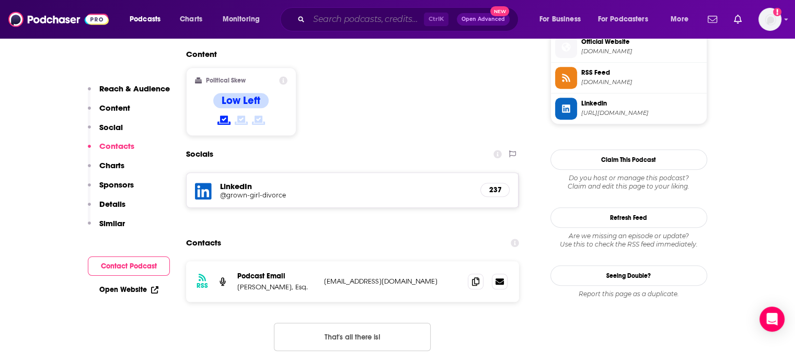
click at [347, 13] on input "Search podcasts, credits, & more..." at bounding box center [366, 19] width 115 height 17
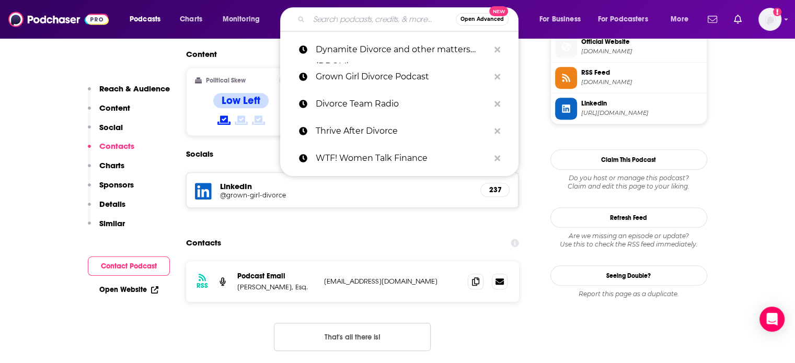
paste input "Out of Crazytown: Your Guide to Divorcing a Narcissist"
type input "Out of Crazytown: Your Guide to Divorcing a Narcissist"
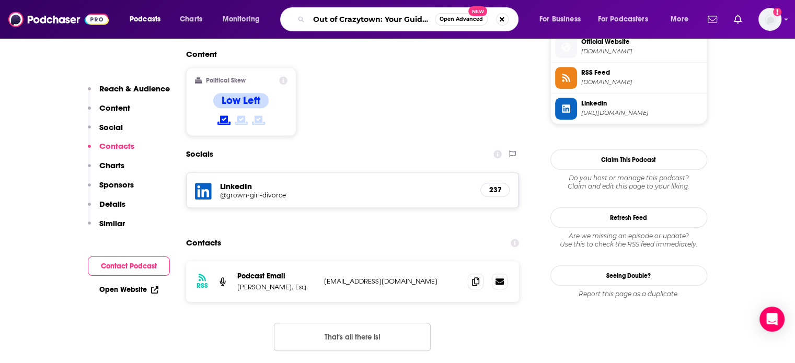
scroll to position [0, 91]
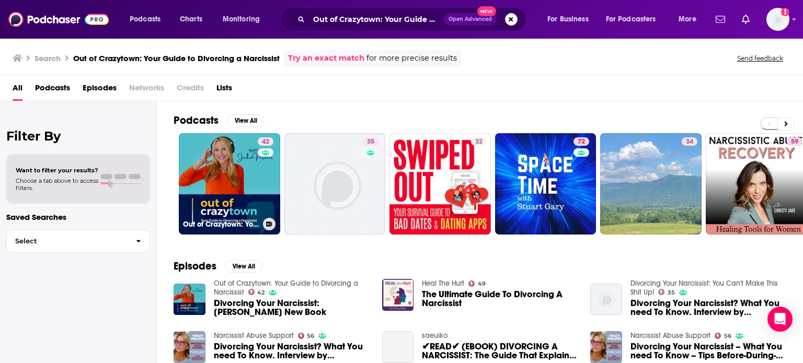
click at [212, 201] on link "42 Out of Crazytown: Your Guide to Divorcing a Narcissist" at bounding box center [229, 183] width 101 height 101
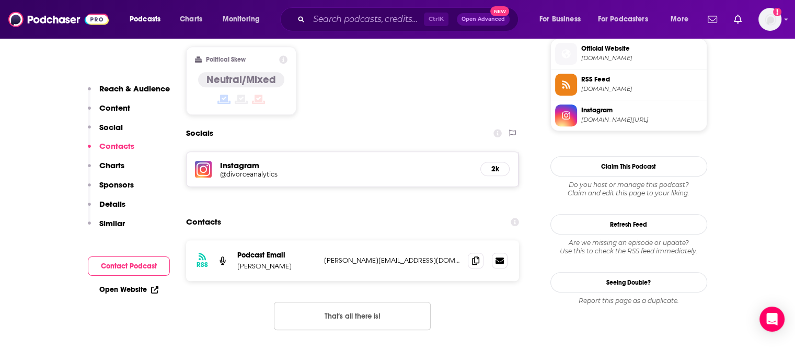
scroll to position [867, 0]
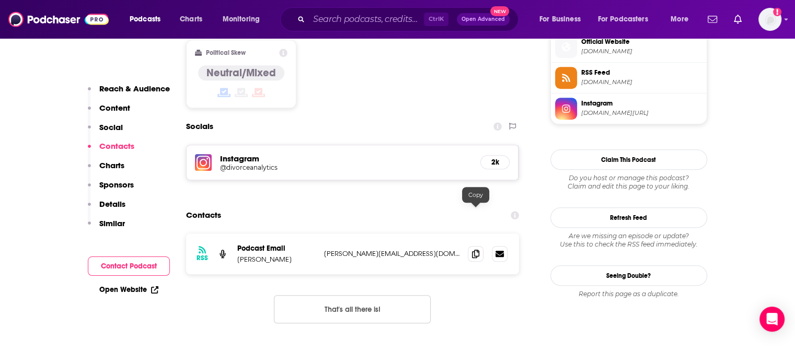
click at [476, 250] on icon at bounding box center [475, 254] width 7 height 8
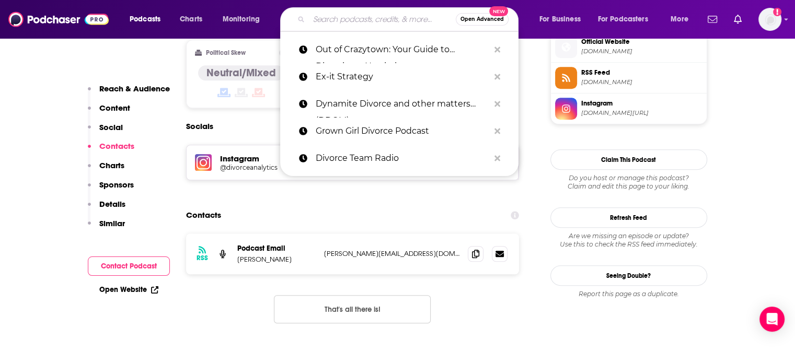
click at [353, 22] on input "Search podcasts, credits, & more..." at bounding box center [382, 19] width 147 height 17
paste input "Inside Divorce"
type input "Inside Divorce"
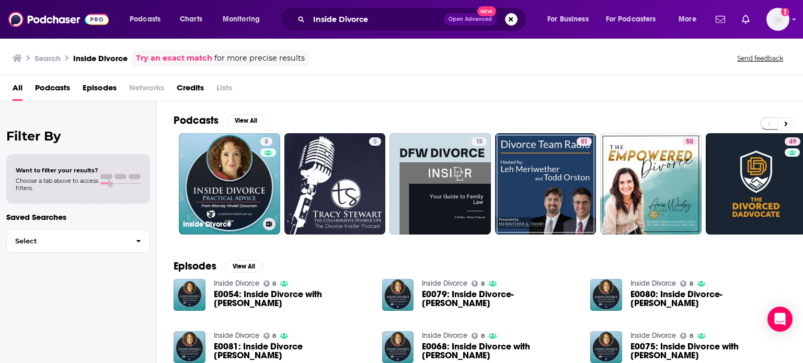
click at [256, 189] on link "8 Inside Divorce" at bounding box center [229, 183] width 101 height 101
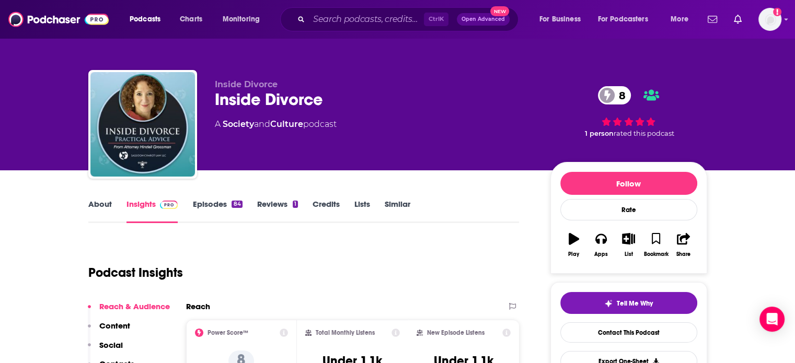
click at [97, 204] on link "About" at bounding box center [100, 211] width 24 height 24
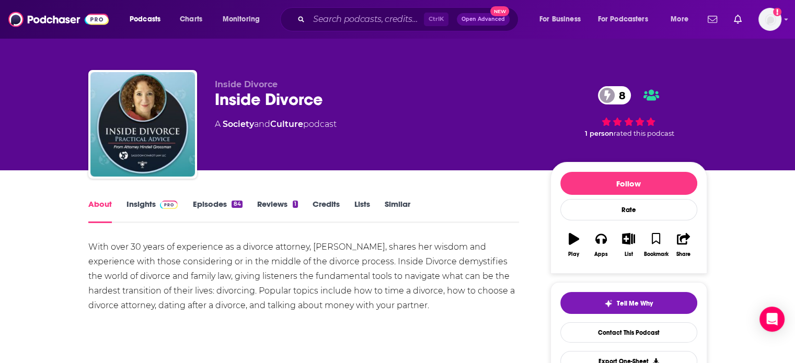
drag, startPoint x: 146, startPoint y: 208, endPoint x: 238, endPoint y: 13, distance: 216.0
click at [146, 208] on link "Insights" at bounding box center [152, 211] width 52 height 24
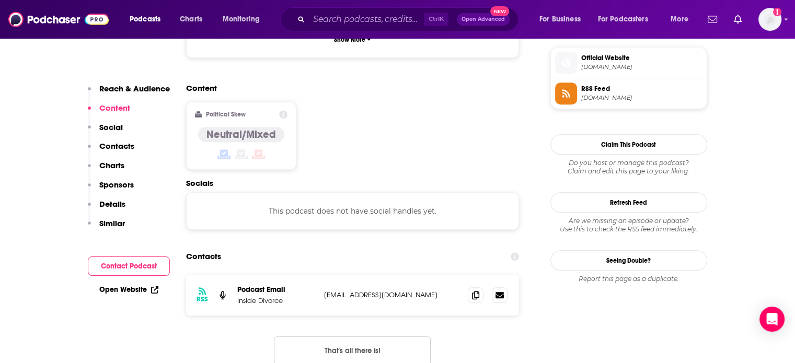
scroll to position [763, 0]
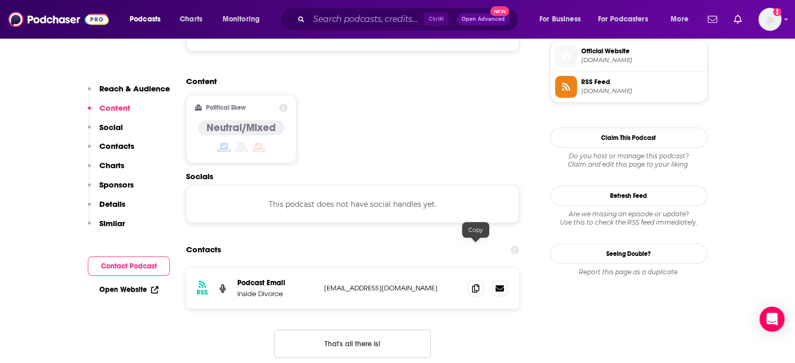
click at [475, 284] on icon at bounding box center [475, 288] width 7 height 8
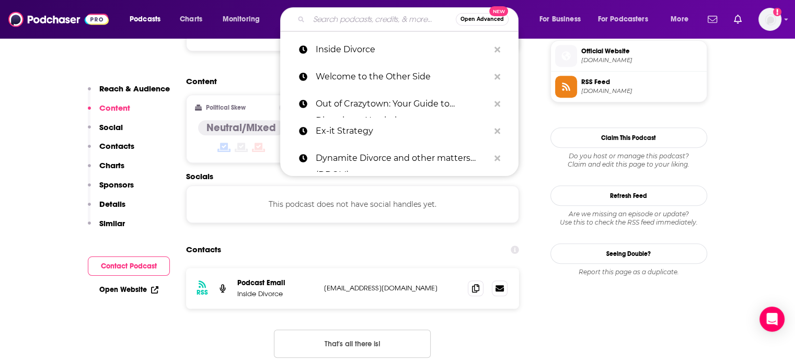
click at [357, 19] on input "Search podcasts, credits, & more..." at bounding box center [382, 19] width 147 height 17
paste input "I Now Pronounce You Divorced"
type input "I Now Pronounce You Divorced"
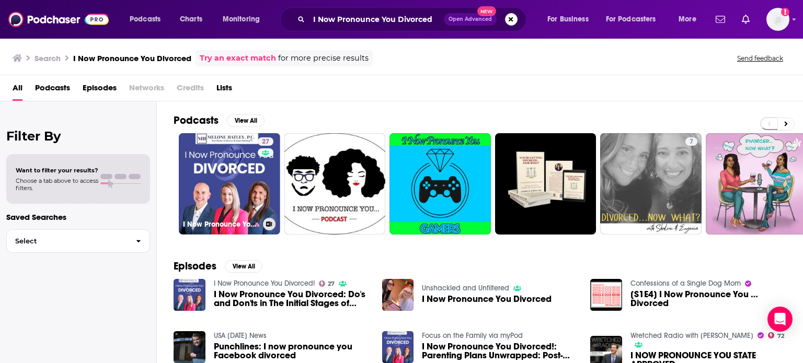
click at [191, 171] on link "27 I Now Pronounce You Divorced!" at bounding box center [229, 183] width 101 height 101
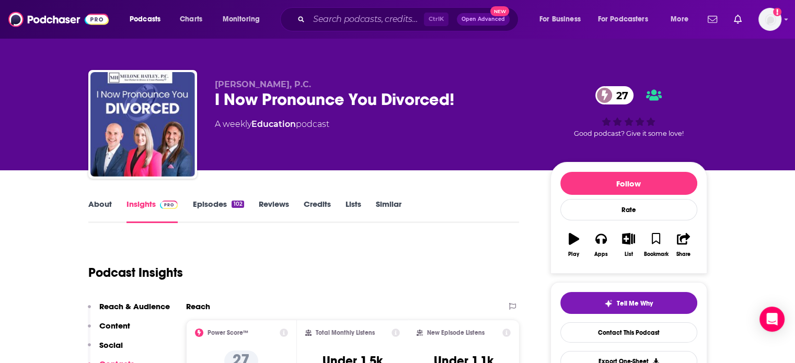
click at [99, 207] on link "About" at bounding box center [100, 211] width 24 height 24
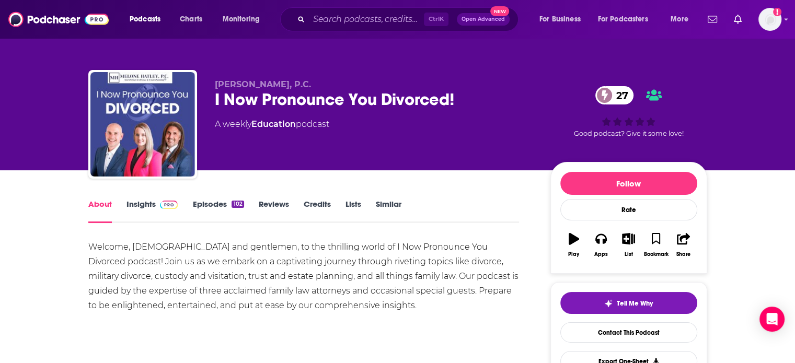
click at [142, 202] on link "Insights" at bounding box center [152, 211] width 52 height 24
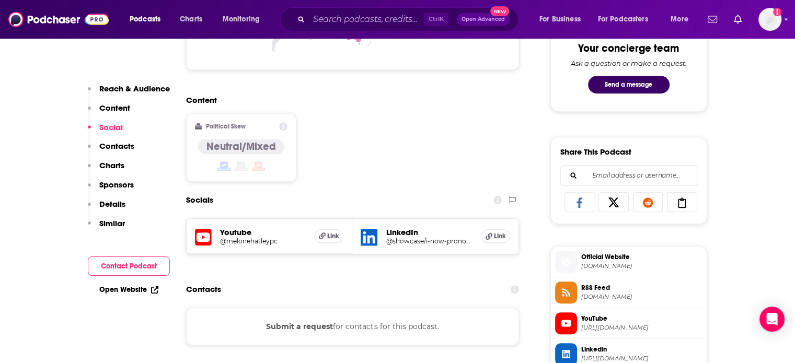
scroll to position [602, 0]
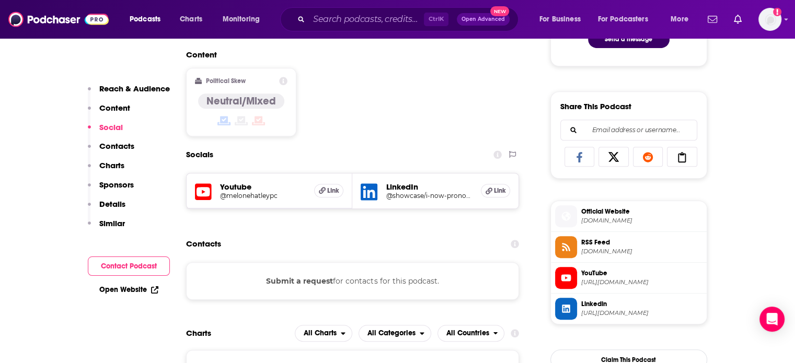
click at [236, 193] on h5 "@melonehatleypc" at bounding box center [263, 196] width 86 height 8
paste input "Divorce & Other Things You Can Handle Podcast"
type input "Divorce & Other Things You Can Handle Podcast"
click at [386, 20] on input "Divorce & Other Things You Can Handle Podcast" at bounding box center [366, 19] width 115 height 17
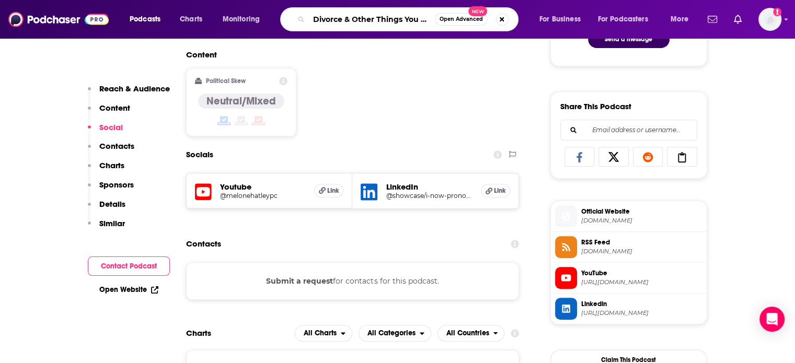
scroll to position [0, 68]
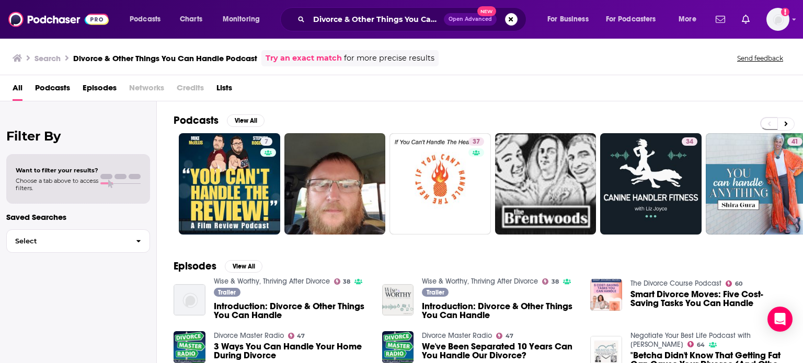
click at [304, 280] on link "Wise & Worthy, Thriving After Divorce" at bounding box center [272, 281] width 116 height 9
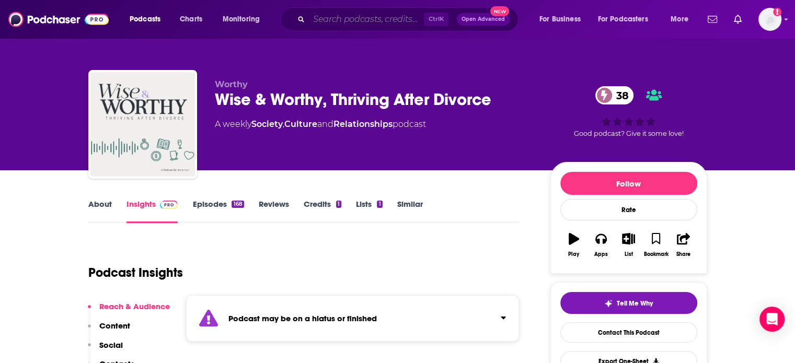
paste input "Divorced Not Dead"
type input "Divorced Not Dead"
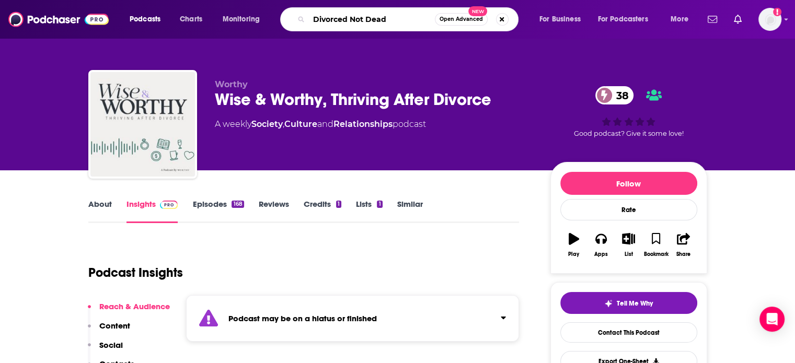
click at [334, 20] on input "Divorced Not Dead" at bounding box center [372, 19] width 126 height 17
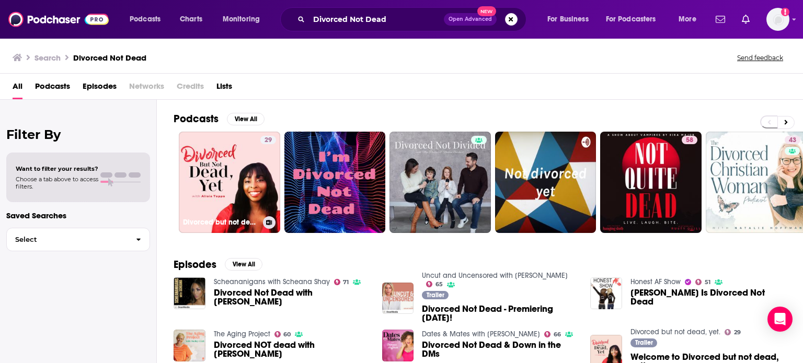
click at [227, 165] on link "29 Divorced but not dead, yet." at bounding box center [229, 182] width 101 height 101
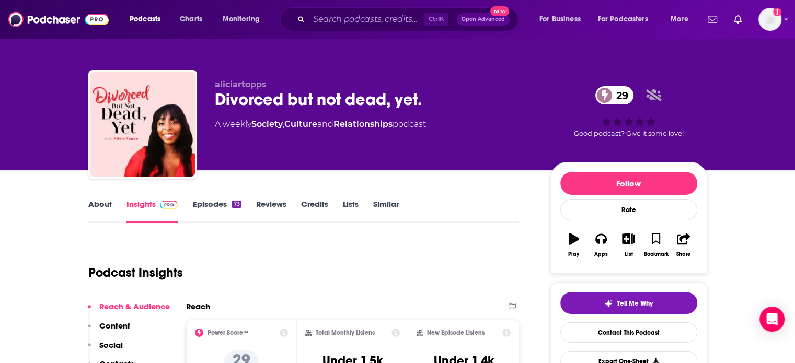
click at [107, 212] on link "About" at bounding box center [100, 211] width 24 height 24
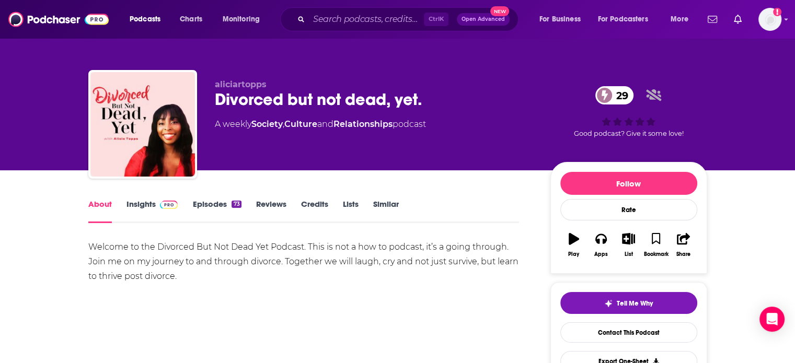
click at [206, 210] on link "Episodes 73" at bounding box center [216, 211] width 49 height 24
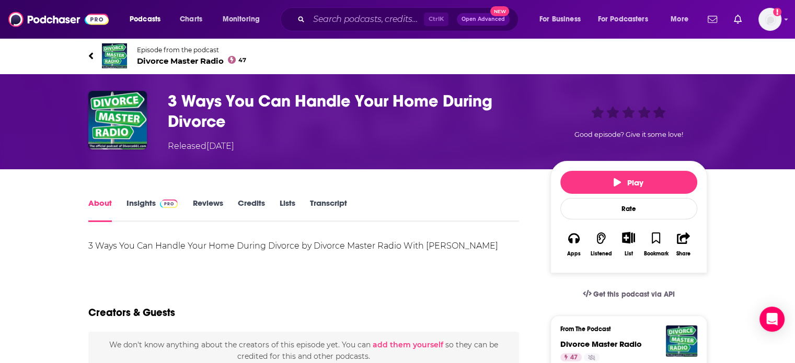
click at [189, 60] on span "Divorce Master Radio 47" at bounding box center [192, 61] width 110 height 10
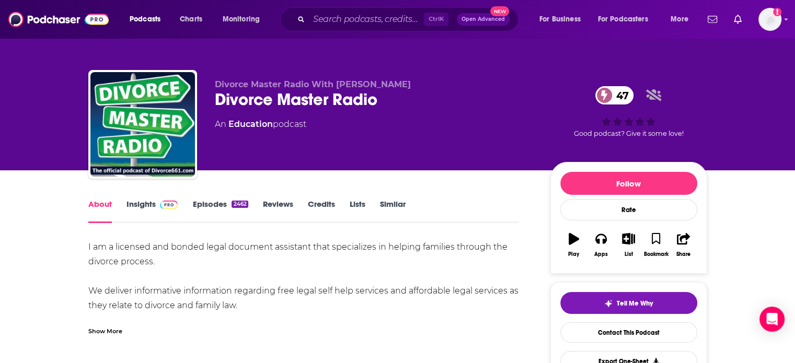
click at [135, 216] on link "Insights" at bounding box center [152, 211] width 52 height 24
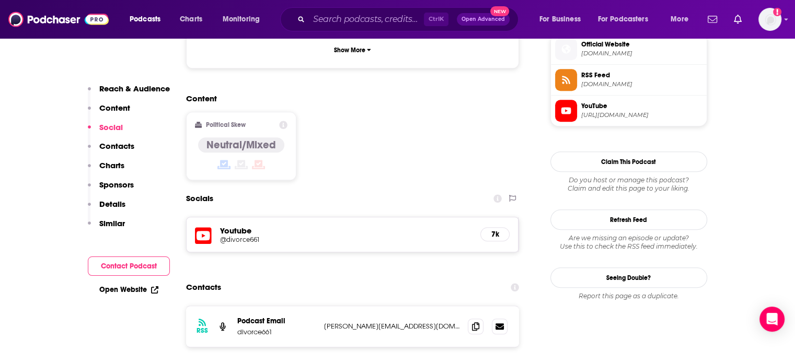
scroll to position [780, 0]
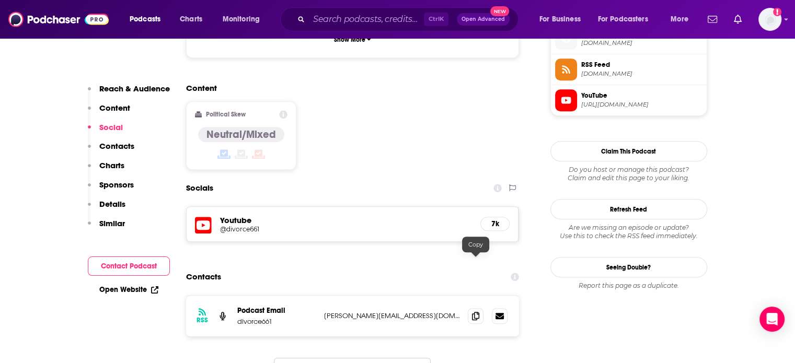
click at [479, 308] on span at bounding box center [476, 316] width 16 height 16
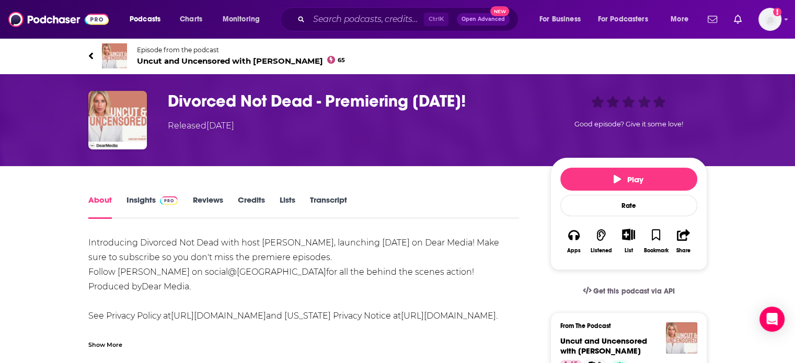
drag, startPoint x: 193, startPoint y: 62, endPoint x: 198, endPoint y: 10, distance: 52.4
click at [193, 62] on span "Uncut and Uncensored with [PERSON_NAME] 65" at bounding box center [241, 61] width 208 height 10
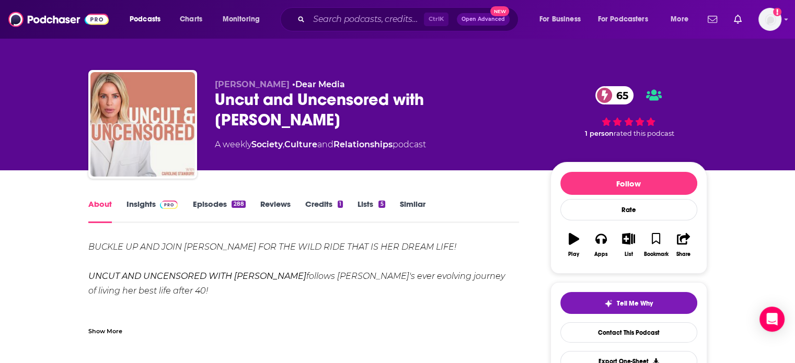
click at [155, 210] on link "Insights" at bounding box center [152, 211] width 52 height 24
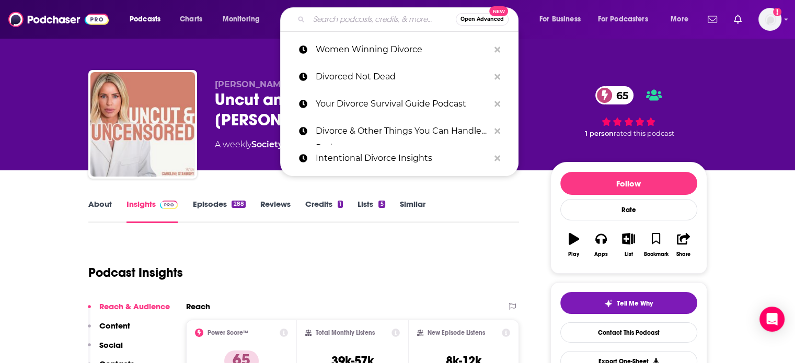
click at [341, 22] on input "Search podcasts, credits, & more..." at bounding box center [382, 19] width 147 height 17
paste input "WTF Divorce"
type input "WTF Divorce"
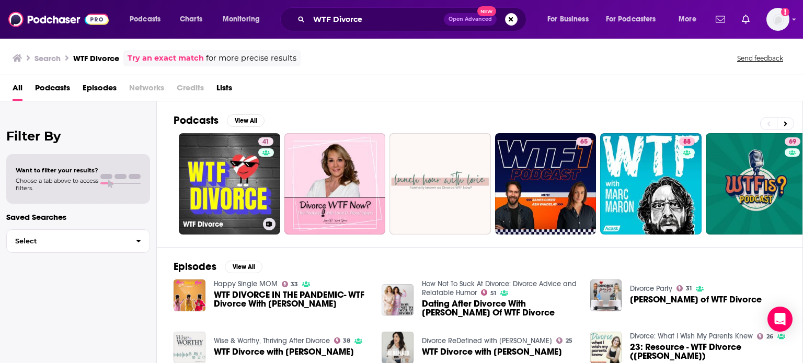
click at [236, 181] on link "41 WTF Divorce" at bounding box center [229, 183] width 101 height 101
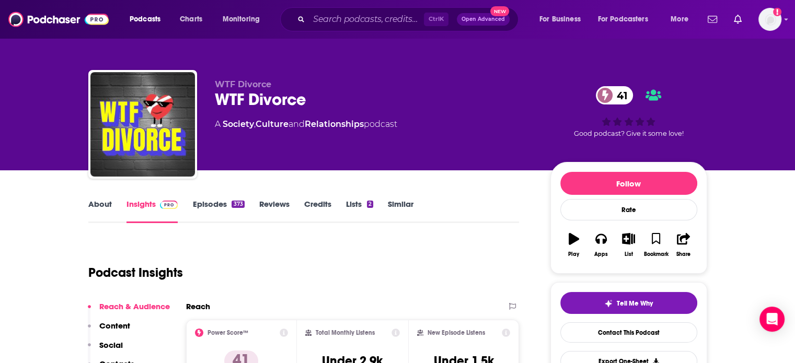
click at [97, 205] on link "About" at bounding box center [100, 211] width 24 height 24
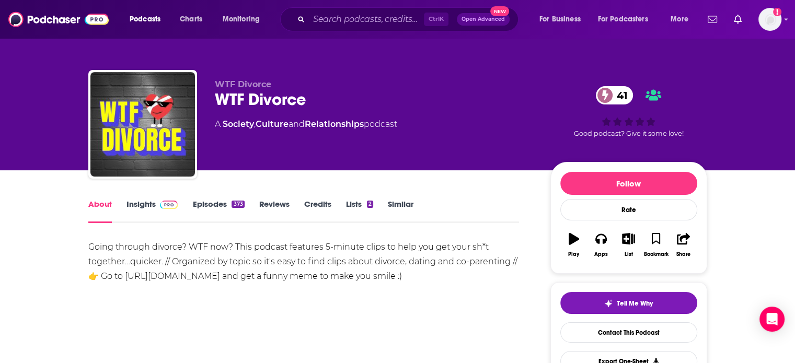
click at [132, 205] on link "Insights" at bounding box center [152, 211] width 52 height 24
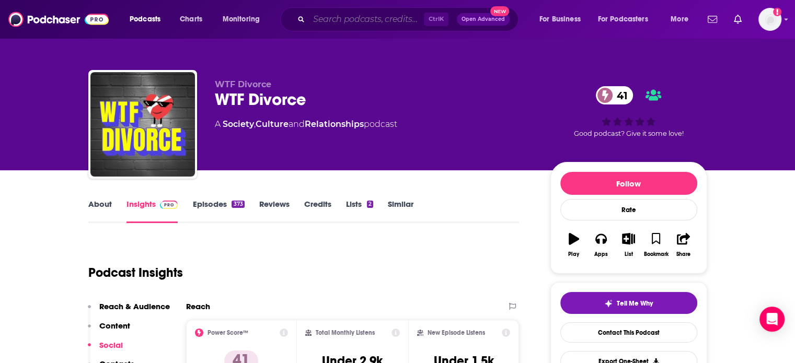
click at [352, 25] on input "Search podcasts, credits, & more..." at bounding box center [366, 19] width 115 height 17
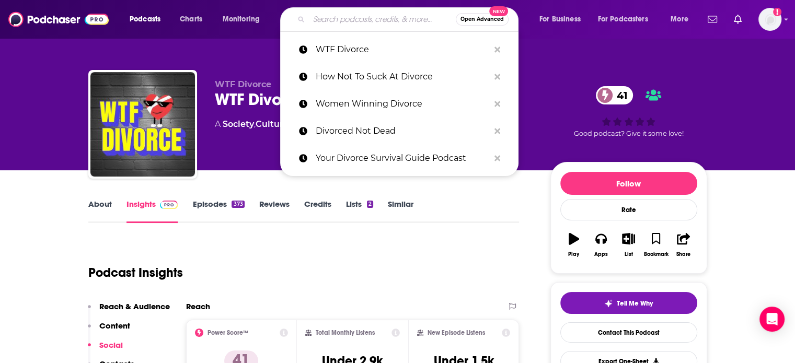
paste input "Doing Divorce Different"
type input "Doing Divorce Different"
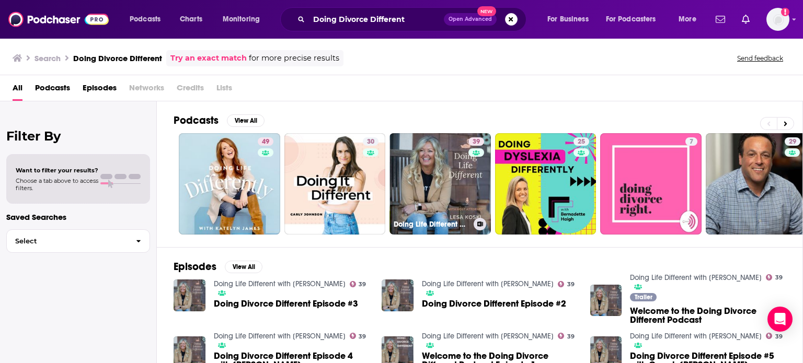
click at [461, 199] on link "39 Doing Life Different with [PERSON_NAME]" at bounding box center [439, 183] width 101 height 101
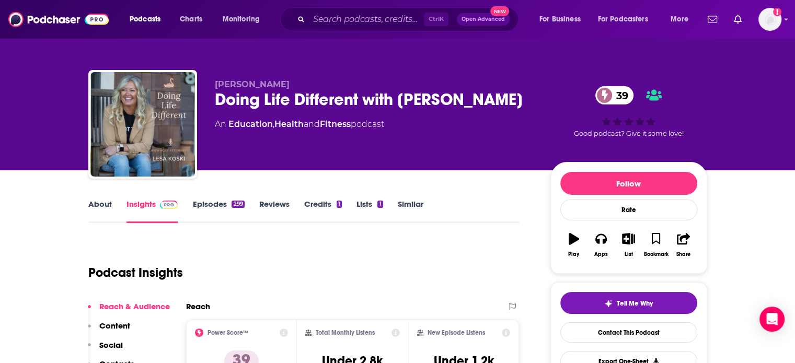
click at [98, 202] on link "About" at bounding box center [100, 211] width 24 height 24
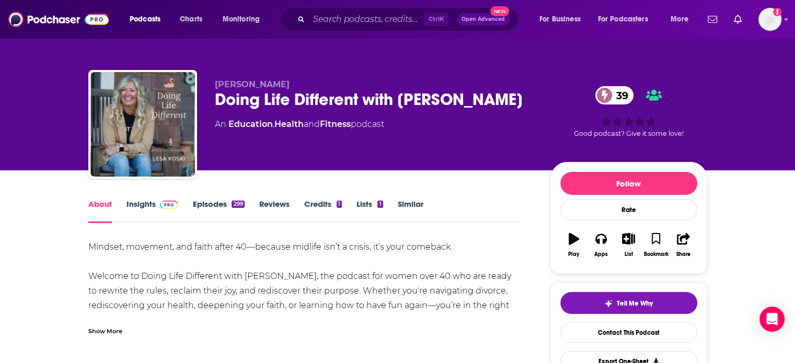
click at [119, 330] on div "Show More" at bounding box center [105, 331] width 34 height 10
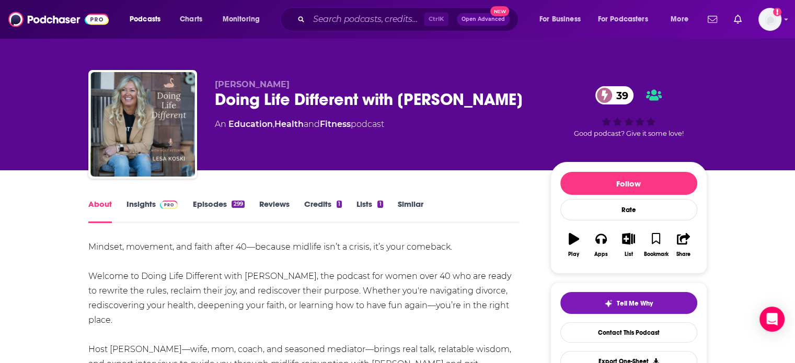
click at [147, 208] on link "Insights" at bounding box center [152, 211] width 52 height 24
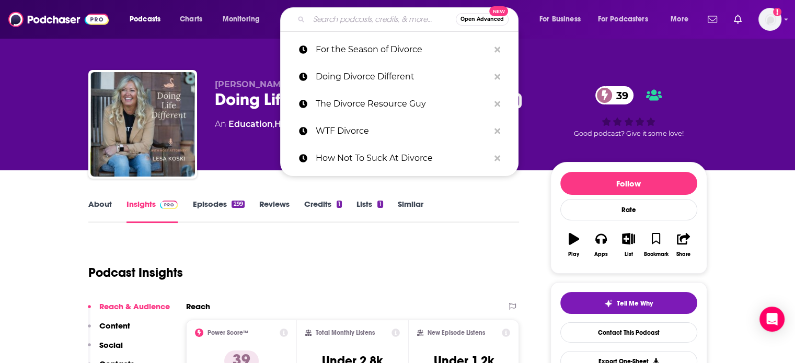
paste input "How to Split a Toaster"
type input "How to Split a Toaster"
click at [358, 22] on input "How to Split a Toaster" at bounding box center [382, 19] width 147 height 17
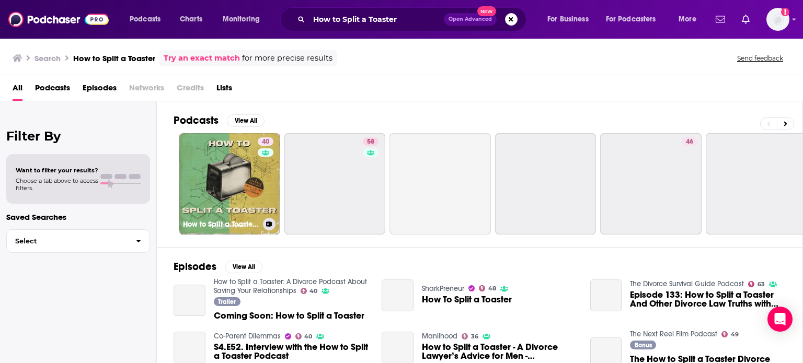
click at [222, 182] on link "40 How to Split a Toaster: A Divorce Podcast About Saving Your Relationships" at bounding box center [229, 183] width 101 height 101
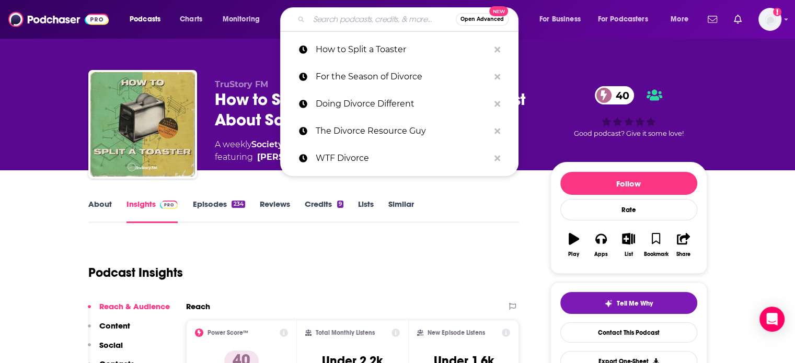
paste input "Divorce Dialogues"
click at [347, 16] on input "Search podcasts, credits, & more..." at bounding box center [382, 19] width 147 height 17
type input "Divorce Dialogues"
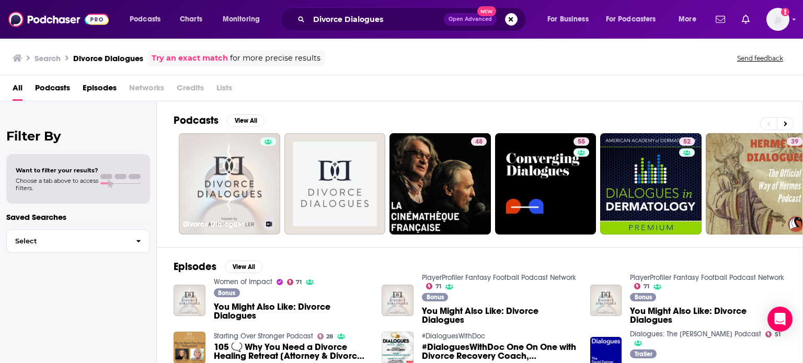
click at [228, 194] on link "Divorce Dialogues" at bounding box center [229, 183] width 101 height 101
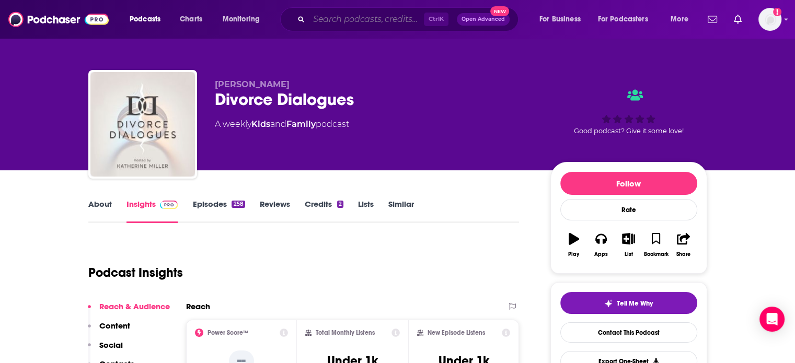
paste input "Journey Beyond Divorce Podcast"
type input "Journey Beyond Divorce Podcast"
click at [380, 15] on input "Journey Beyond Divorce Podcast" at bounding box center [366, 19] width 115 height 17
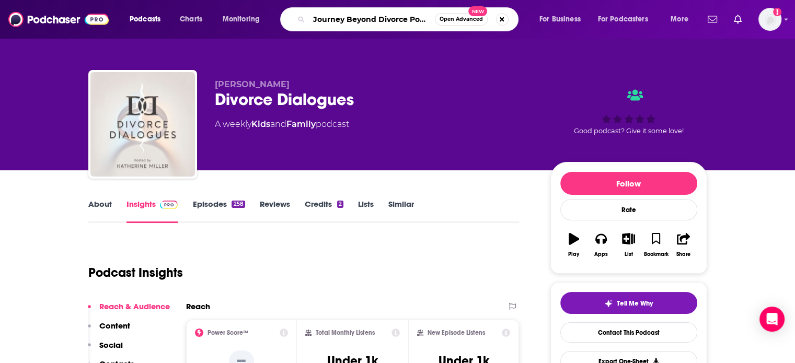
scroll to position [0, 10]
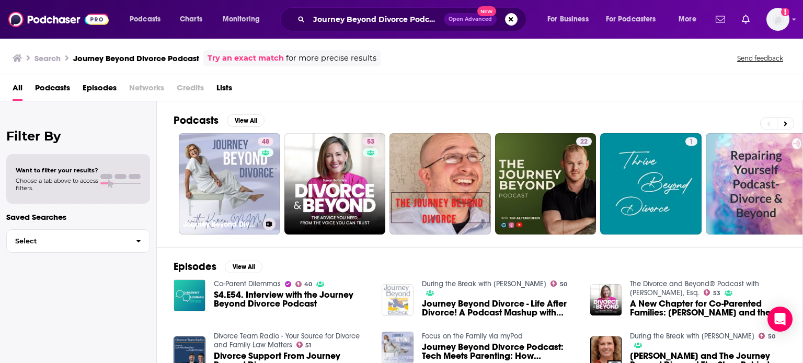
click at [224, 177] on link "48 Journey Beyond Divorce Podcast" at bounding box center [229, 183] width 101 height 101
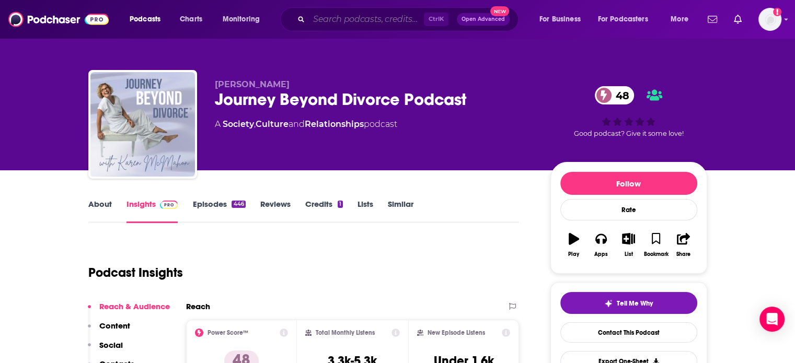
click at [351, 17] on input "Search podcasts, credits, & more..." at bounding box center [366, 19] width 115 height 17
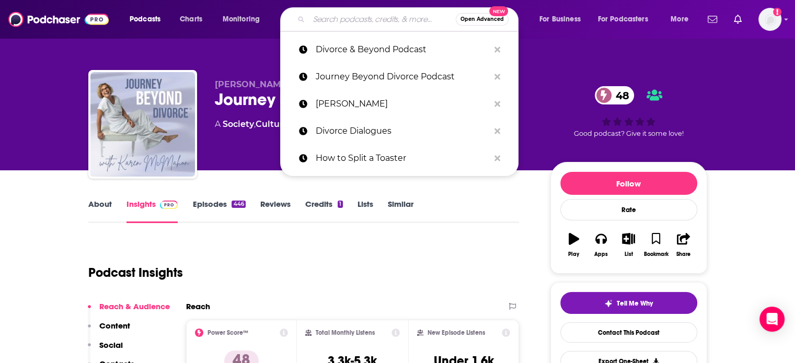
paste input "Divorce For Wealthy Women"
type input "Divorce For Wealthy Women"
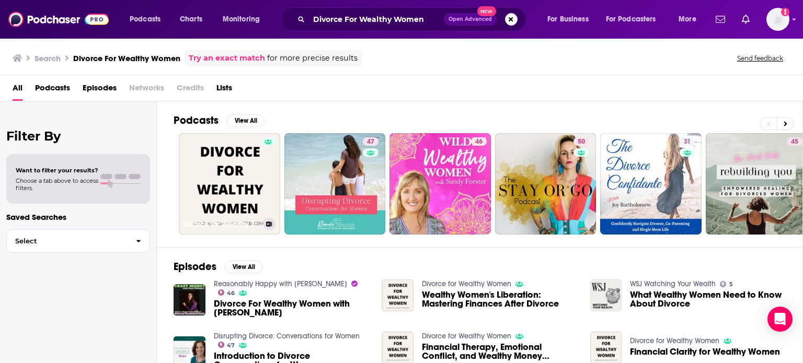
click at [231, 179] on link "Divorce for Wealthy Women" at bounding box center [229, 183] width 101 height 101
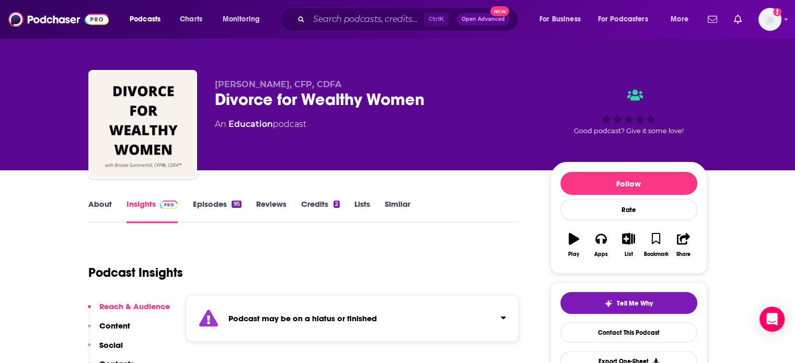
click at [211, 207] on link "Episodes 95" at bounding box center [216, 211] width 49 height 24
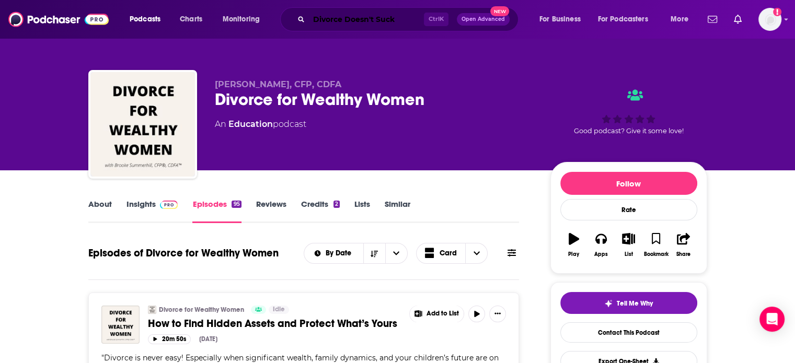
click at [387, 16] on input "Divorce Doesn't Suck" at bounding box center [366, 19] width 115 height 17
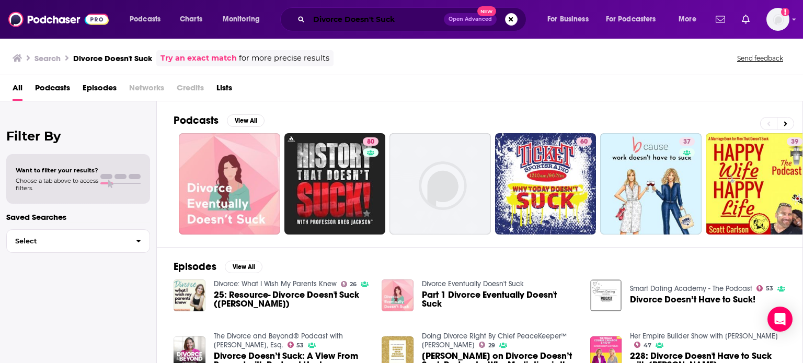
drag, startPoint x: 353, startPoint y: 24, endPoint x: 307, endPoint y: 28, distance: 46.2
click at [307, 28] on div "Divorce Doesn't Suck Open Advanced New" at bounding box center [403, 19] width 246 height 24
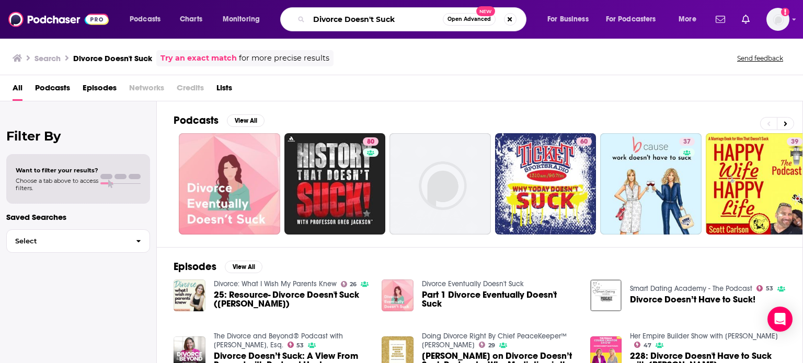
paste input "The D Shift"
type input "The D Shift"
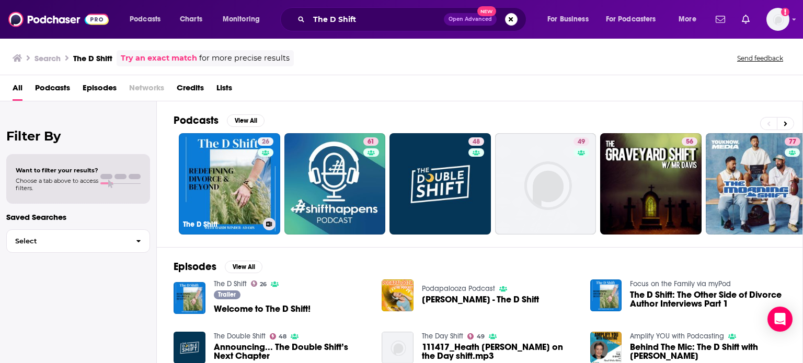
click at [221, 185] on link "26 The D Shift" at bounding box center [229, 183] width 101 height 101
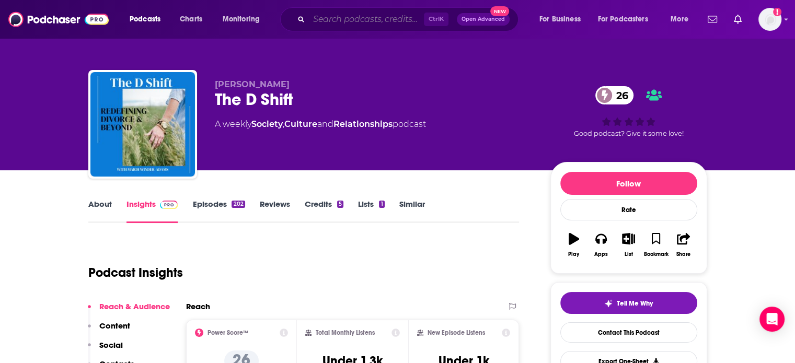
click at [339, 18] on input "Search podcasts, credits, & more..." at bounding box center [366, 19] width 115 height 17
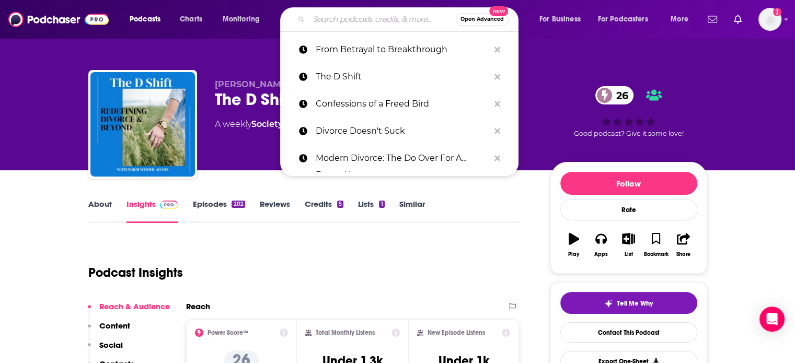
paste input "The Selfish Woman"
type input "The Selfish Woman"
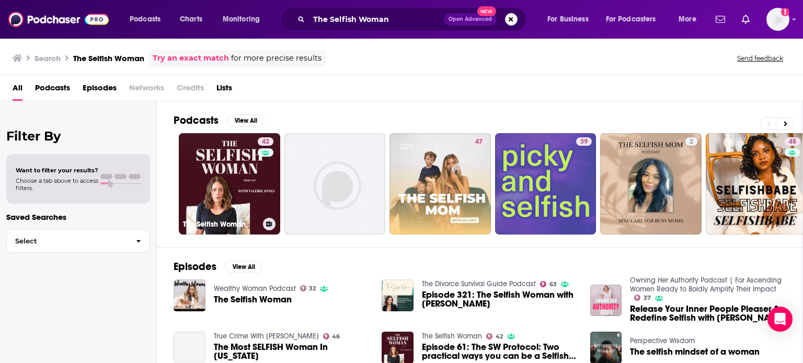
click at [235, 171] on link "42 The Selfish Woman" at bounding box center [229, 183] width 101 height 101
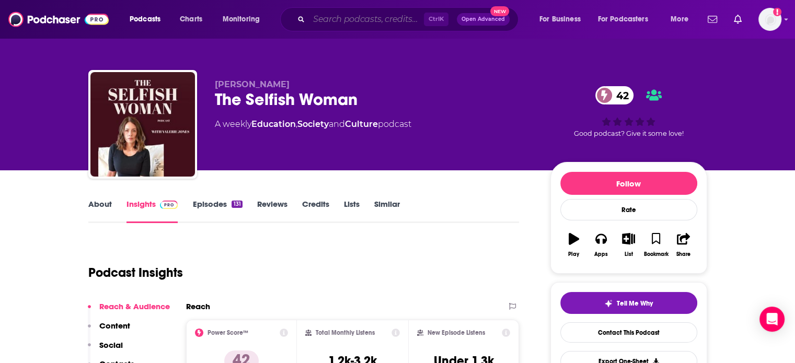
click at [364, 15] on input "Search podcasts, credits, & more..." at bounding box center [366, 19] width 115 height 17
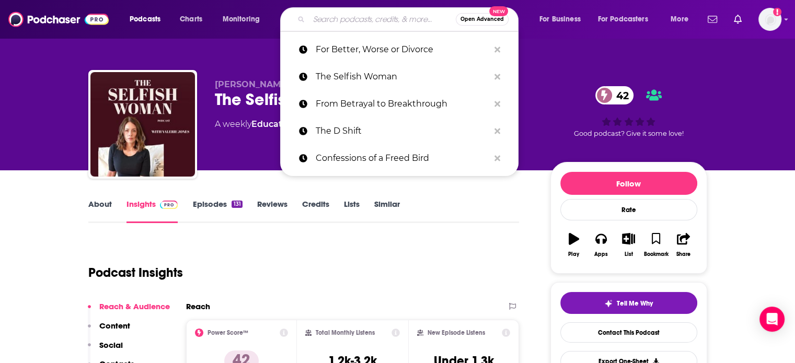
paste input "[PERSON_NAME]"
type input "[PERSON_NAME]"
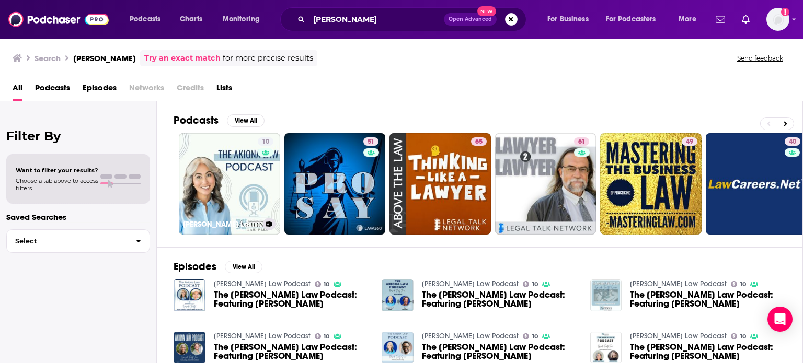
click at [243, 196] on link "10 [PERSON_NAME] Law Podcast" at bounding box center [229, 183] width 101 height 101
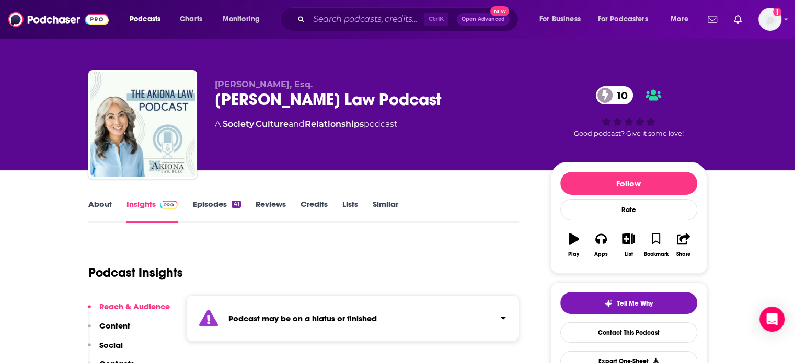
click at [225, 204] on link "Episodes 41" at bounding box center [216, 211] width 48 height 24
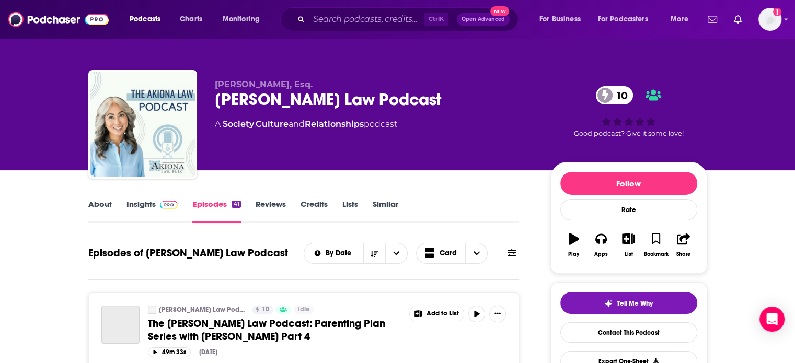
click at [146, 216] on link "Insights" at bounding box center [152, 211] width 52 height 24
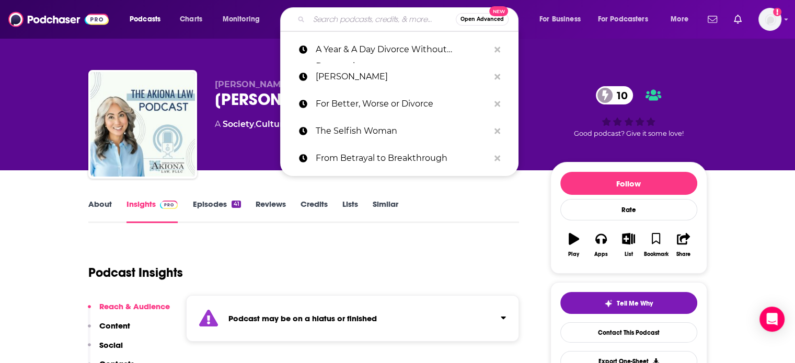
paste input "Better Divorce Podcast"
type input "Better Divorce Podcast"
click at [396, 14] on input "Better Divorce Podcast" at bounding box center [382, 19] width 147 height 17
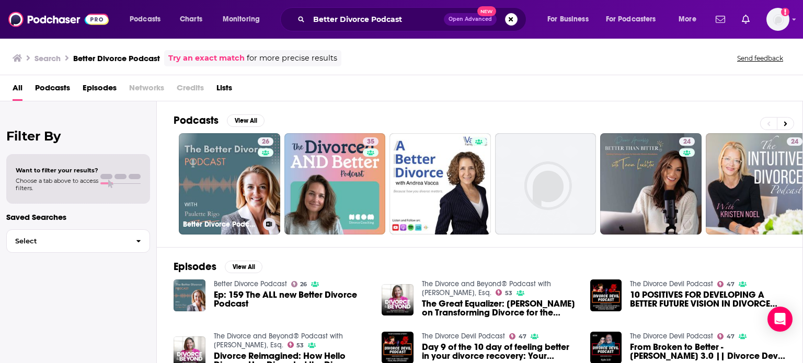
click at [238, 162] on link "26 Better Divorce Podcast" at bounding box center [229, 183] width 101 height 101
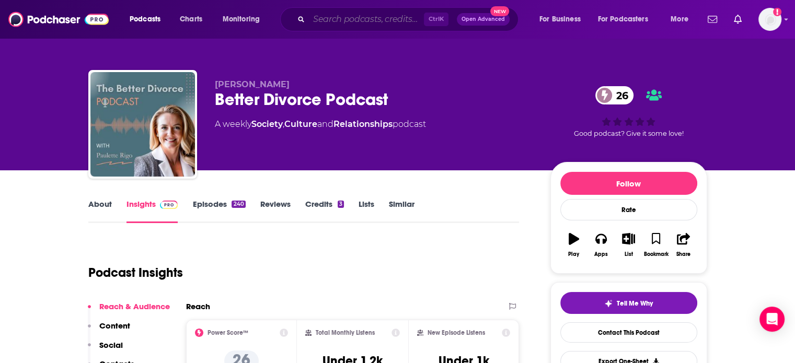
click at [381, 16] on input "Search podcasts, credits, & more..." at bounding box center [366, 19] width 115 height 17
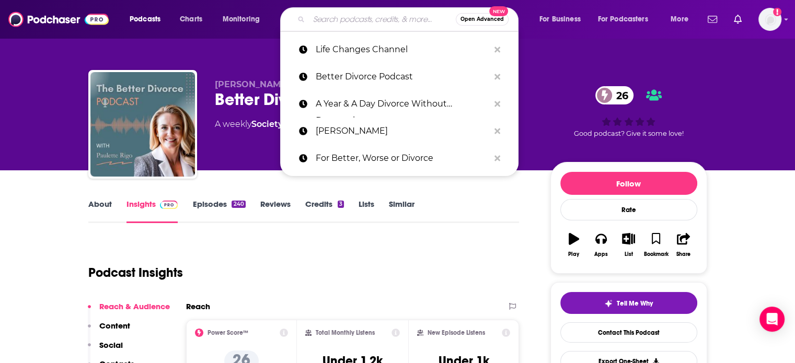
paste input "The Good Divorce Show"
type input "The Good Divorce Show"
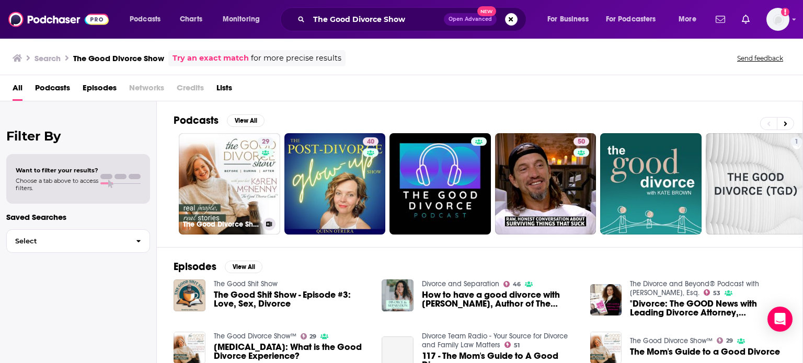
click at [235, 187] on link "29 The Good Divorce Show™" at bounding box center [229, 183] width 101 height 101
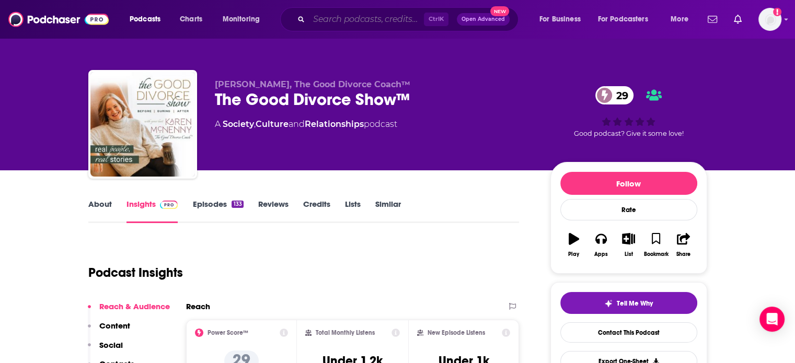
click at [375, 15] on input "Search podcasts, credits, & more..." at bounding box center [366, 19] width 115 height 17
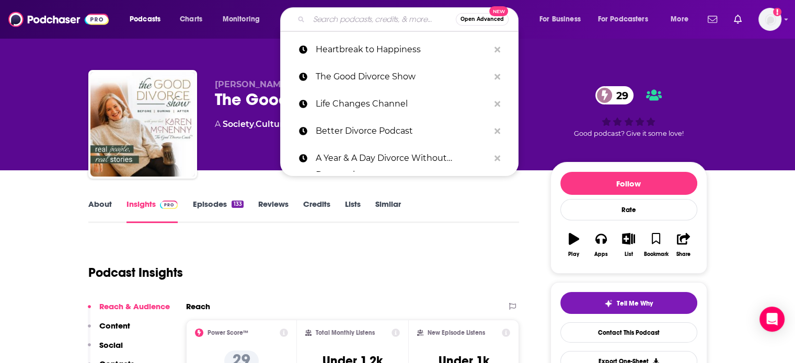
paste input "Modern Family Matters"
type input "Modern Family Matters"
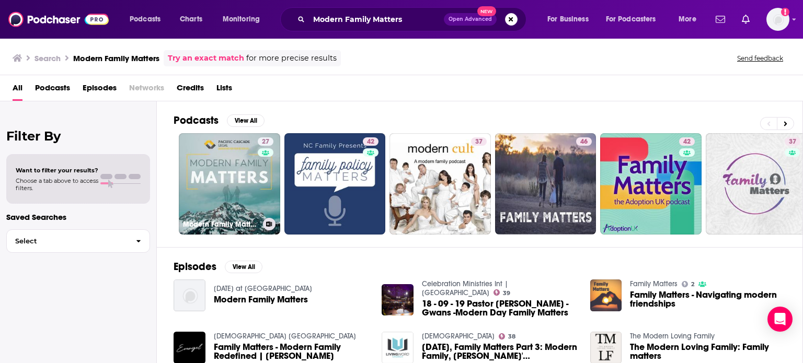
click at [260, 182] on div "27" at bounding box center [267, 177] width 18 height 80
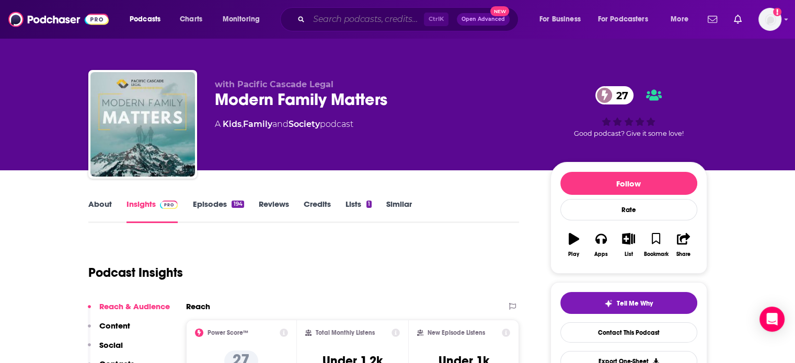
click at [364, 17] on input "Search podcasts, credits, & more..." at bounding box center [366, 19] width 115 height 17
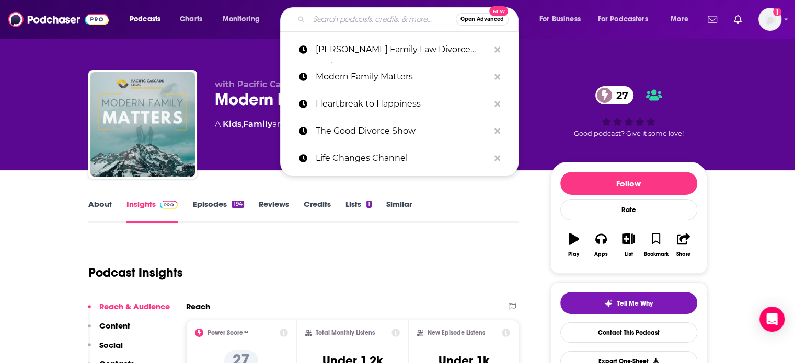
paste input "Law Deals Podcast"
type input "Law Deals Podcast"
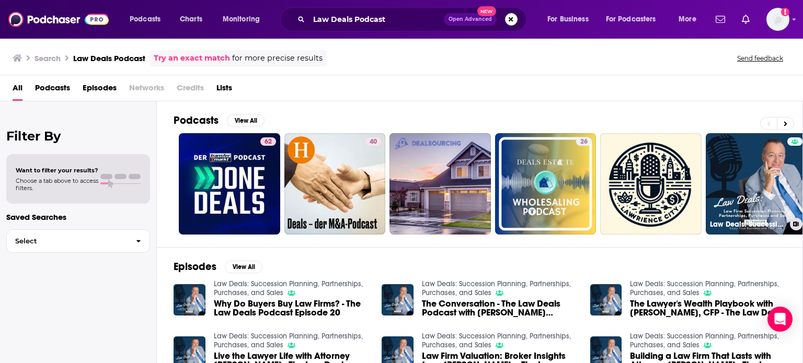
click at [742, 186] on link "Law Deals: Succession Planning, Partnerships, Purchases, and Sales" at bounding box center [755, 183] width 101 height 101
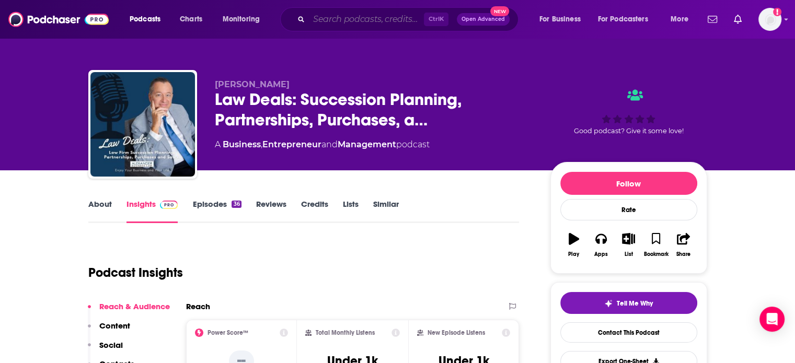
click at [335, 18] on input "Search podcasts, credits, & more..." at bounding box center [366, 19] width 115 height 17
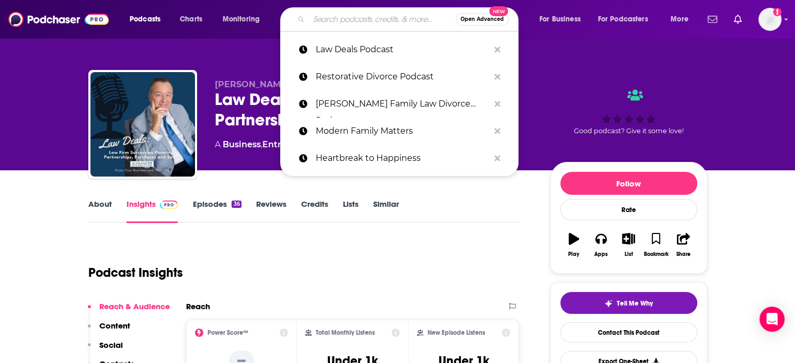
paste input "Divorce Revolution"
type input "Divorce Revolution"
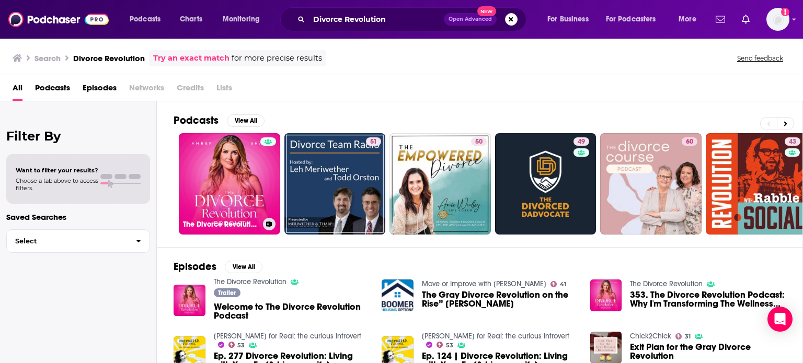
click at [257, 142] on link "The Divorce Revolution" at bounding box center [229, 183] width 101 height 101
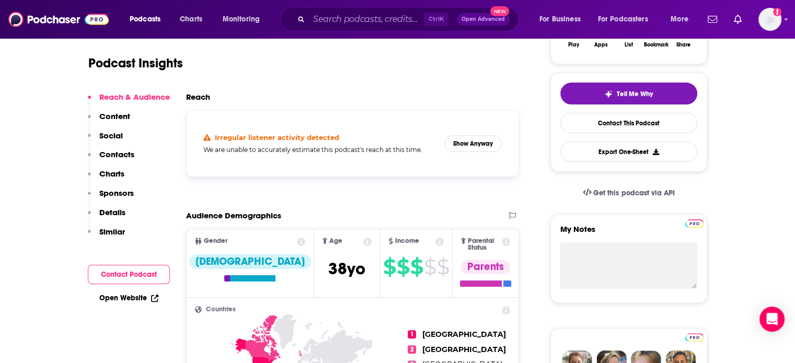
scroll to position [216, 0]
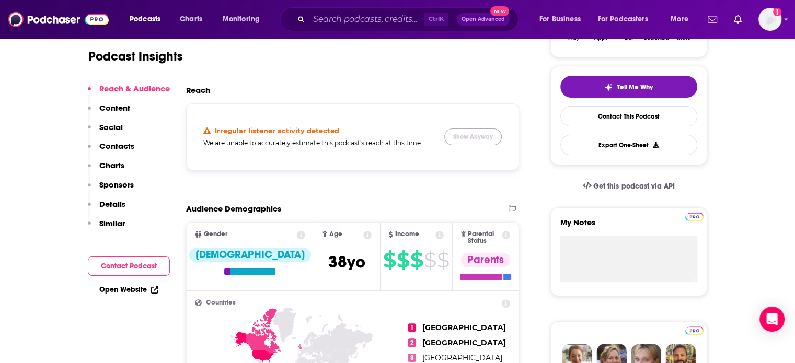
click at [476, 135] on button "Show Anyway" at bounding box center [472, 137] width 57 height 17
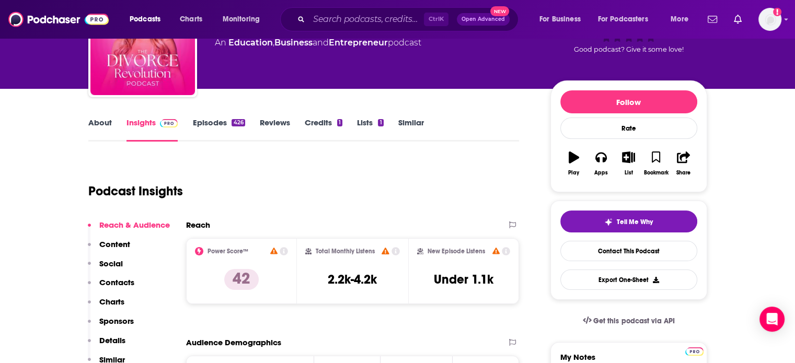
scroll to position [68, 0]
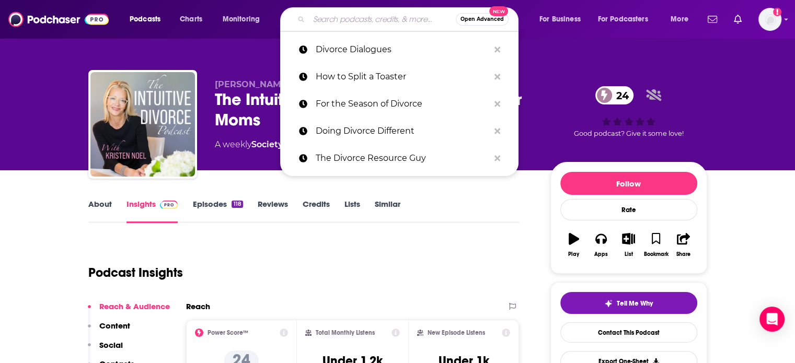
paste input "[PERSON_NAME]"
type input "[PERSON_NAME]"
click at [375, 14] on input "[PERSON_NAME]" at bounding box center [382, 19] width 147 height 17
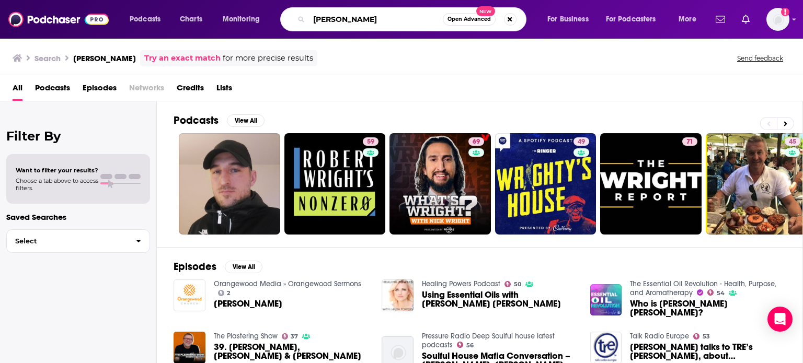
drag, startPoint x: 381, startPoint y: 19, endPoint x: 285, endPoint y: 22, distance: 96.2
click at [285, 22] on div "[PERSON_NAME] Open Advanced New" at bounding box center [403, 19] width 246 height 24
paste input "Divorce & Beyond Podcast"
type input "Divorce & Beyond Podcast"
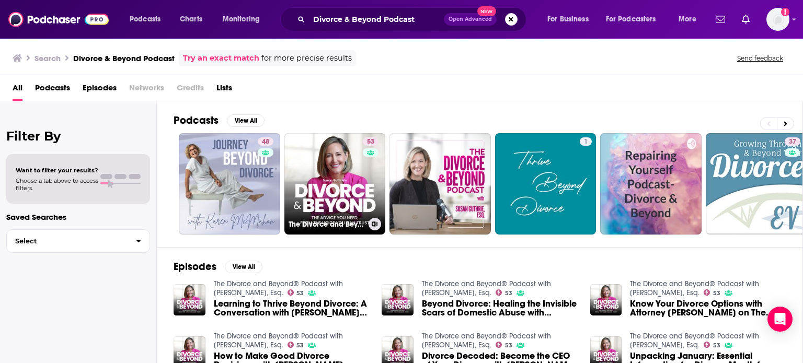
click at [323, 175] on link "53 The Divorce and Beyond® Podcast with [PERSON_NAME], Esq." at bounding box center [334, 183] width 101 height 101
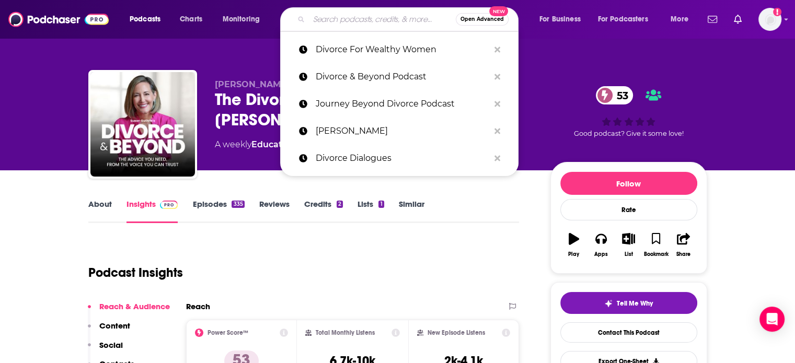
paste input "Modern Divorce: The Do Over For A Better You"
type input "Modern Divorce: The Do Over For A Better You"
click at [381, 12] on input "Modern Divorce: The Do Over For A Better You" at bounding box center [382, 19] width 147 height 17
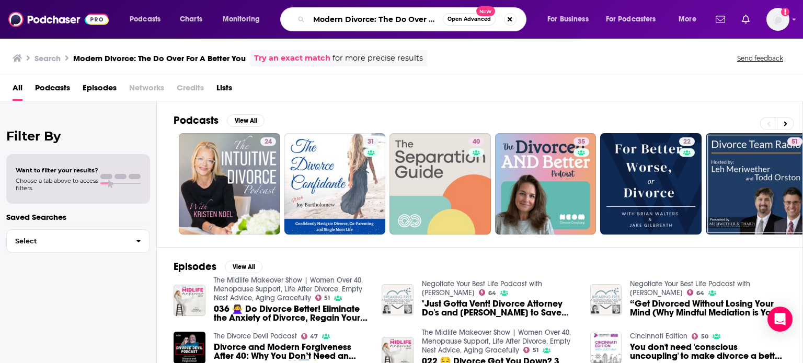
drag, startPoint x: 311, startPoint y: 19, endPoint x: 440, endPoint y: 20, distance: 128.6
click at [440, 20] on input "Modern Divorce: The Do Over For A Better You" at bounding box center [376, 19] width 134 height 17
type input "A Better You"
drag, startPoint x: 434, startPoint y: 19, endPoint x: 238, endPoint y: 9, distance: 195.7
click at [238, 9] on div "Podcasts Charts Monitoring A Better You Open Advanced New For Business For Podc…" at bounding box center [414, 19] width 584 height 24
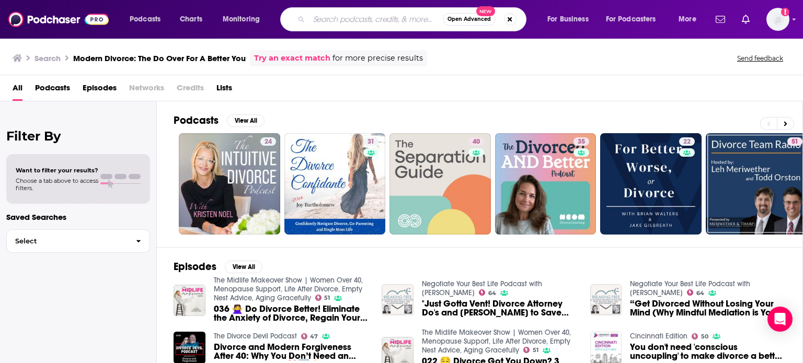
paste input "Confessions of a Freed Bird"
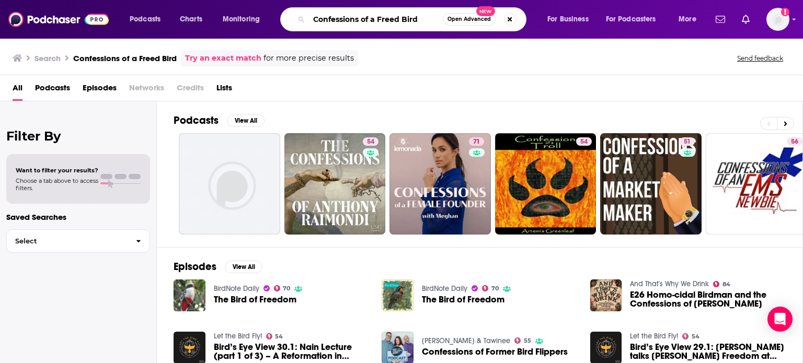
drag, startPoint x: 328, startPoint y: 18, endPoint x: 307, endPoint y: 18, distance: 20.9
click at [307, 18] on div "Confessions of a Freed Bird Open Advanced New" at bounding box center [403, 19] width 246 height 24
paste input "From Betrayal to Breakthrough"
type input "From Betrayal to Breakthrough"
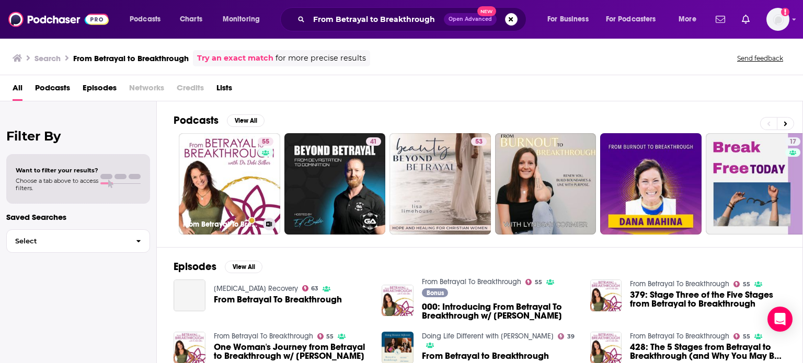
click at [228, 173] on link "55 From Betrayal To Breakthrough" at bounding box center [229, 183] width 101 height 101
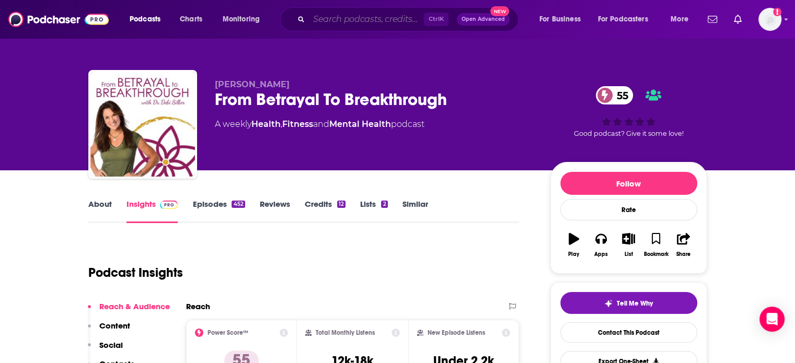
click at [387, 23] on input "Search podcasts, credits, & more..." at bounding box center [366, 19] width 115 height 17
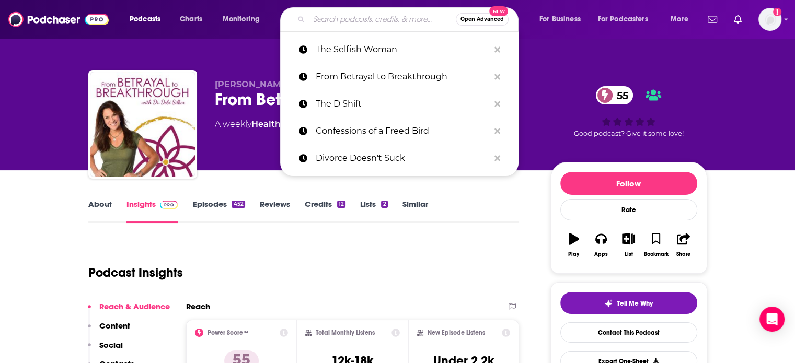
paste input "For Better, Worse or Divorce"
type input "For Better, Worse or Divorce"
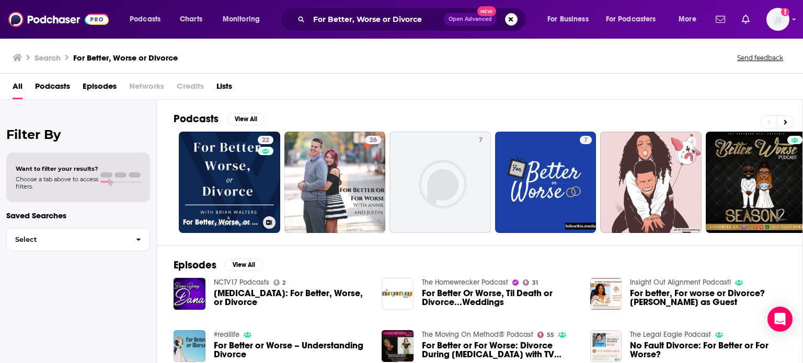
click at [203, 178] on link "22 For Better, Worse, or Divorce" at bounding box center [229, 182] width 101 height 101
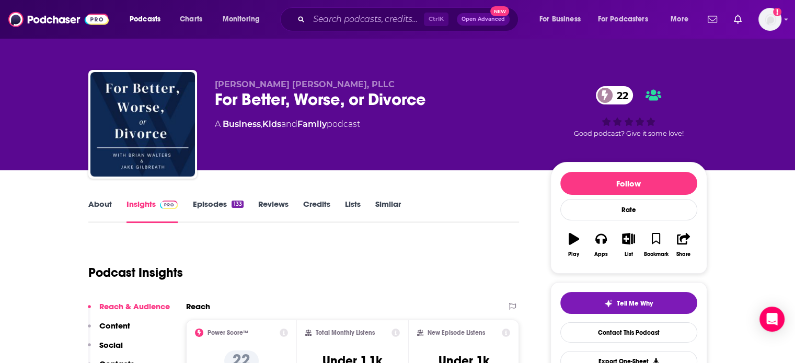
click at [102, 212] on link "About" at bounding box center [100, 211] width 24 height 24
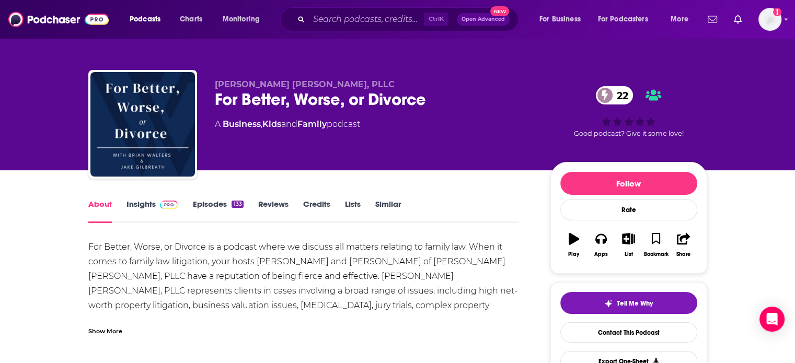
drag, startPoint x: 143, startPoint y: 206, endPoint x: 240, endPoint y: 5, distance: 223.9
click at [143, 206] on link "Insights" at bounding box center [152, 211] width 52 height 24
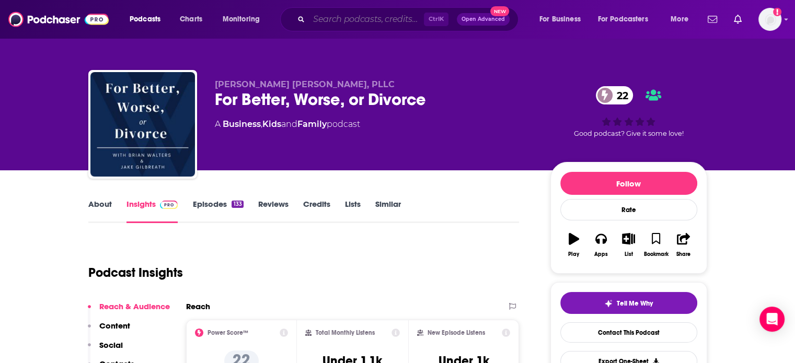
click at [366, 14] on input "Search podcasts, credits, & more..." at bounding box center [366, 19] width 115 height 17
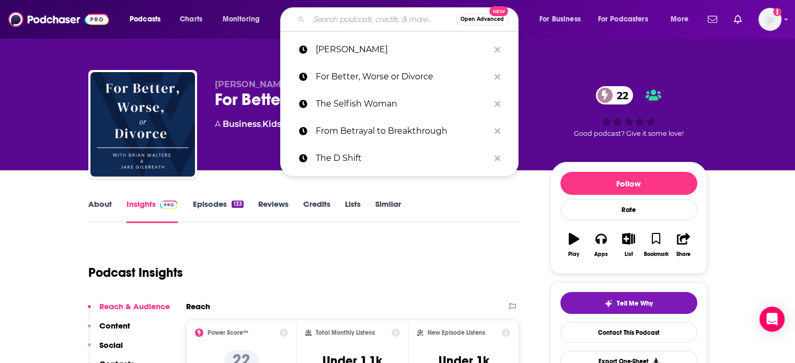
paste input "A Year & A Day Divorce Without Destruction"
type input "A Year & A Day Divorce Without Destruction"
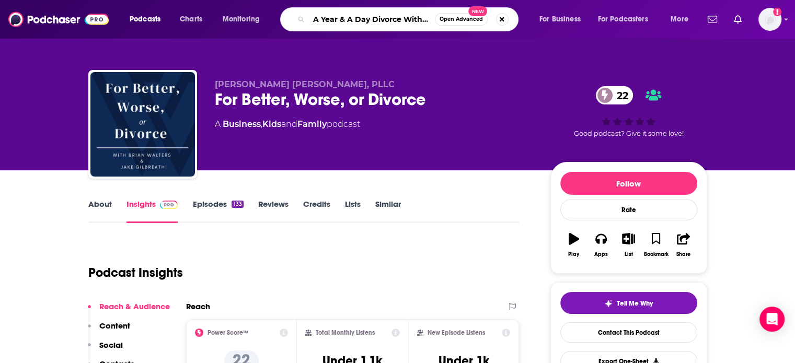
scroll to position [0, 52]
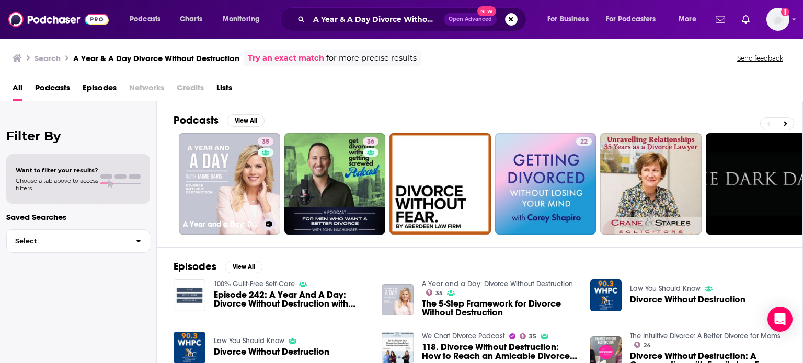
click at [228, 183] on link "35 A Year and a Day: Divorce Without Destruction" at bounding box center [229, 183] width 101 height 101
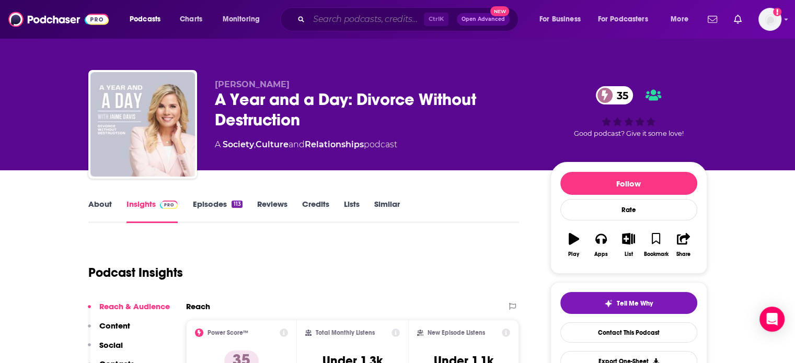
paste input "Life Changes Channel"
type input "Life Changes Channel"
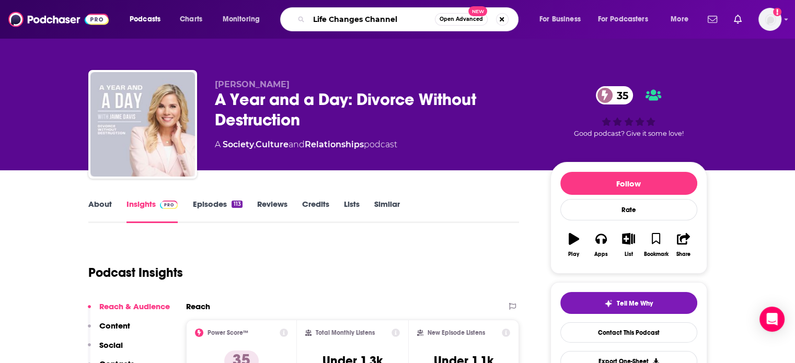
click at [364, 17] on input "Life Changes Channel" at bounding box center [372, 19] width 126 height 17
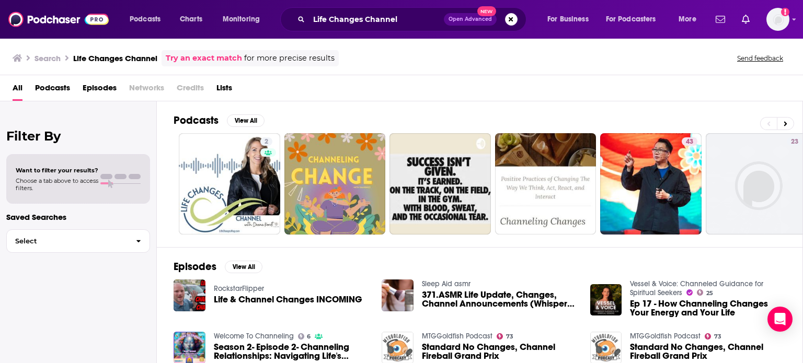
click at [228, 148] on link "2" at bounding box center [229, 183] width 101 height 101
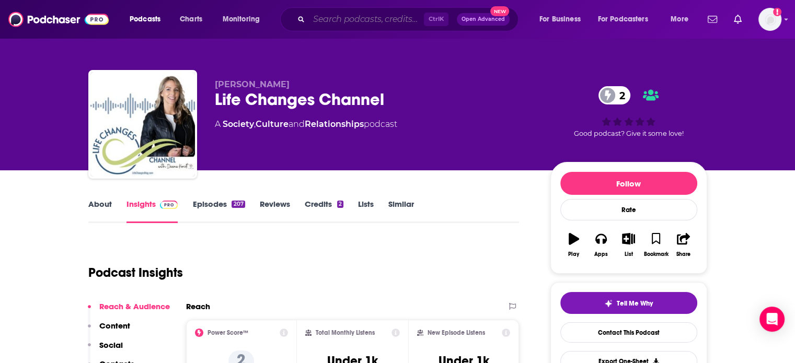
click at [383, 19] on input "Search podcasts, credits, & more..." at bounding box center [366, 19] width 115 height 17
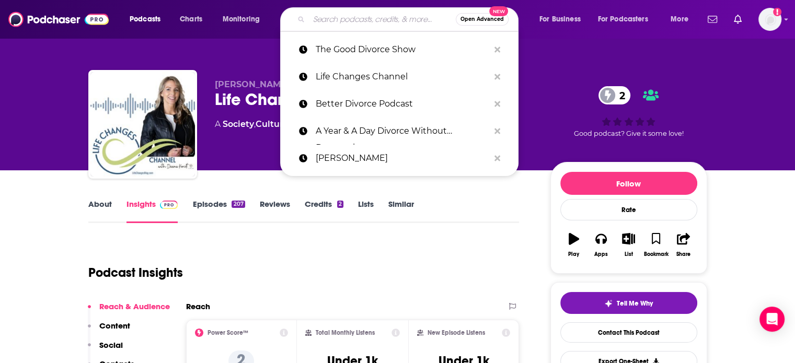
paste input "Heartbreak to Happiness"
type input "Heartbreak to Happiness"
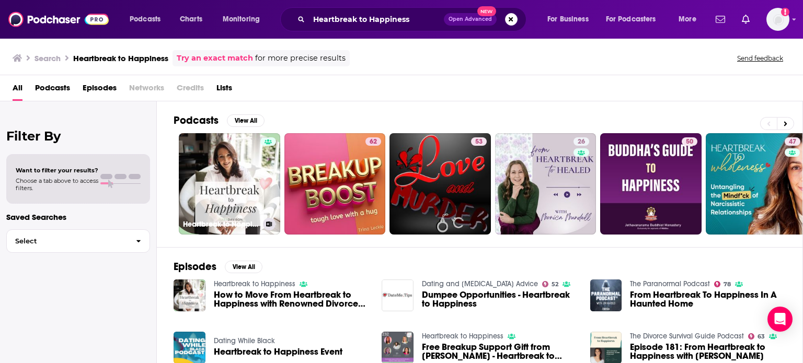
click at [234, 168] on link "Heartbreak to Happiness" at bounding box center [229, 183] width 101 height 101
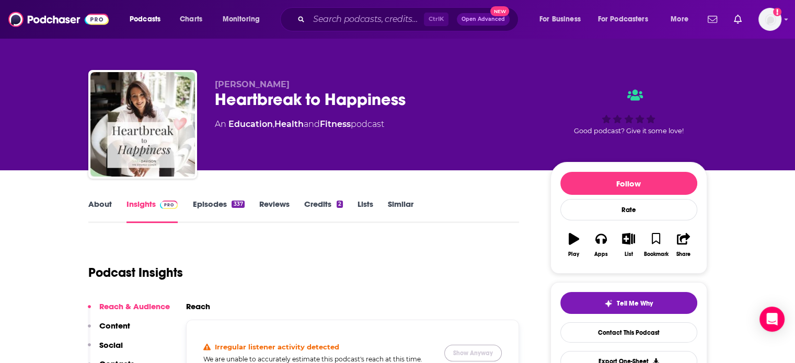
click at [489, 360] on button "Show Anyway" at bounding box center [472, 353] width 57 height 17
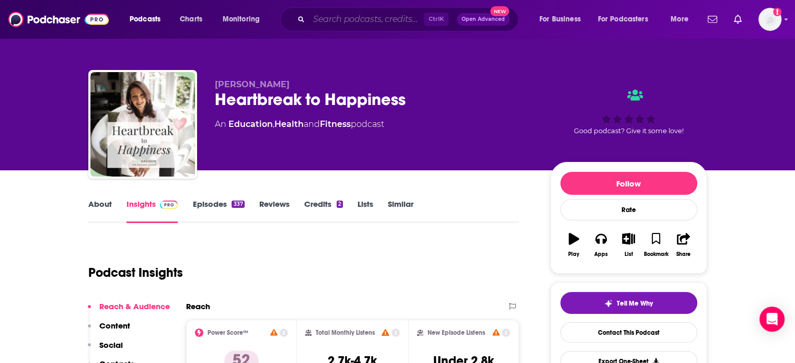
click at [339, 20] on input "Search podcasts, credits, & more..." at bounding box center [366, 19] width 115 height 17
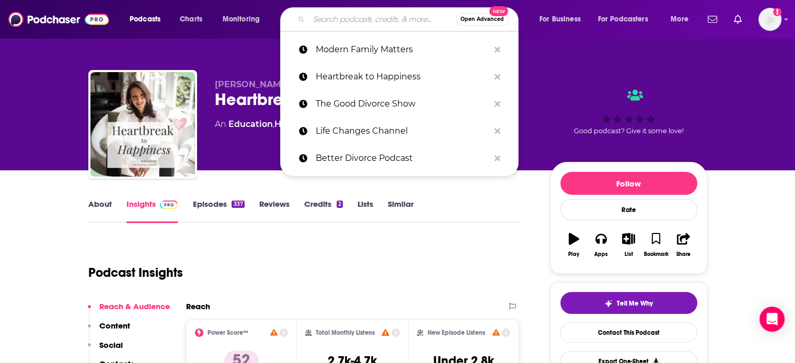
paste input "Wright Family Law Divorce Podcast"
type input "Wright Family Law Divorce Podcast"
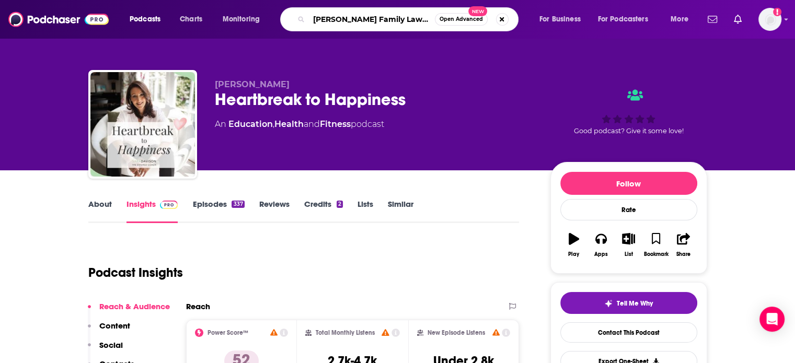
scroll to position [0, 22]
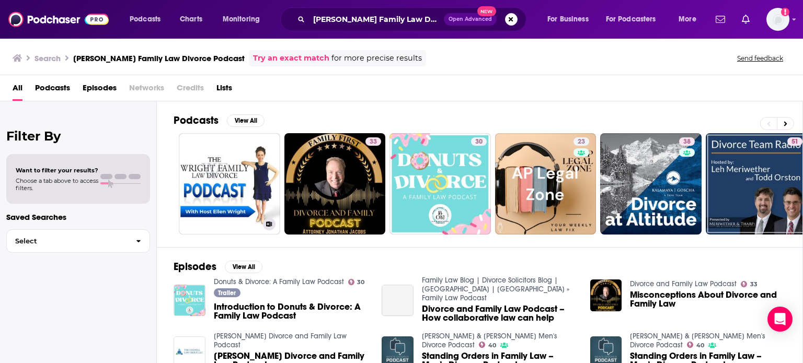
click at [240, 154] on link "Wright Family Law Divorce Podcast" at bounding box center [229, 183] width 101 height 101
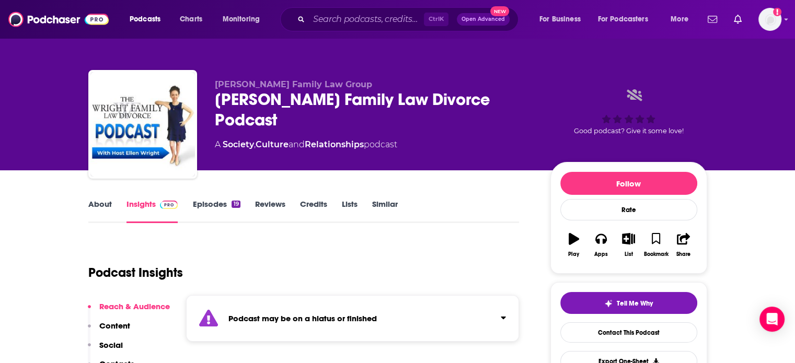
click at [230, 201] on link "Episodes 19" at bounding box center [216, 211] width 48 height 24
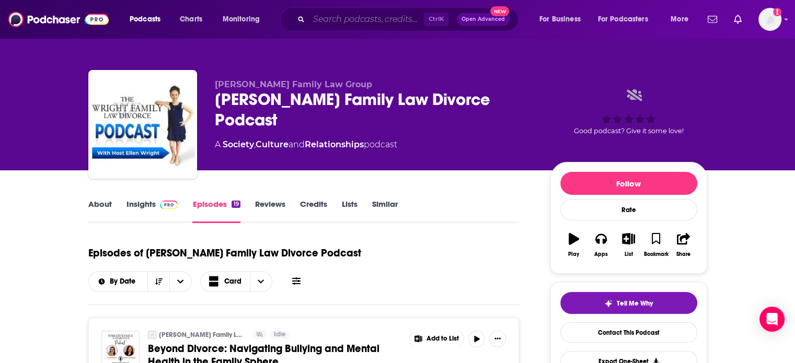
click at [338, 22] on input "Search podcasts, credits, & more..." at bounding box center [366, 19] width 115 height 17
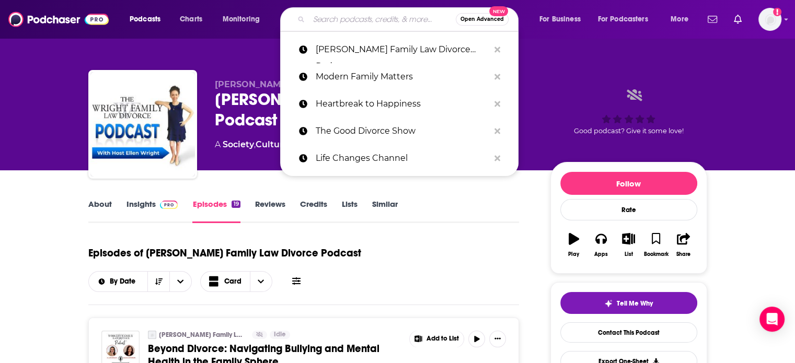
paste input "Restorative Divorce Podcast"
type input "Restorative Divorce Podcast"
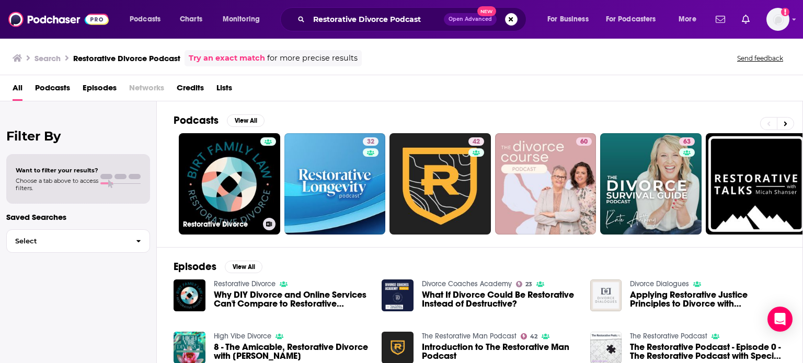
click at [232, 164] on link "Restorative Divorce" at bounding box center [229, 183] width 101 height 101
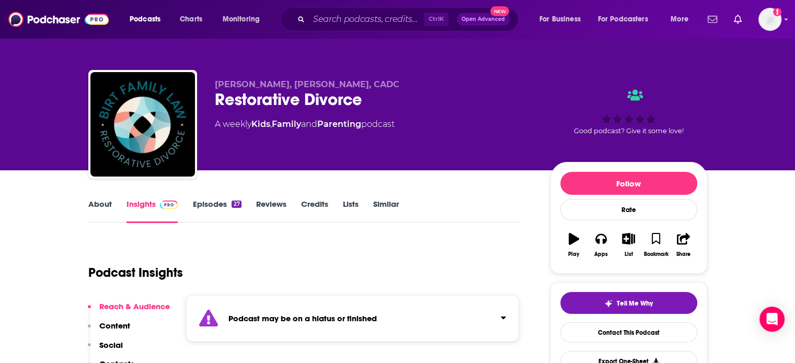
click at [214, 211] on link "Episodes 27" at bounding box center [216, 211] width 49 height 24
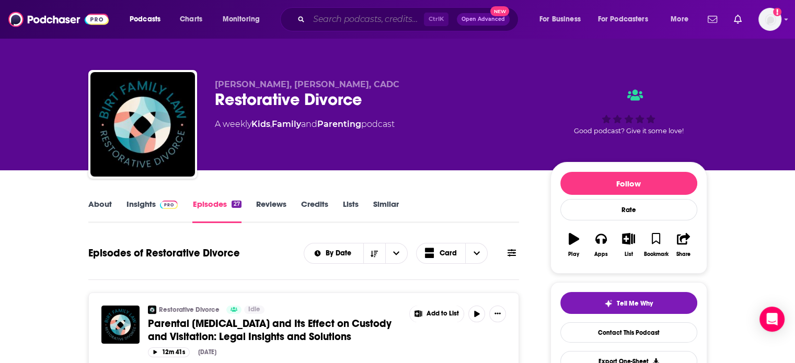
click at [331, 16] on input "Search podcasts, credits, & more..." at bounding box center [366, 19] width 115 height 17
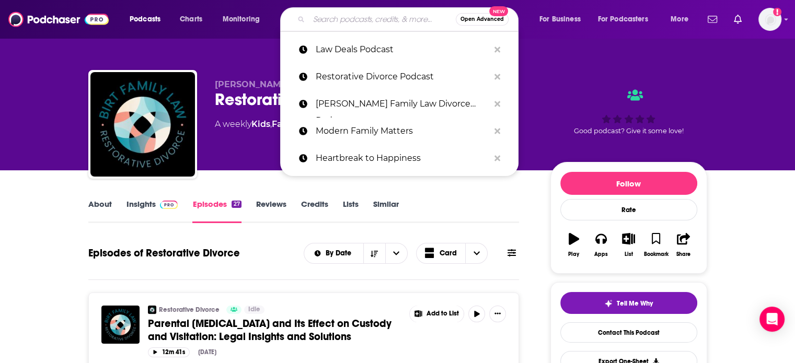
paste input "Love Your Life After Divorce"
type input "Love Your Life After Divorce"
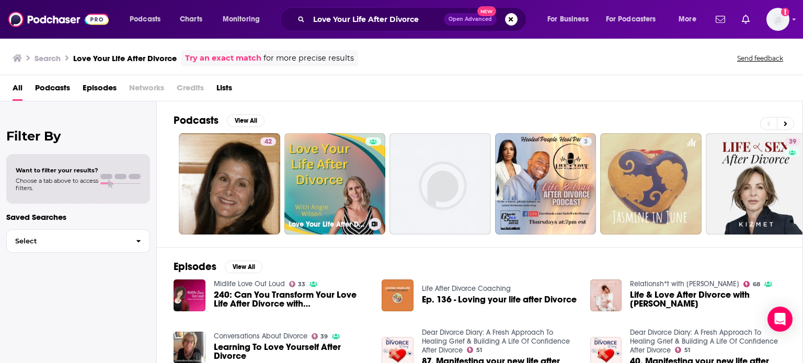
click at [303, 165] on link "Love Your Life After Divorce with Angie Wilson: Helping Women Rebuild Their Liv…" at bounding box center [334, 183] width 101 height 101
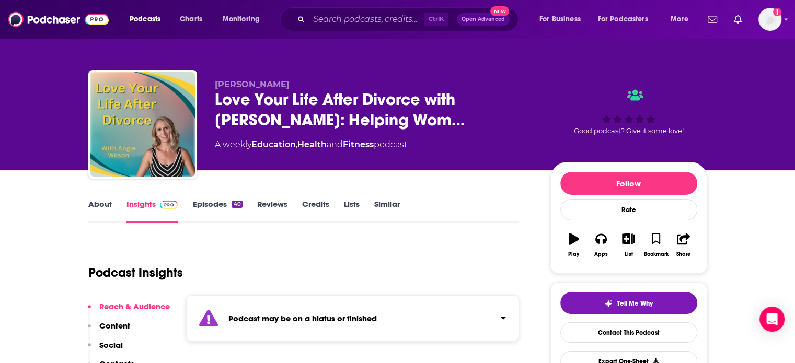
click at [213, 202] on link "Episodes 40" at bounding box center [217, 211] width 50 height 24
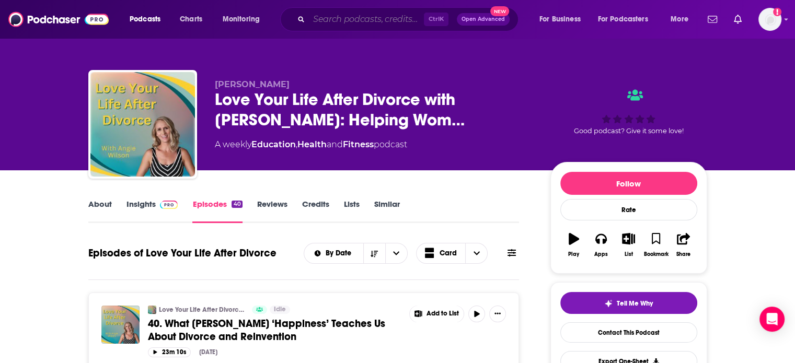
click at [372, 20] on input "Search podcasts, credits, & more..." at bounding box center [366, 19] width 115 height 17
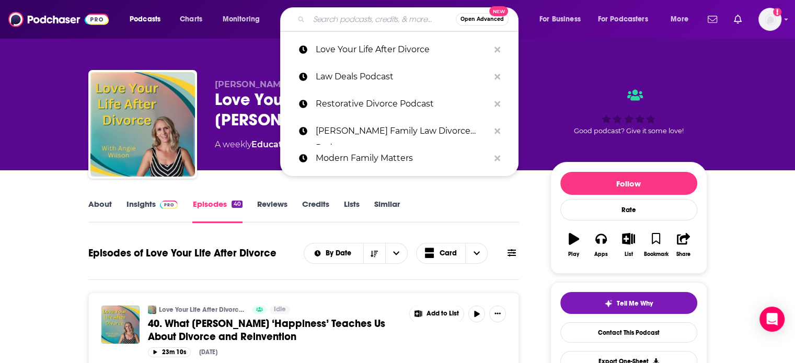
paste input "Dishing on Divorce"
type input "Dishing on Divorce"
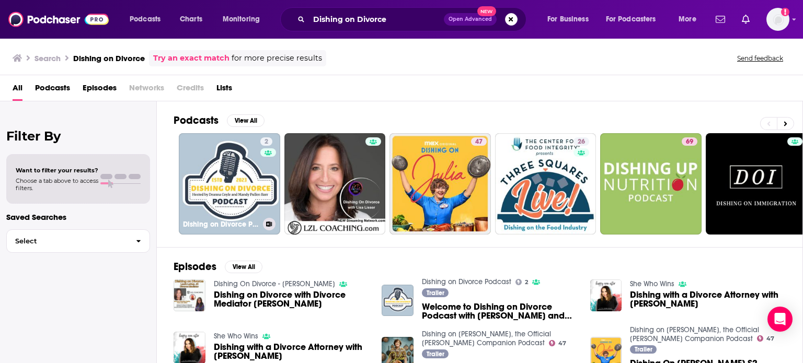
click at [249, 193] on link "2 Dishing on Divorce Podcast" at bounding box center [229, 183] width 101 height 101
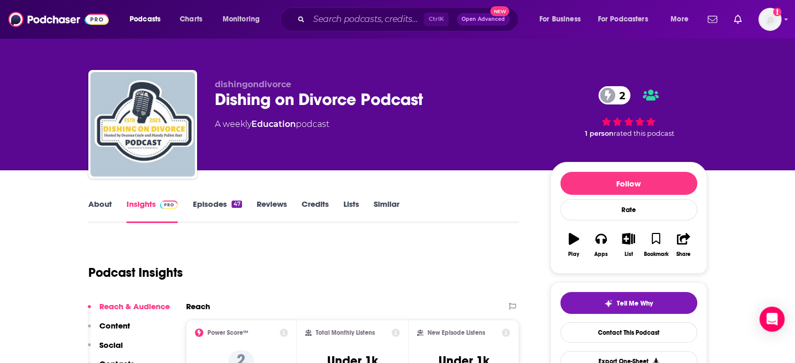
click at [92, 210] on link "About" at bounding box center [100, 211] width 24 height 24
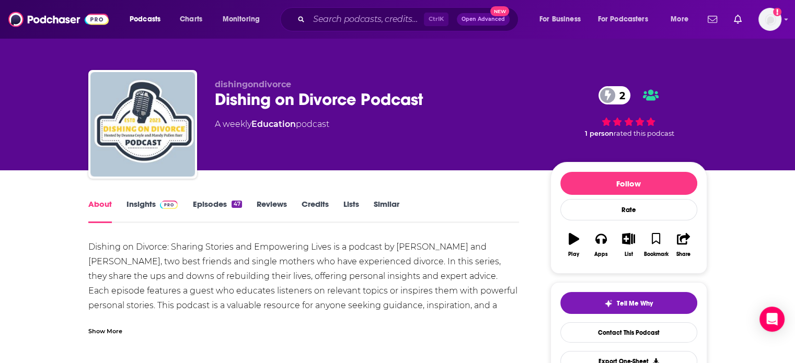
click at [130, 206] on link "Insights" at bounding box center [152, 211] width 52 height 24
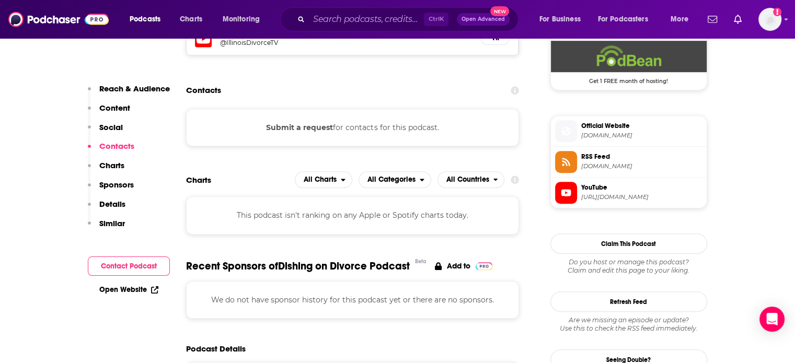
scroll to position [606, 0]
